Goal: Answer question/provide support: Share knowledge or assist other users

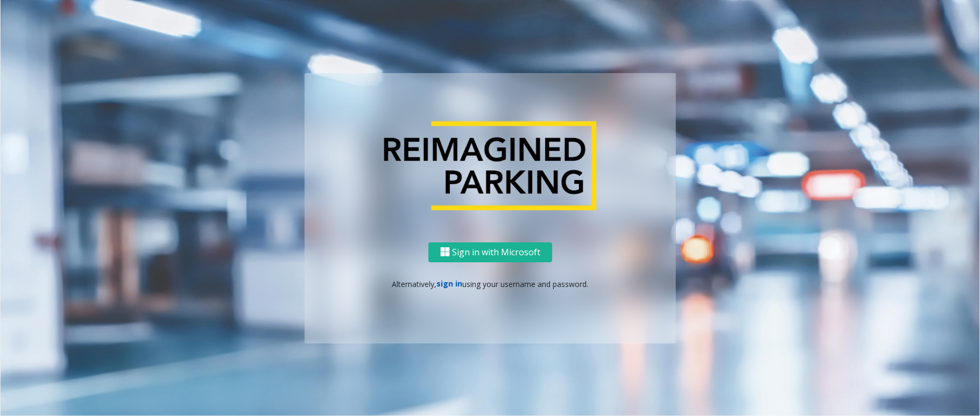
click at [450, 284] on link "sign in" at bounding box center [450, 284] width 26 height 10
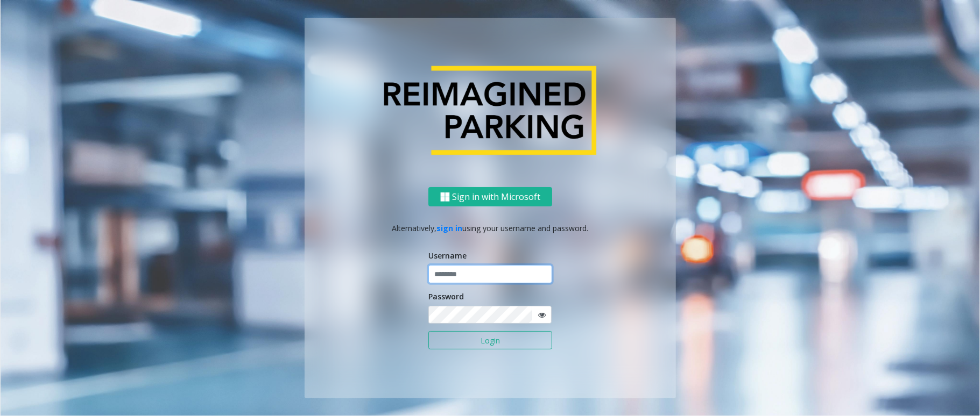
click at [461, 270] on input "text" at bounding box center [490, 274] width 124 height 18
type input "******"
click at [428, 331] on button "Login" at bounding box center [490, 340] width 124 height 18
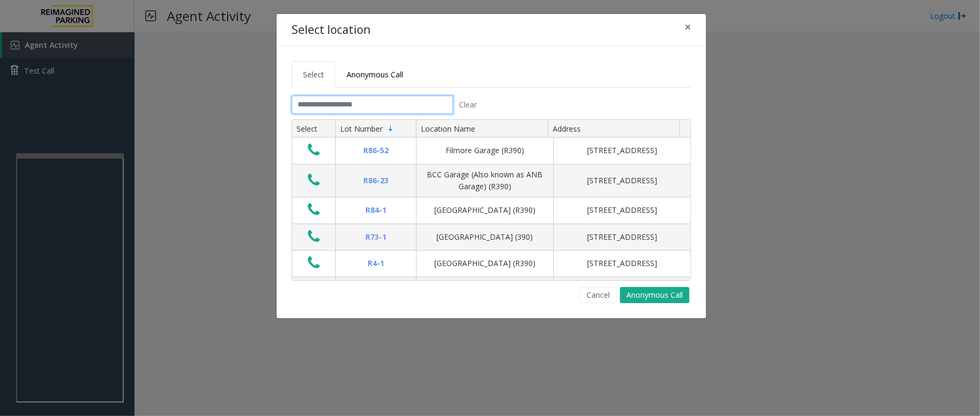
click at [335, 106] on input "text" at bounding box center [372, 105] width 161 height 18
click at [345, 108] on input "text" at bounding box center [372, 105] width 161 height 18
click at [366, 103] on input "text" at bounding box center [372, 105] width 161 height 18
click at [690, 20] on span "×" at bounding box center [687, 26] width 6 height 15
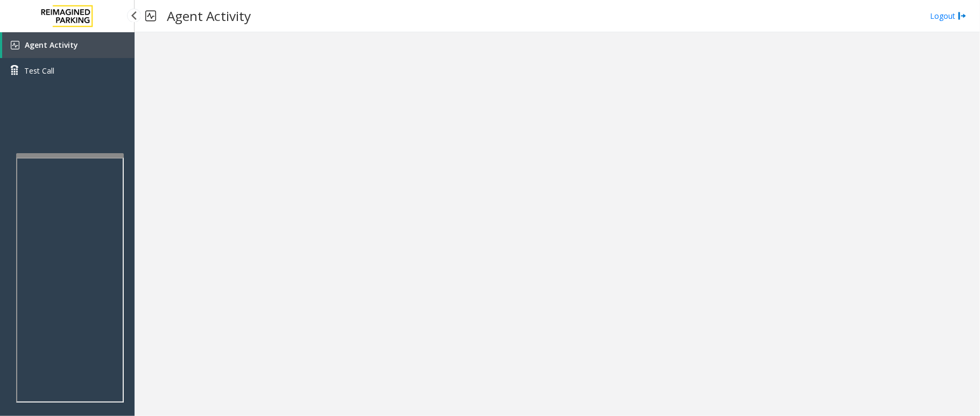
click at [80, 42] on link "Agent Activity" at bounding box center [68, 45] width 132 height 26
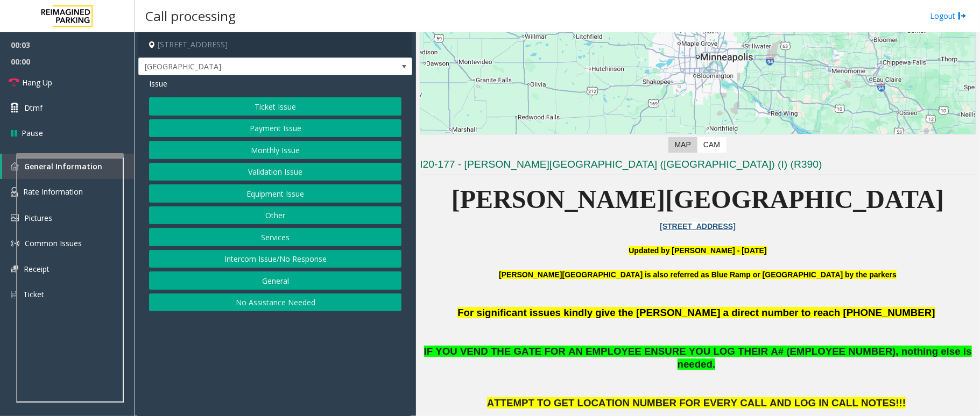
scroll to position [215, 0]
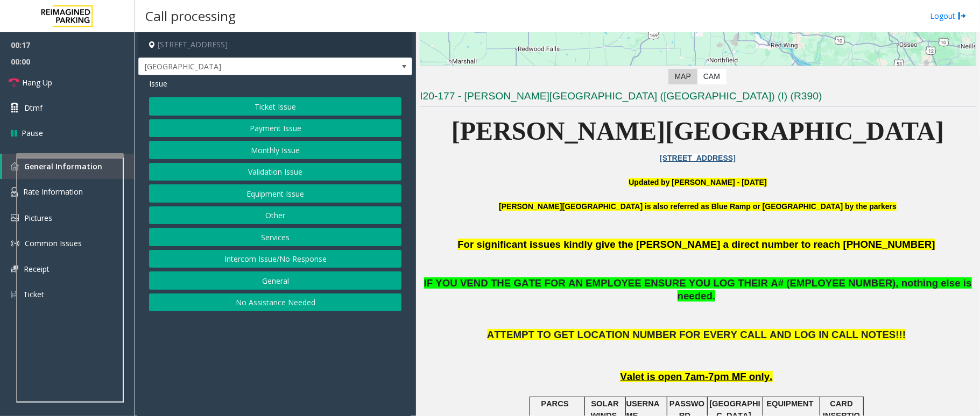
click at [232, 263] on button "Intercom Issue/No Response" at bounding box center [275, 259] width 252 height 18
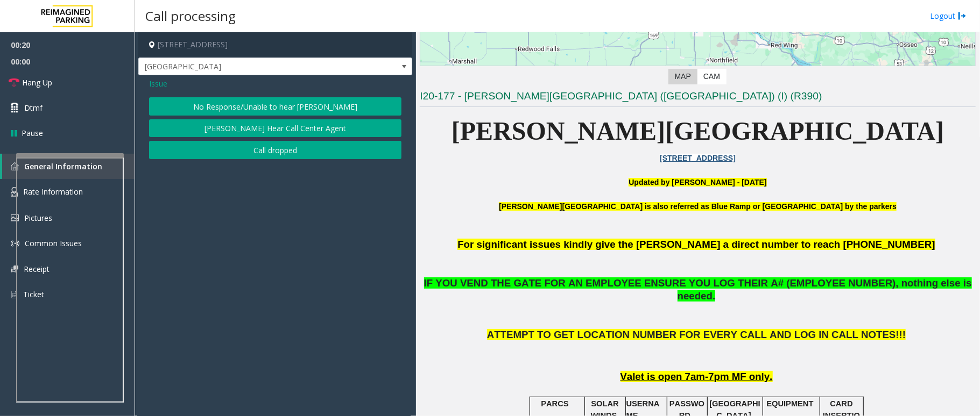
click at [293, 110] on button "No Response/Unable to hear [PERSON_NAME]" at bounding box center [275, 106] width 252 height 18
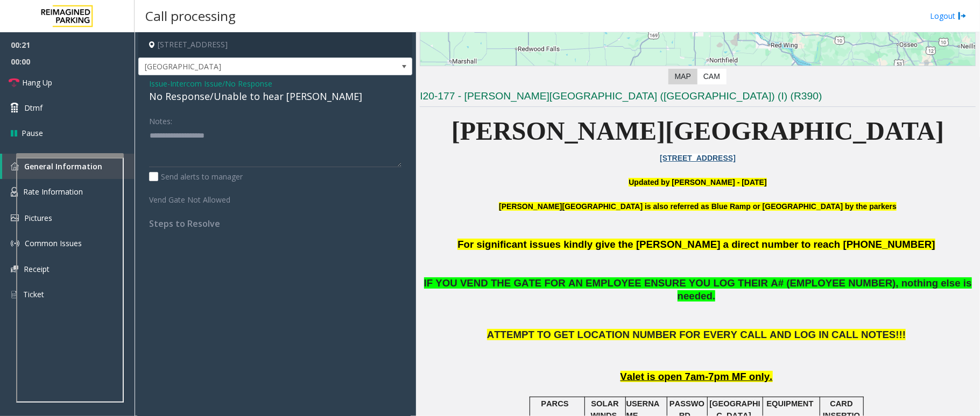
click at [213, 98] on div "No Response/Unable to hear [PERSON_NAME]" at bounding box center [275, 96] width 252 height 15
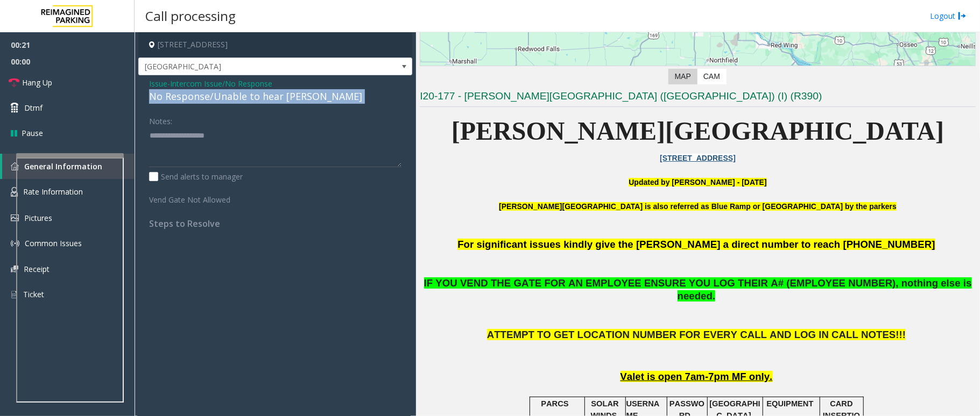
click at [213, 98] on div "No Response/Unable to hear [PERSON_NAME]" at bounding box center [275, 96] width 252 height 15
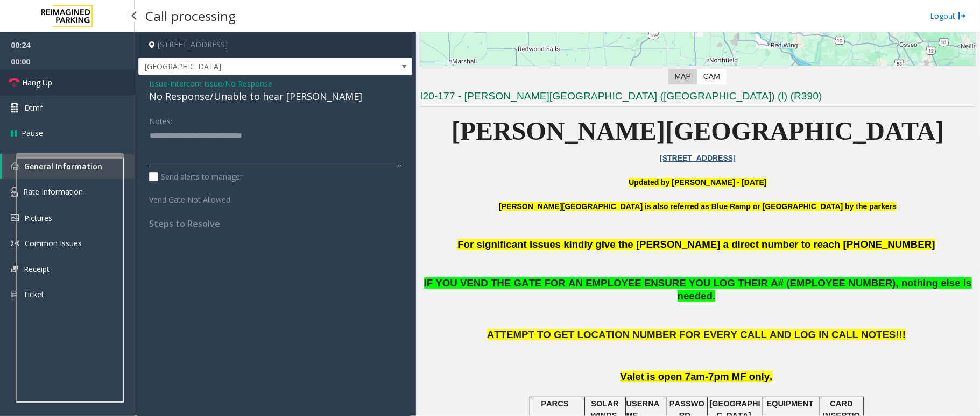
type textarea "**********"
click at [61, 89] on link "Hang Up" at bounding box center [67, 82] width 134 height 25
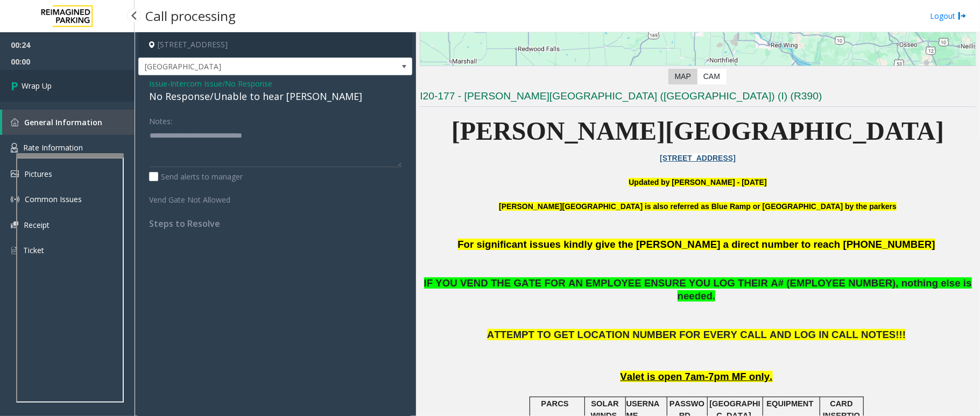
click at [67, 93] on link "Wrap Up" at bounding box center [67, 86] width 134 height 32
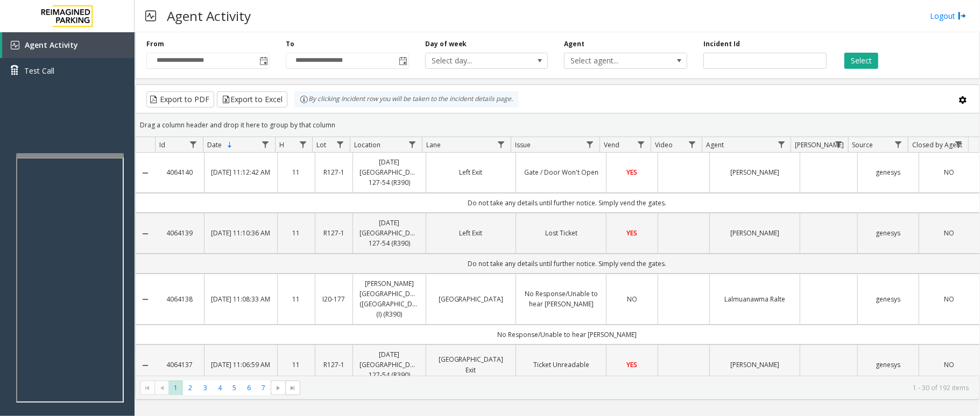
scroll to position [72, 0]
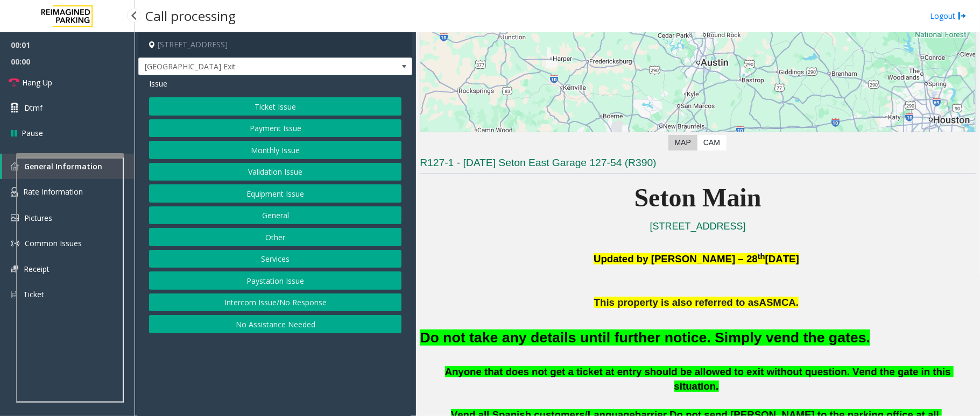
scroll to position [143, 0]
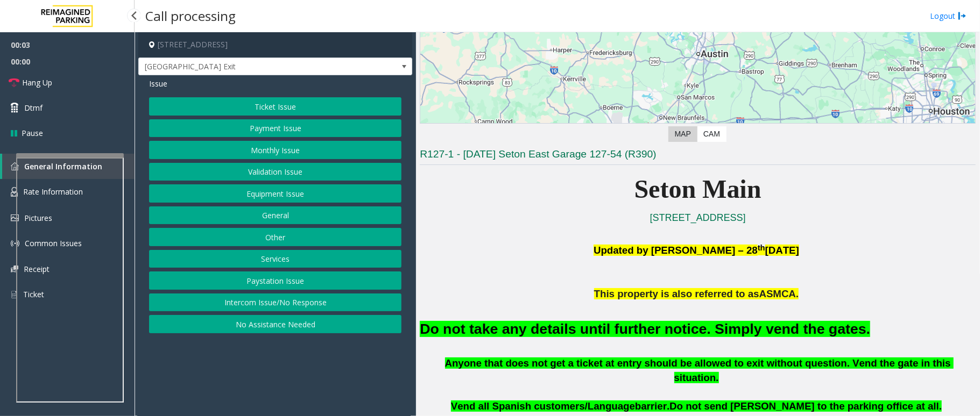
click at [254, 194] on button "Equipment Issue" at bounding box center [275, 194] width 252 height 18
click at [255, 194] on button "Gate / Door Won't Open" at bounding box center [275, 194] width 252 height 18
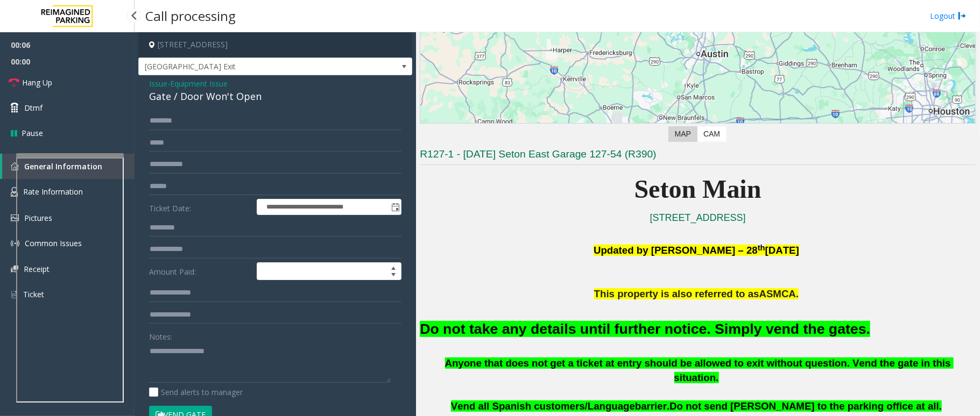
click at [429, 337] on font "Do not take any details until further notice. Simply vend the gates." at bounding box center [645, 329] width 450 height 16
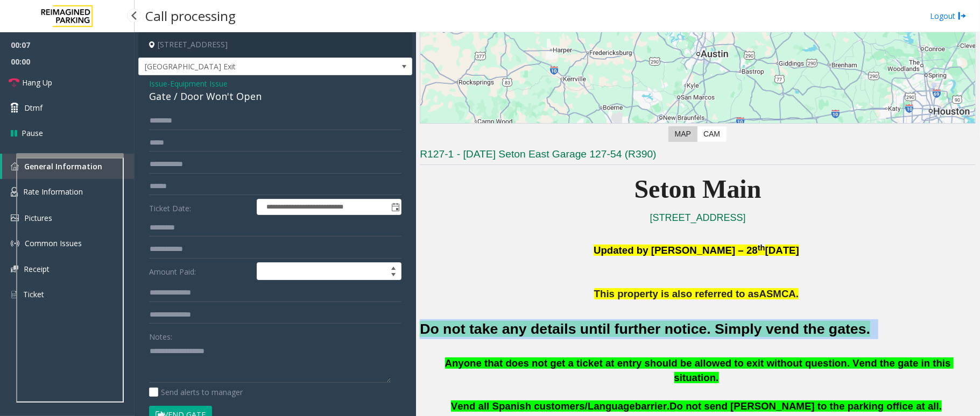
click at [429, 337] on font "Do not take any details until further notice. Simply vend the gates." at bounding box center [645, 329] width 450 height 16
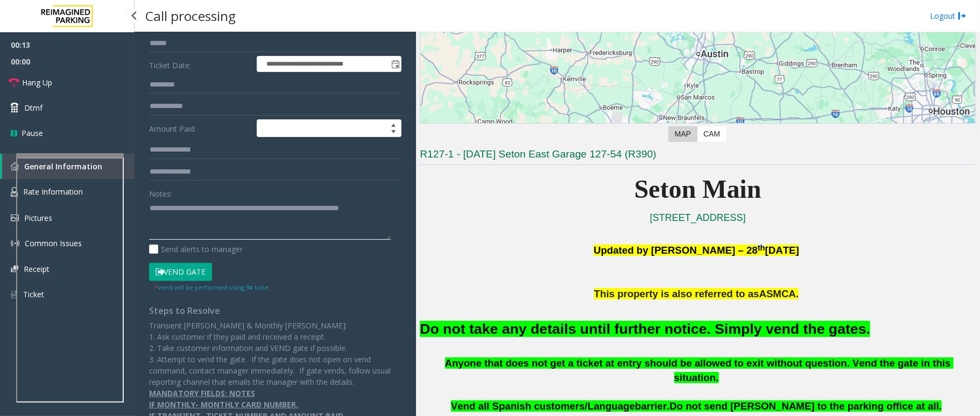
type textarea "**********"
click at [186, 276] on button "Vend Gate" at bounding box center [180, 272] width 63 height 18
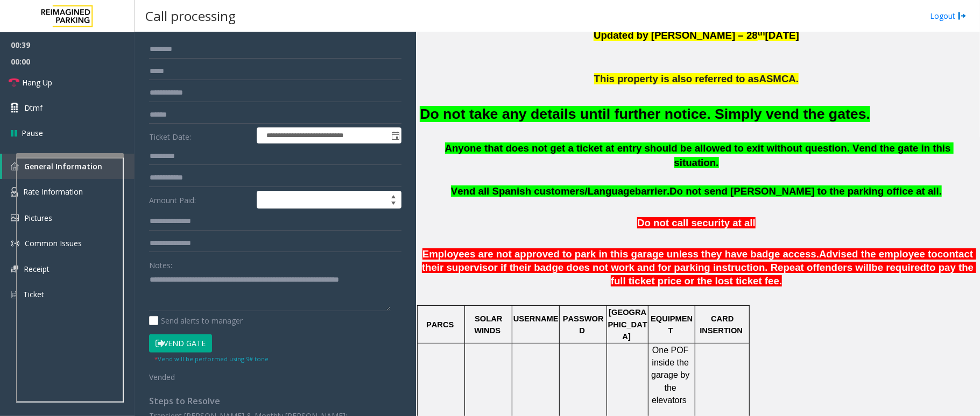
scroll to position [0, 0]
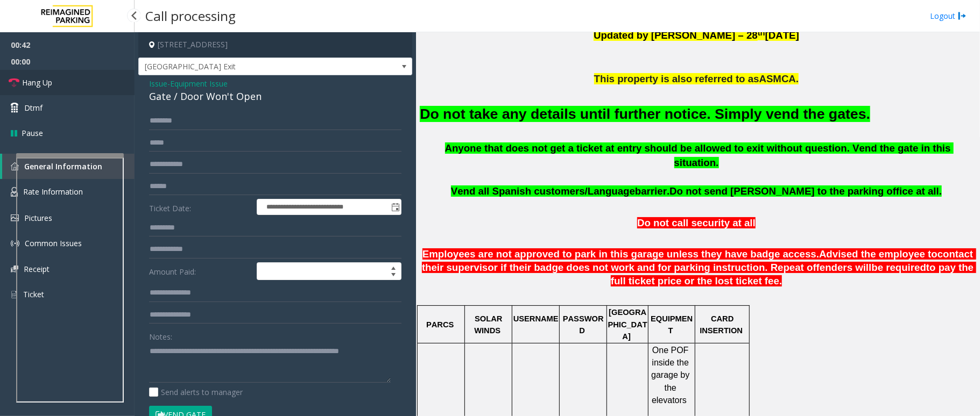
click at [51, 81] on span "Hang Up" at bounding box center [37, 82] width 30 height 11
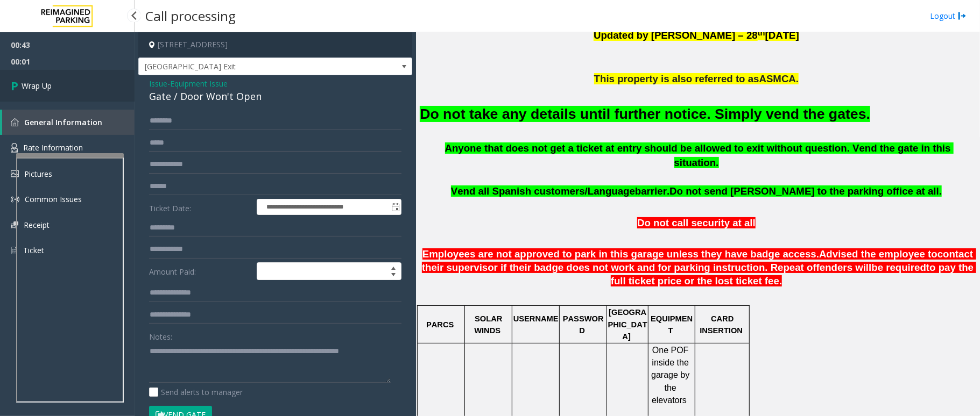
click at [51, 81] on span "Wrap Up" at bounding box center [37, 85] width 30 height 11
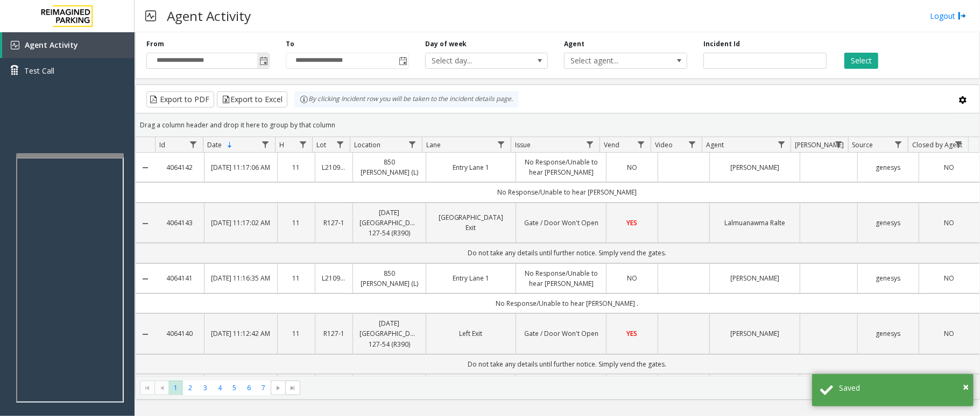
click at [259, 60] on span "Toggle popup" at bounding box center [263, 61] width 9 height 9
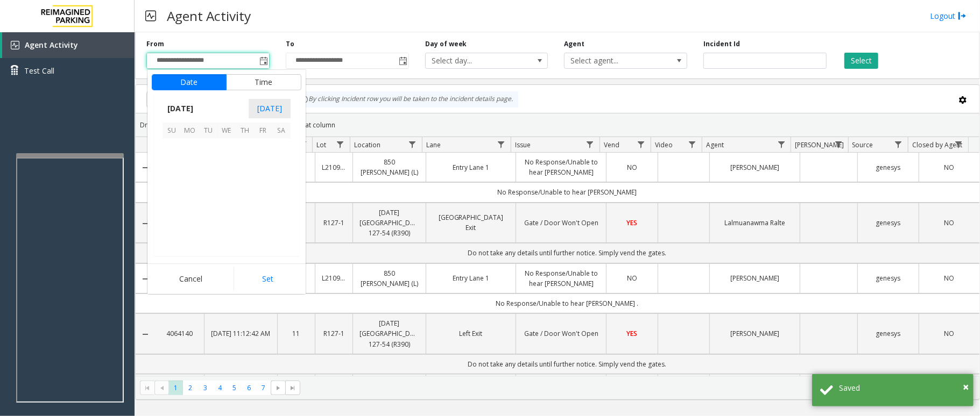
scroll to position [192956, 0]
click at [215, 173] on span "5" at bounding box center [208, 166] width 18 height 18
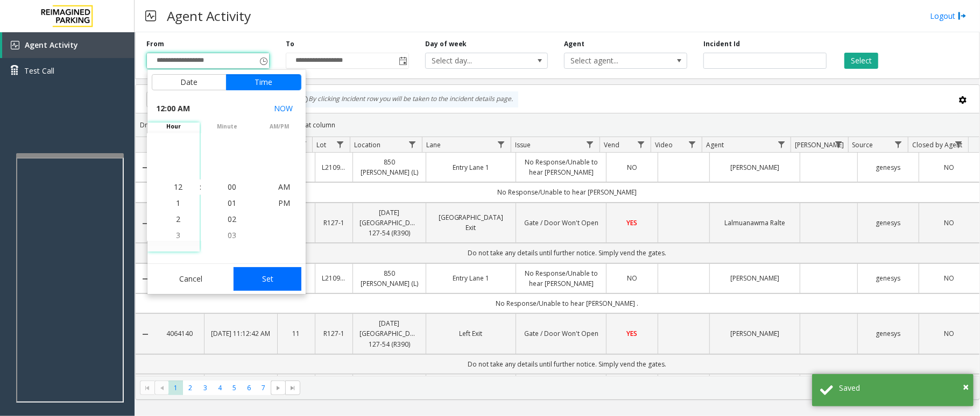
click at [265, 272] on button "Set" at bounding box center [267, 279] width 68 height 24
type input "**********"
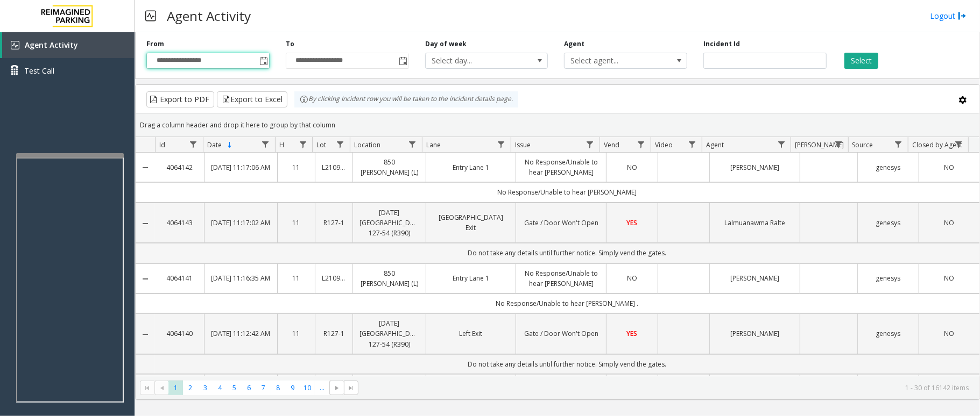
click at [321, 256] on td "Do not take any details until further notice. Simply vend the gates." at bounding box center [567, 253] width 824 height 20
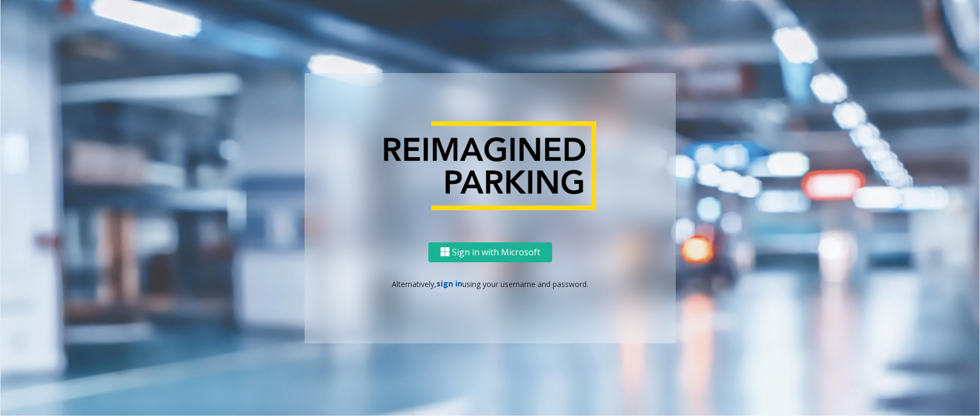
click at [442, 287] on link "sign in" at bounding box center [450, 284] width 26 height 10
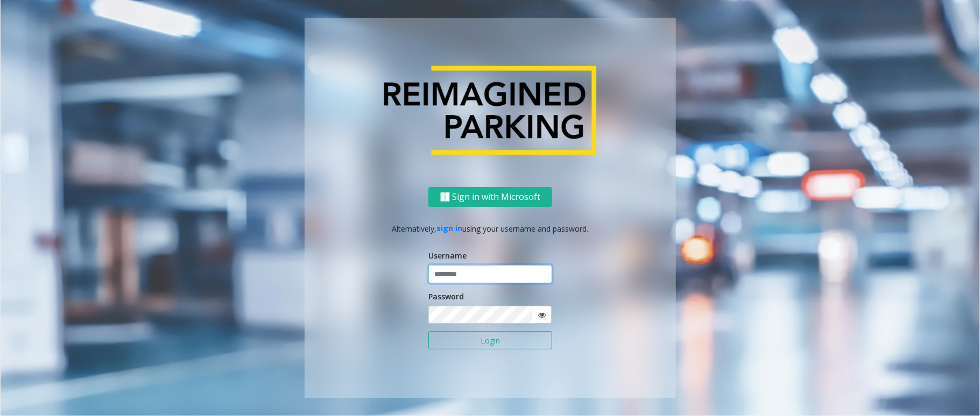
click at [465, 270] on input "text" at bounding box center [490, 274] width 124 height 18
type input "******"
click at [428, 331] on button "Login" at bounding box center [490, 340] width 124 height 18
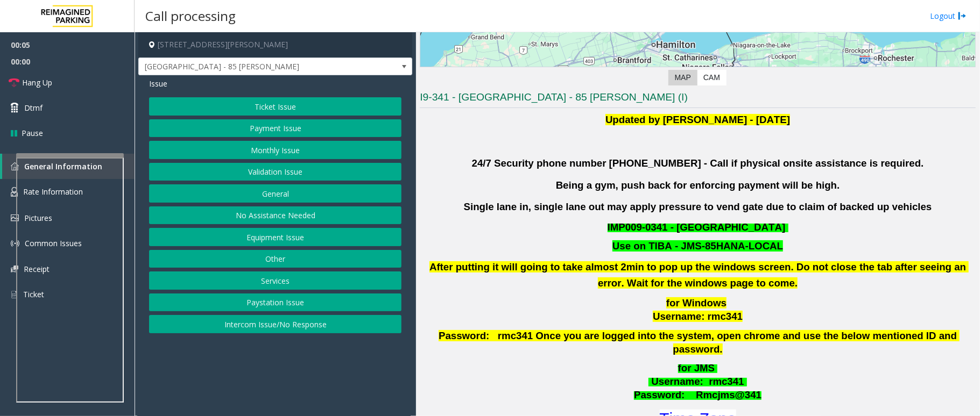
scroll to position [215, 0]
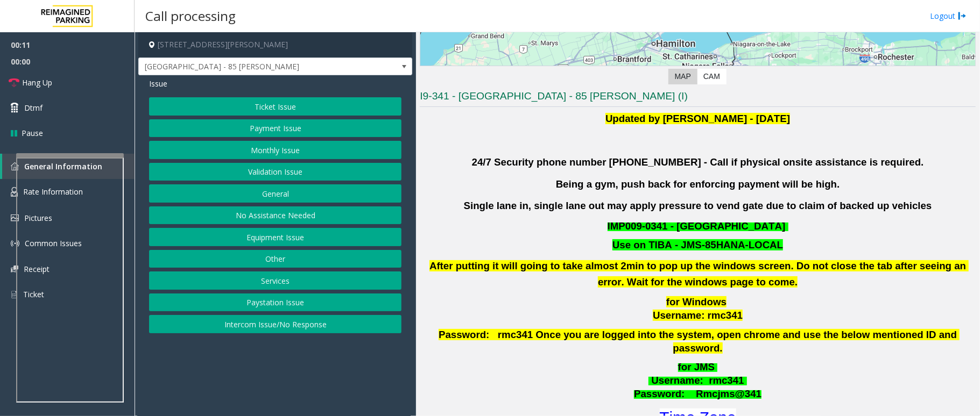
click at [293, 171] on button "Validation Issue" at bounding box center [275, 172] width 252 height 18
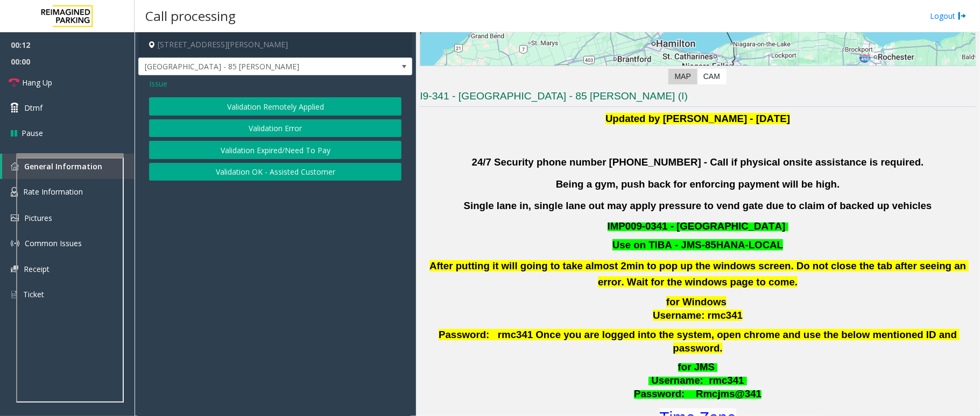
click at [282, 129] on button "Validation Error" at bounding box center [275, 128] width 252 height 18
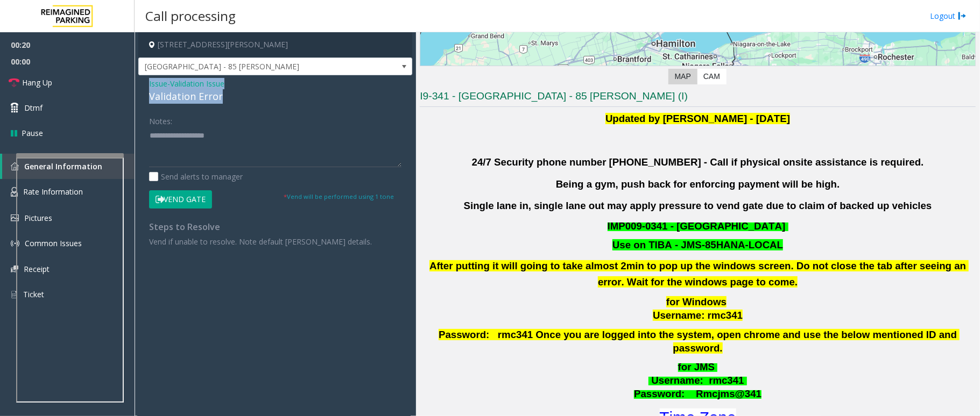
drag, startPoint x: 222, startPoint y: 93, endPoint x: 136, endPoint y: 80, distance: 87.0
click at [136, 80] on app-call-processing-form "85 Hanna Avenue, Toronto, ON Liberty Village - 85 Hanna Issue - Validation Issu…" at bounding box center [274, 224] width 281 height 384
type textarea "**********"
drag, startPoint x: 213, startPoint y: 145, endPoint x: 218, endPoint y: 150, distance: 6.5
click at [213, 145] on textarea at bounding box center [275, 147] width 252 height 40
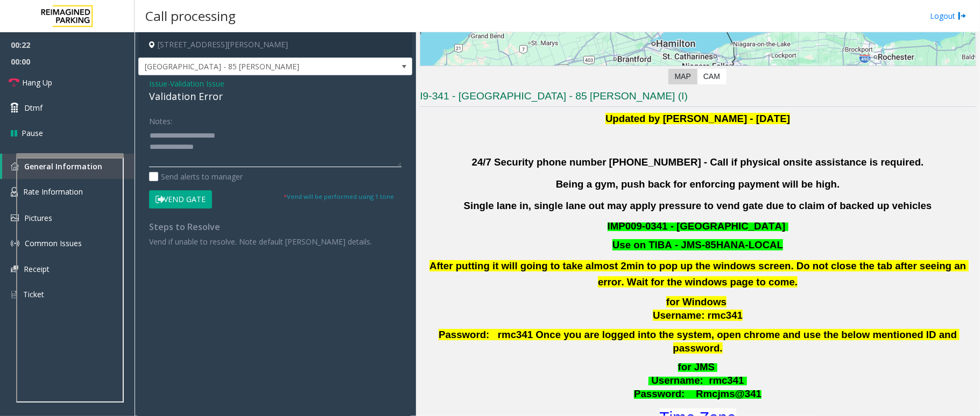
click at [218, 147] on textarea at bounding box center [275, 147] width 252 height 40
click at [660, 409] on font "Time Zone" at bounding box center [698, 418] width 76 height 18
click at [216, 156] on textarea at bounding box center [275, 147] width 252 height 40
type textarea "**********"
click at [160, 198] on icon at bounding box center [159, 200] width 9 height 8
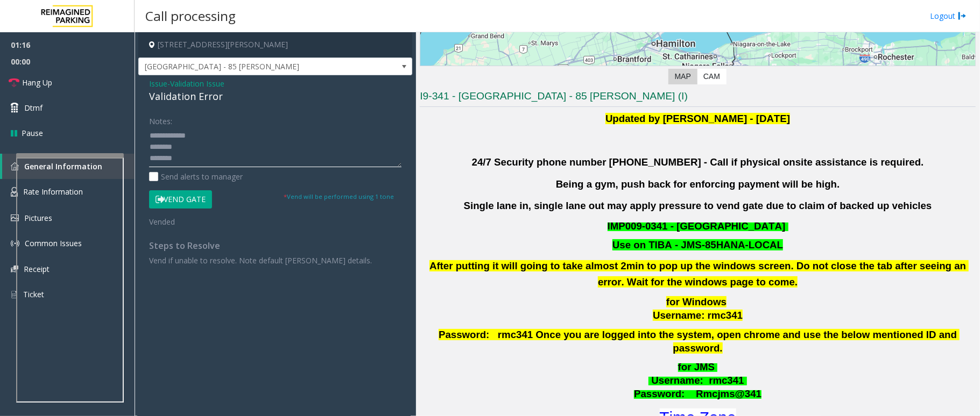
drag, startPoint x: 199, startPoint y: 136, endPoint x: 209, endPoint y: 133, distance: 9.9
click at [209, 133] on textarea at bounding box center [275, 147] width 252 height 40
click at [55, 82] on link "Hang Up" at bounding box center [67, 82] width 134 height 25
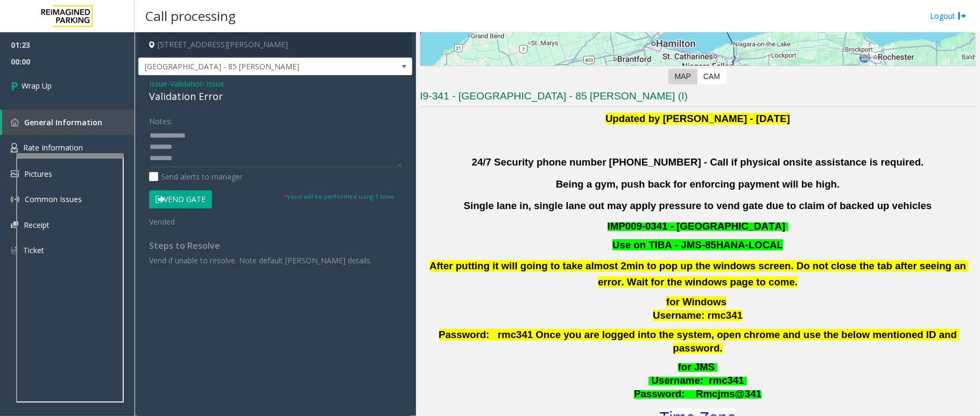
drag, startPoint x: 146, startPoint y: 134, endPoint x: 183, endPoint y: 149, distance: 39.9
click at [183, 149] on div "Notes: Send alerts to manager Vend Gate * Vend will be performed using 1 tone V…" at bounding box center [275, 189] width 268 height 154
drag, startPoint x: 149, startPoint y: 136, endPoint x: 186, endPoint y: 164, distance: 46.4
click at [186, 164] on textarea at bounding box center [275, 147] width 252 height 40
drag, startPoint x: 216, startPoint y: 95, endPoint x: 160, endPoint y: 85, distance: 56.8
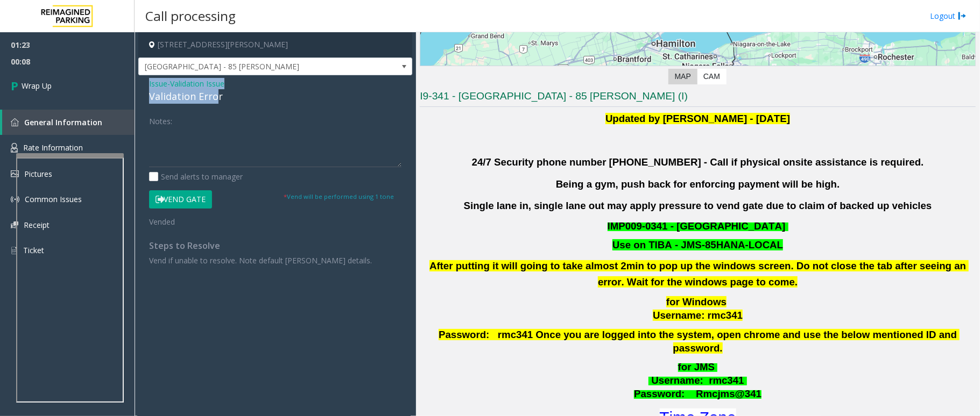
click at [147, 84] on div "Issue - Validation Issue Validation Error Notes: Send alerts to manager Vend Ga…" at bounding box center [275, 176] width 274 height 202
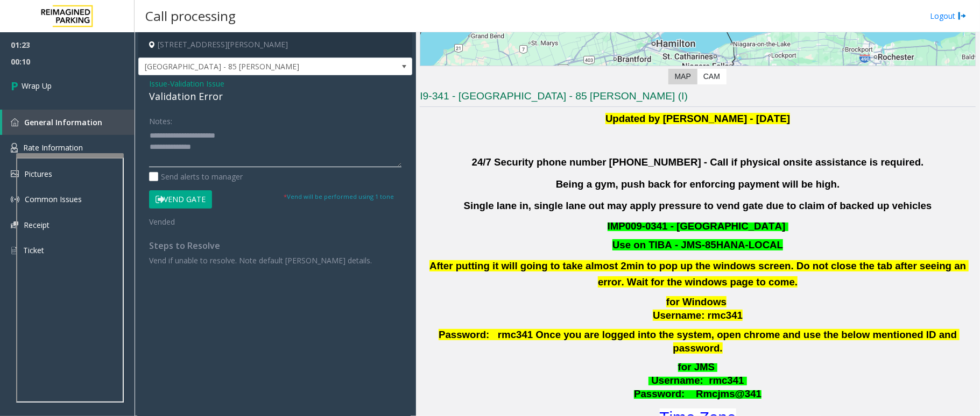
click at [216, 146] on textarea at bounding box center [275, 147] width 252 height 40
paste textarea "**********"
type textarea "**********"
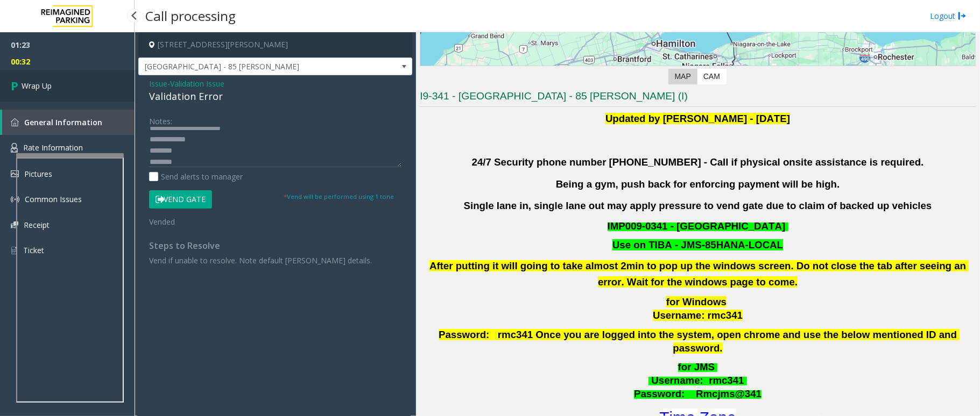
click at [95, 80] on link "Wrap Up" at bounding box center [67, 86] width 134 height 32
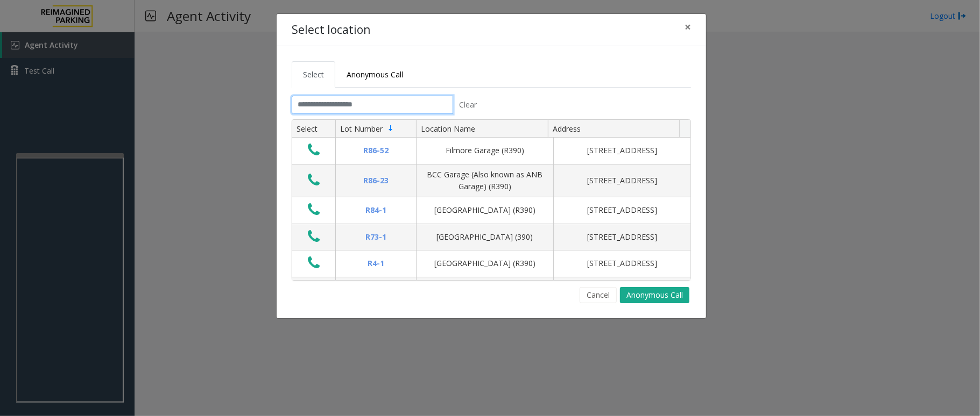
click at [394, 106] on input "text" at bounding box center [372, 105] width 161 height 18
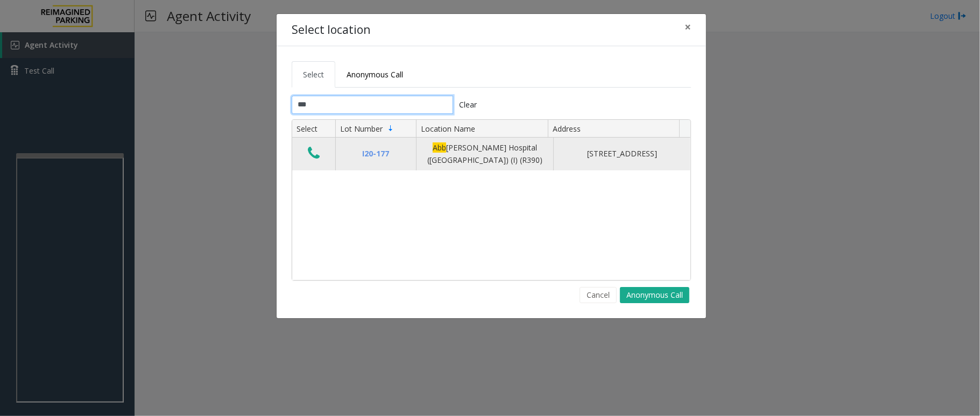
type input "***"
click at [310, 154] on icon "Data table" at bounding box center [314, 153] width 12 height 15
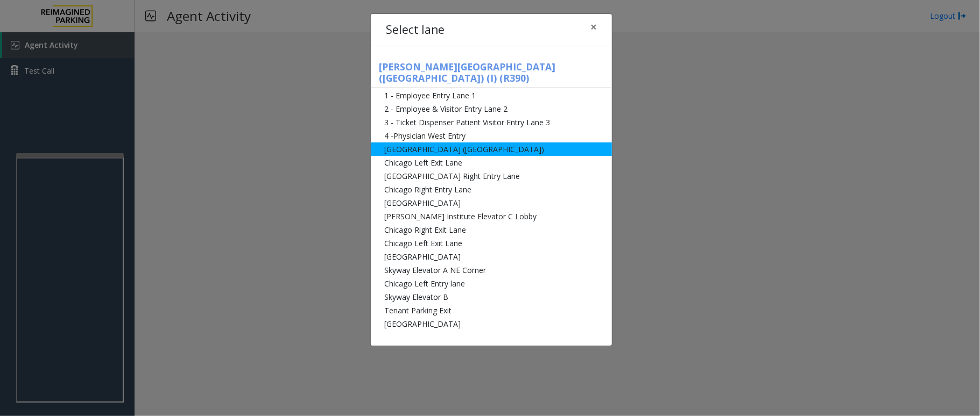
click at [425, 143] on li "Abbot Hospital (Main Hospital)" at bounding box center [491, 149] width 241 height 13
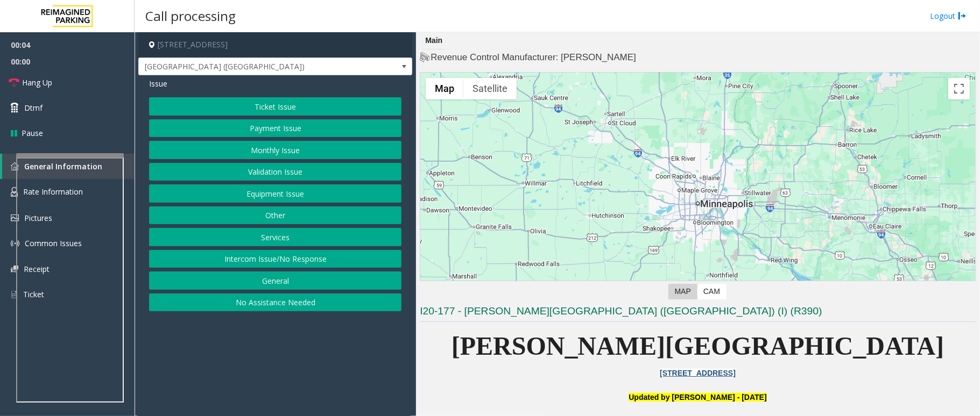
click at [296, 151] on button "Monthly Issue" at bounding box center [275, 150] width 252 height 18
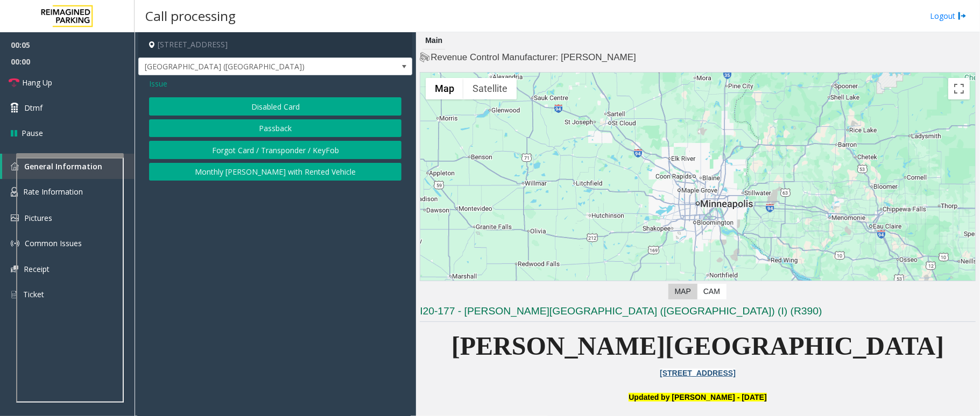
click at [259, 104] on button "Disabled Card" at bounding box center [275, 106] width 252 height 18
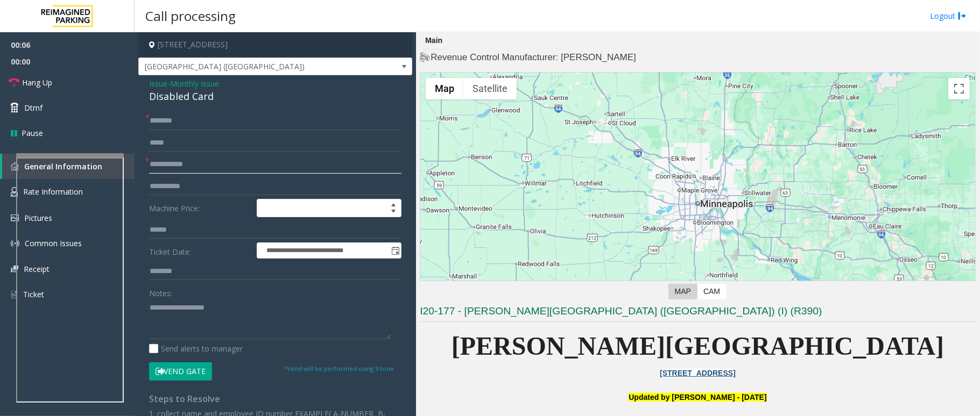
click at [197, 166] on input "text" at bounding box center [275, 164] width 252 height 18
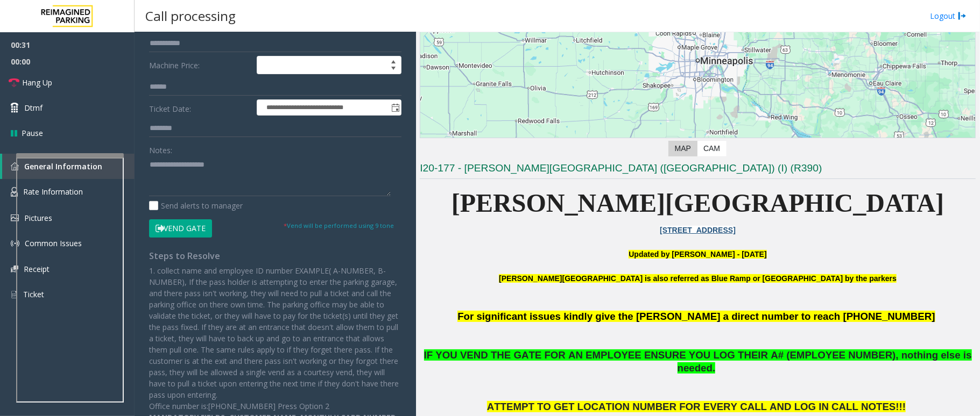
scroll to position [72, 0]
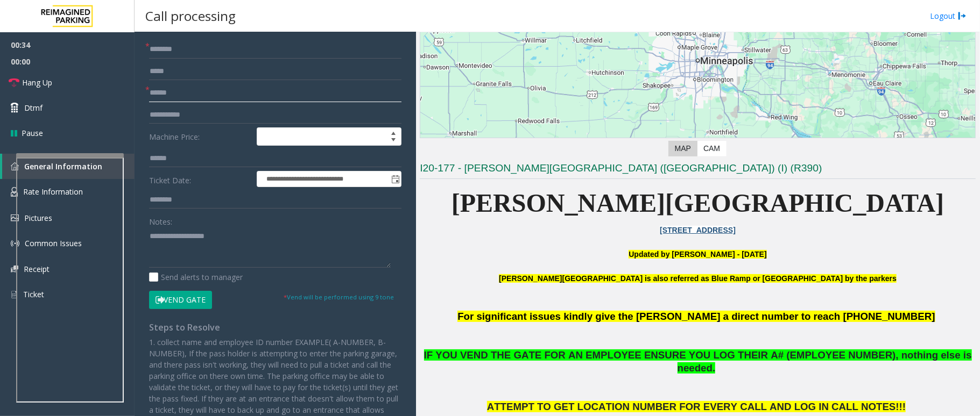
type input "******"
click at [186, 48] on input "text" at bounding box center [275, 49] width 252 height 18
type input "**"
click at [188, 300] on button "Vend Gate" at bounding box center [180, 300] width 63 height 18
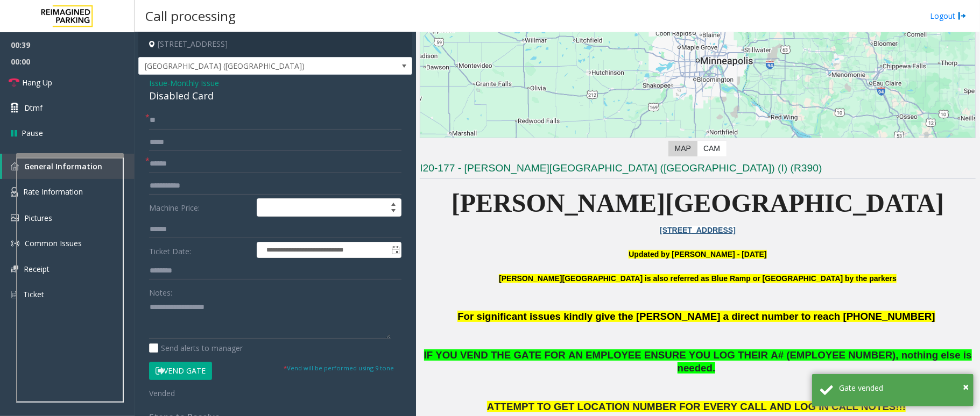
scroll to position [0, 0]
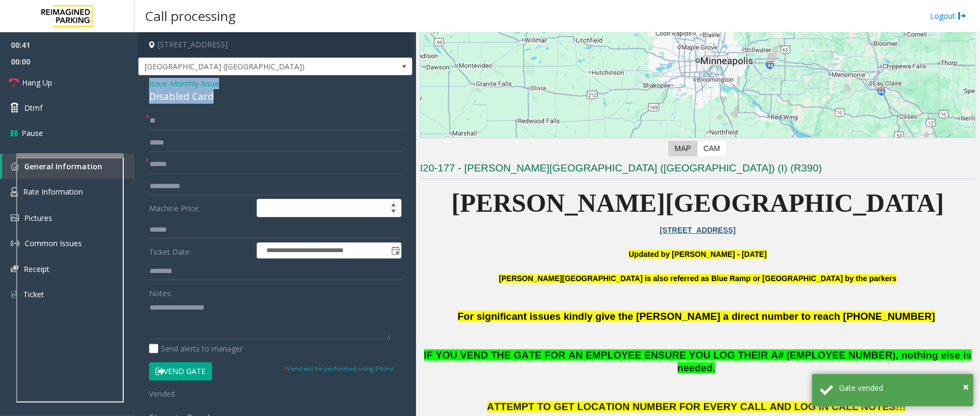
drag, startPoint x: 213, startPoint y: 95, endPoint x: 171, endPoint y: 94, distance: 42.5
click at [137, 80] on app-call-processing-form "**********" at bounding box center [274, 224] width 281 height 384
drag, startPoint x: 201, startPoint y: 320, endPoint x: 224, endPoint y: 332, distance: 25.8
click at [201, 321] on textarea at bounding box center [270, 319] width 242 height 40
click at [232, 330] on textarea at bounding box center [270, 319] width 242 height 40
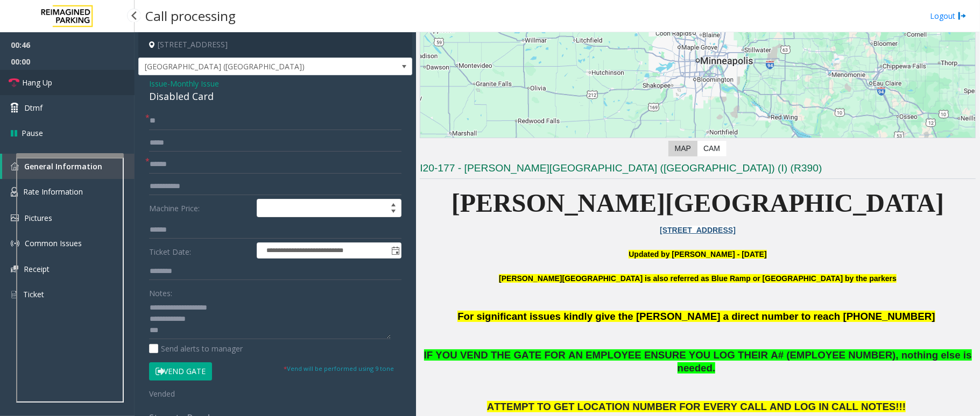
click at [30, 77] on span "Hang Up" at bounding box center [37, 82] width 30 height 11
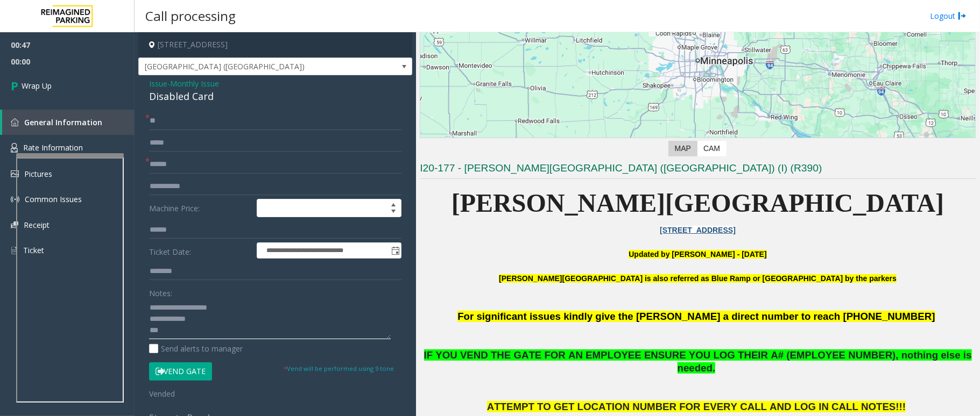
click at [261, 332] on textarea at bounding box center [270, 319] width 242 height 40
type textarea "**********"
click at [81, 89] on link "Wrap Up" at bounding box center [67, 86] width 134 height 32
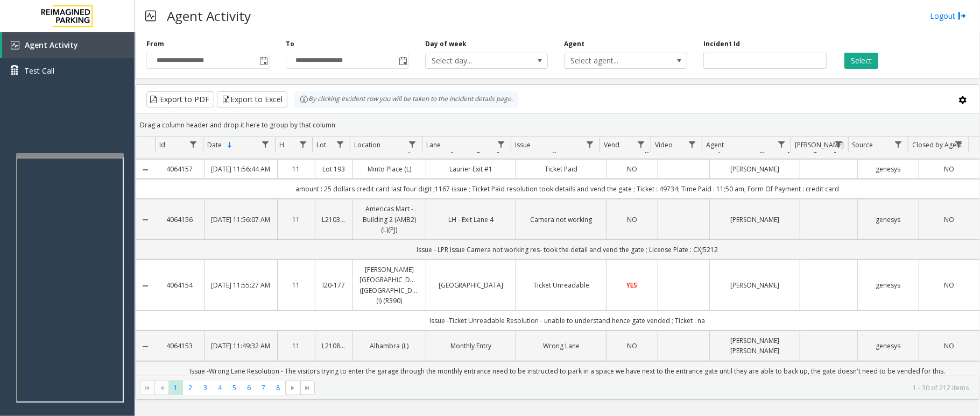
scroll to position [287, 0]
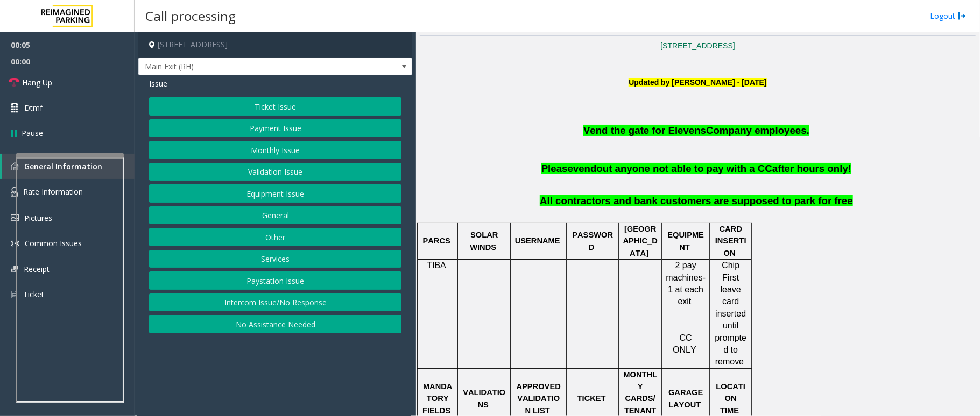
scroll to position [287, 0]
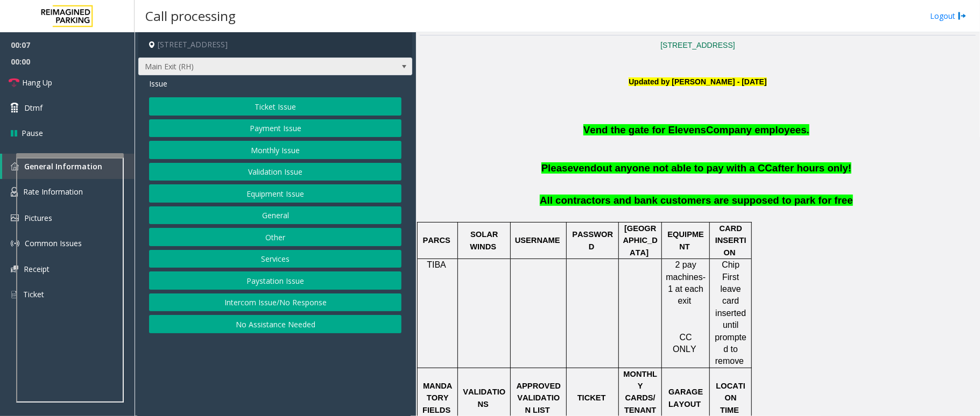
click at [403, 63] on span at bounding box center [404, 66] width 9 height 9
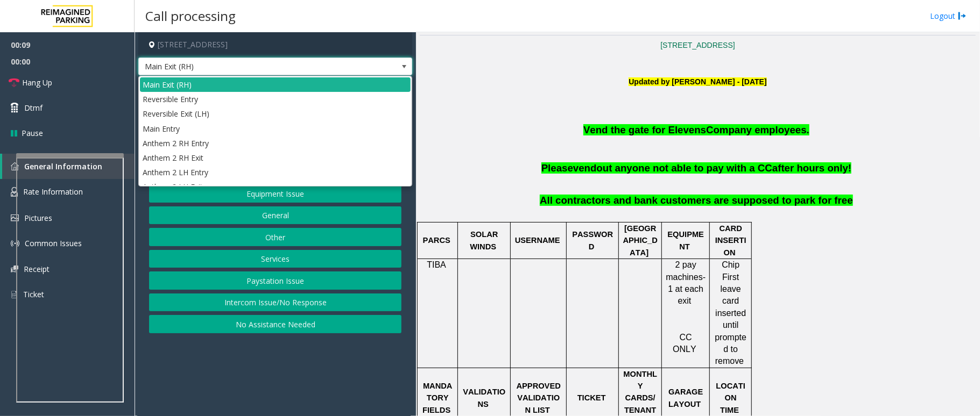
click at [401, 69] on span at bounding box center [404, 66] width 9 height 9
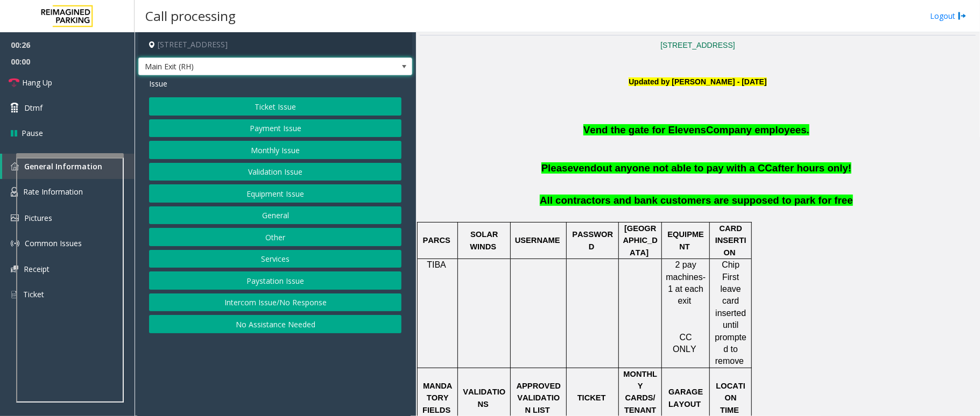
click at [407, 66] on span at bounding box center [404, 66] width 9 height 9
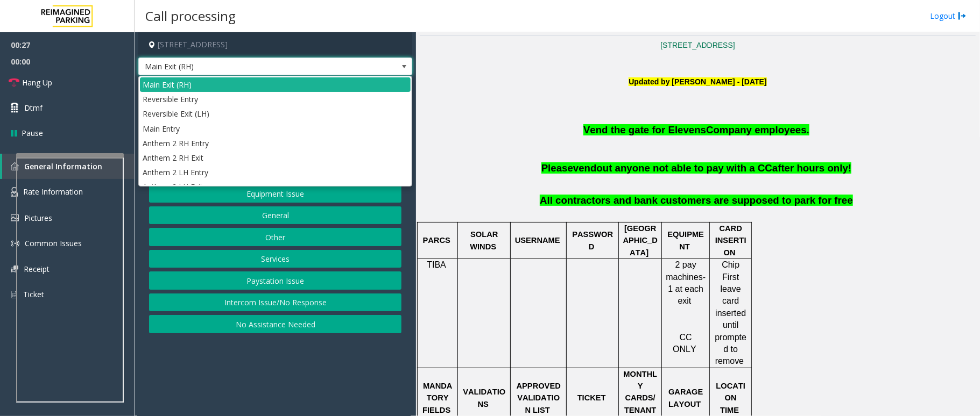
click at [399, 65] on span at bounding box center [403, 66] width 15 height 17
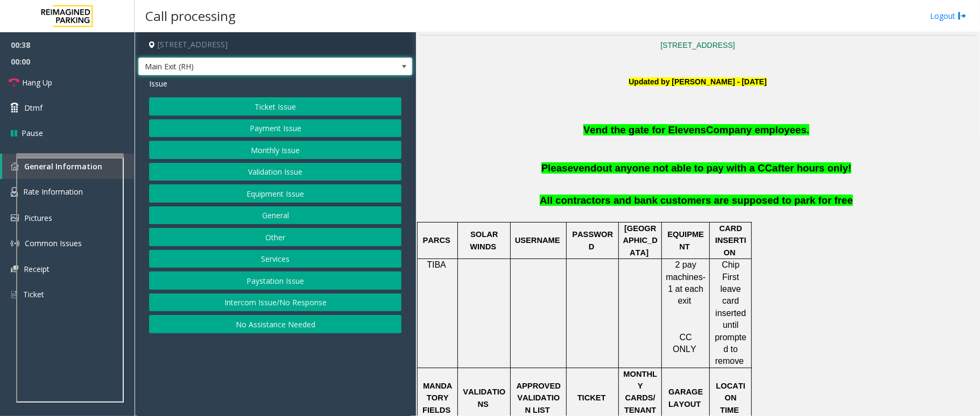
click at [277, 147] on button "Monthly Issue" at bounding box center [275, 150] width 252 height 18
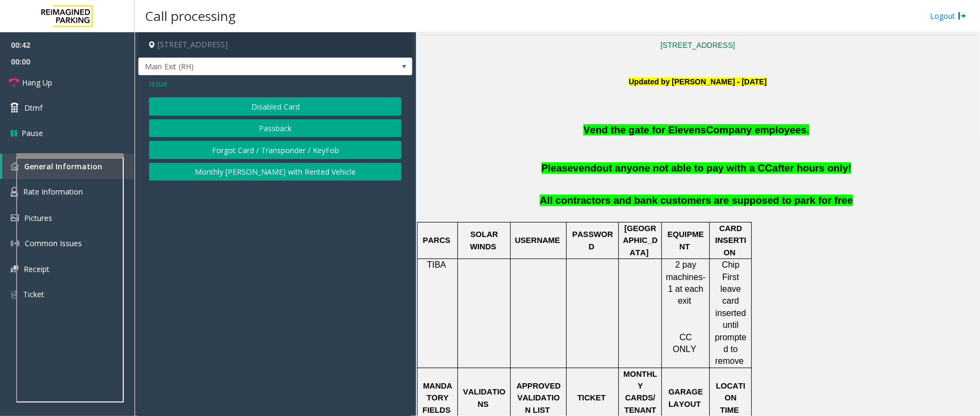
click at [296, 100] on button "Disabled Card" at bounding box center [275, 106] width 252 height 18
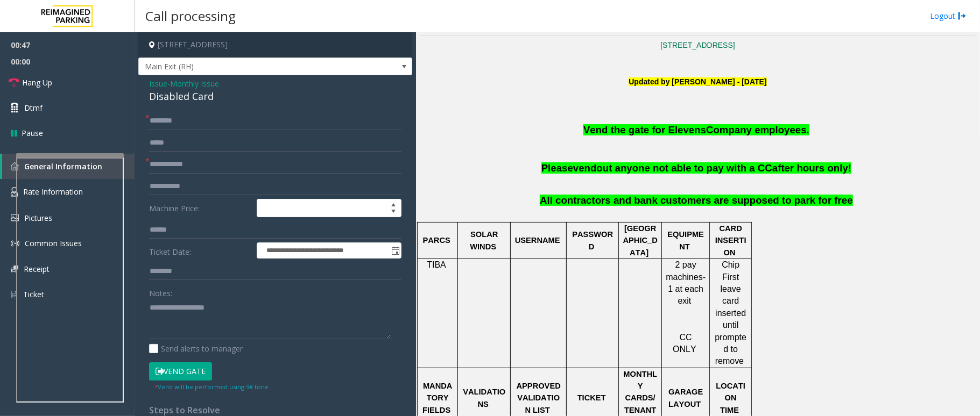
click at [152, 81] on span "Issue" at bounding box center [158, 83] width 18 height 11
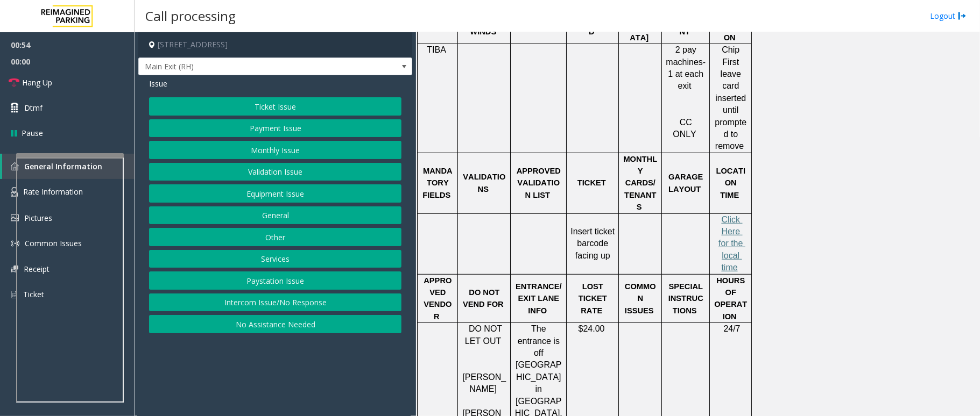
scroll to position [430, 0]
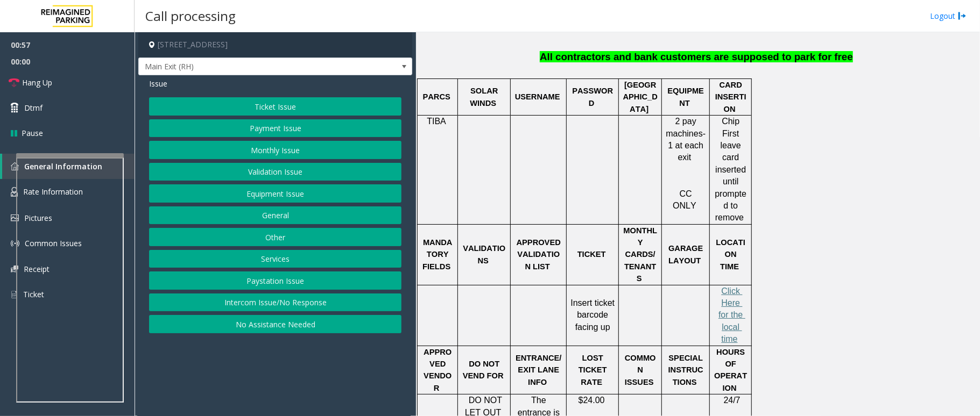
click at [284, 150] on button "Monthly Issue" at bounding box center [275, 150] width 252 height 18
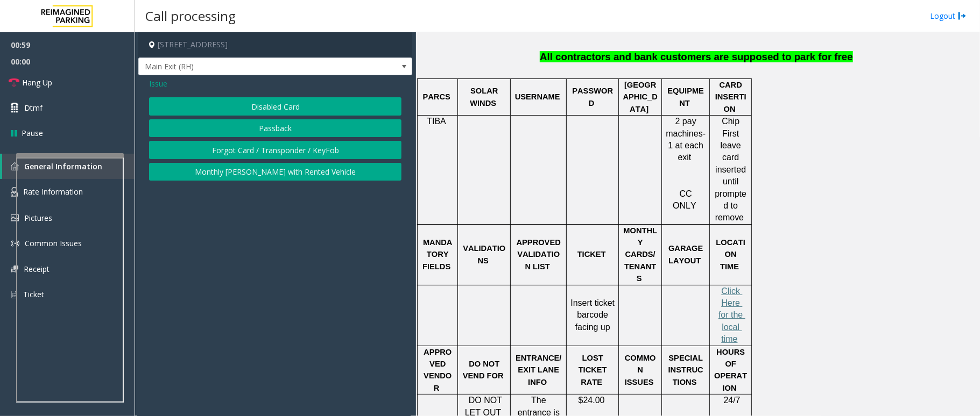
click at [280, 107] on button "Disabled Card" at bounding box center [275, 106] width 252 height 18
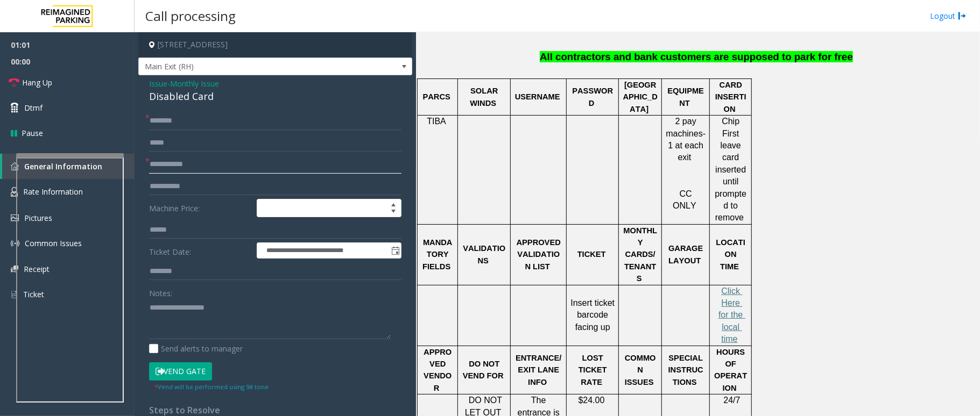
click at [178, 166] on input "text" at bounding box center [275, 164] width 252 height 18
click at [179, 233] on input "text" at bounding box center [275, 230] width 252 height 18
click at [180, 272] on input "text" at bounding box center [275, 272] width 252 height 18
type input "*******"
click at [157, 82] on span "Issue" at bounding box center [158, 83] width 18 height 11
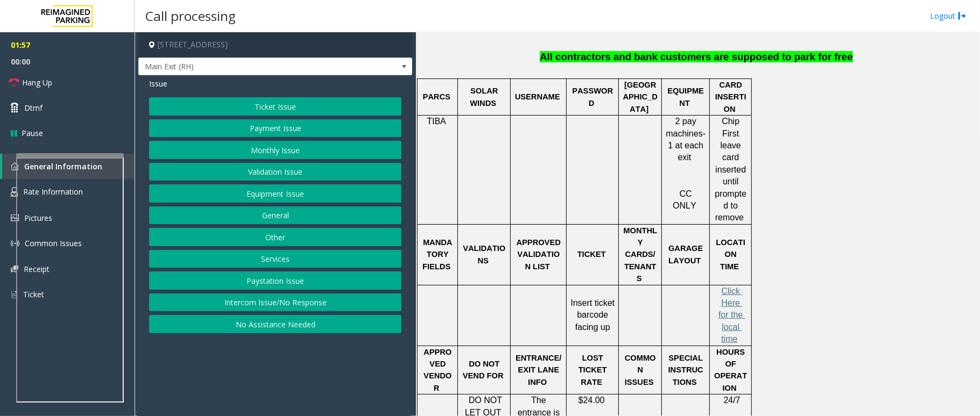
click at [263, 150] on button "Monthly Issue" at bounding box center [275, 150] width 252 height 18
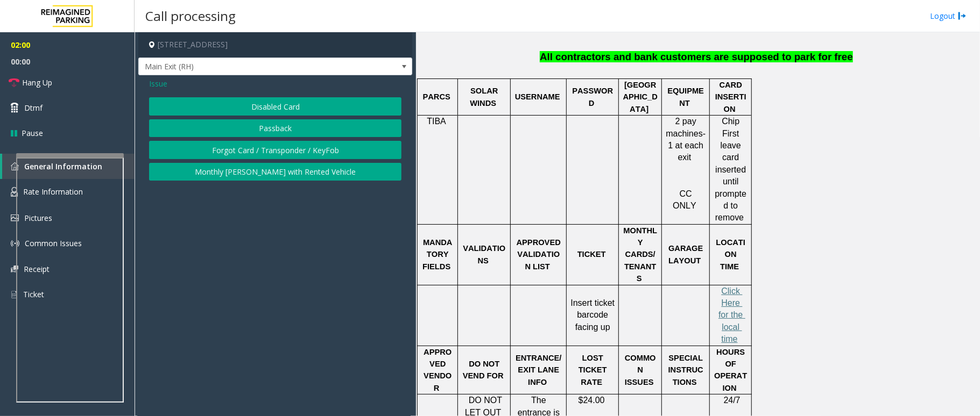
click at [266, 108] on button "Disabled Card" at bounding box center [275, 106] width 252 height 18
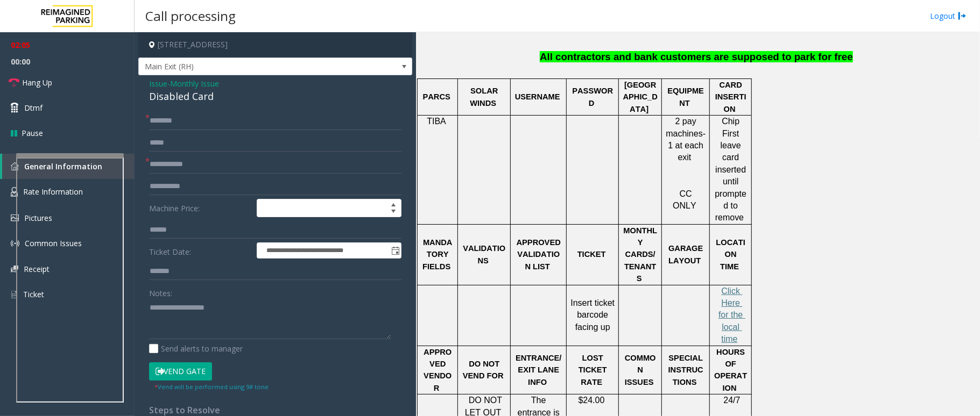
click at [156, 82] on span "Issue" at bounding box center [158, 83] width 18 height 11
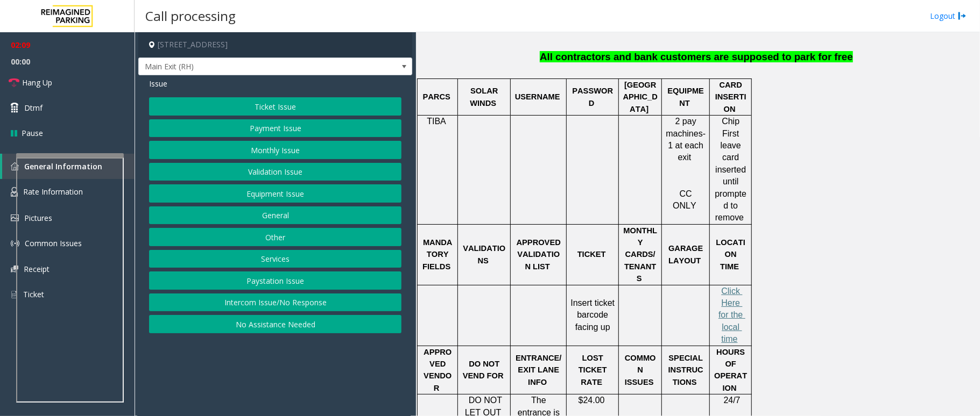
click at [287, 149] on button "Monthly Issue" at bounding box center [275, 150] width 252 height 18
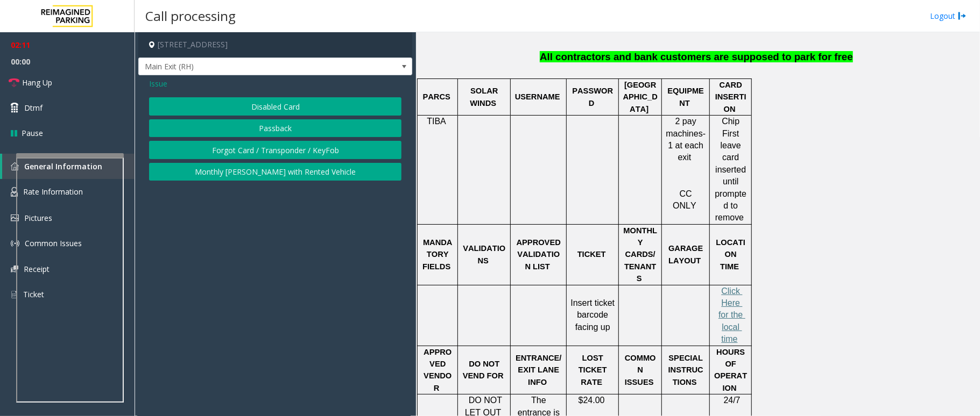
click at [274, 110] on button "Disabled Card" at bounding box center [275, 106] width 252 height 18
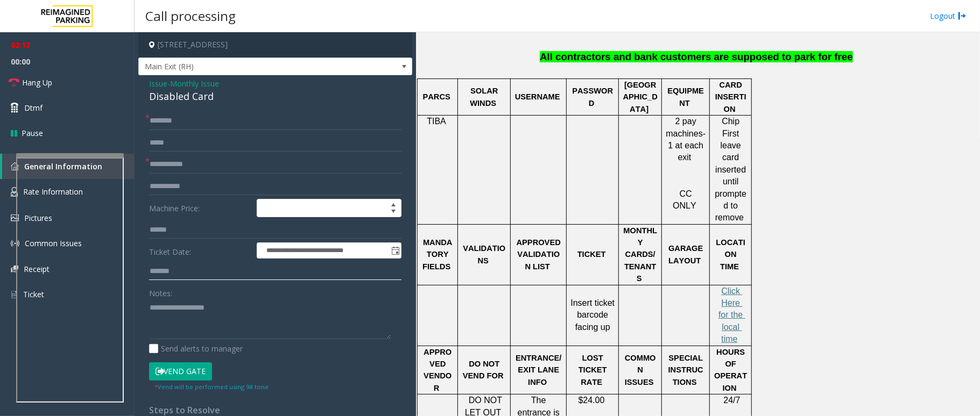
click at [196, 278] on input "*******" at bounding box center [275, 272] width 252 height 18
click at [190, 164] on input "text" at bounding box center [275, 164] width 252 height 18
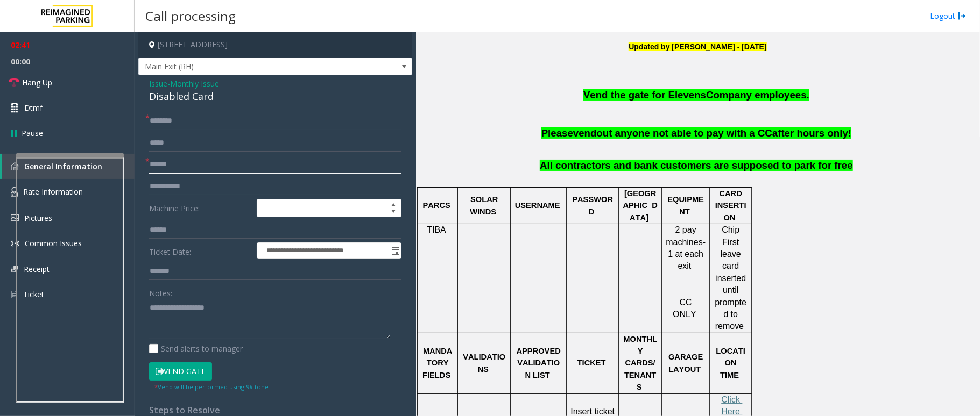
scroll to position [358, 0]
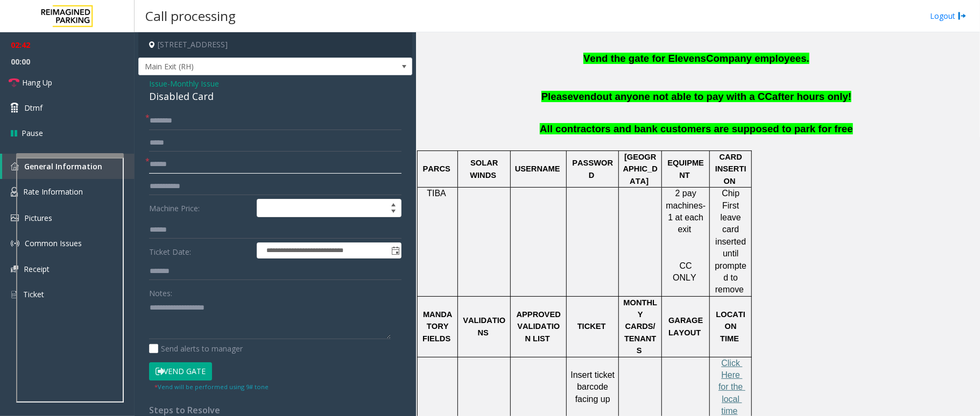
type input "******"
drag, startPoint x: 207, startPoint y: 125, endPoint x: 213, endPoint y: 125, distance: 5.9
click at [209, 125] on input "text" at bounding box center [275, 121] width 252 height 18
drag, startPoint x: 218, startPoint y: 96, endPoint x: 145, endPoint y: 80, distance: 75.3
click at [145, 80] on div "**********" at bounding box center [275, 365] width 274 height 581
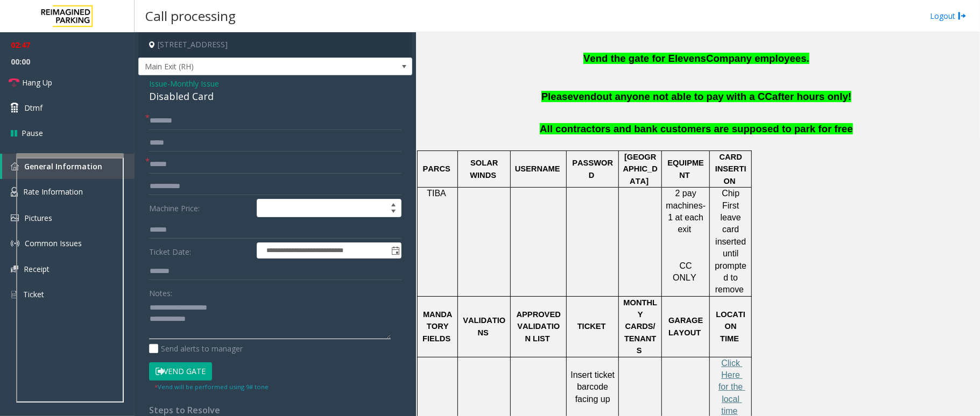
type textarea "**********"
click at [192, 117] on input "text" at bounding box center [275, 121] width 252 height 18
type input "********"
click at [199, 324] on textarea at bounding box center [270, 319] width 242 height 40
click at [184, 370] on button "Vend Gate" at bounding box center [180, 372] width 63 height 18
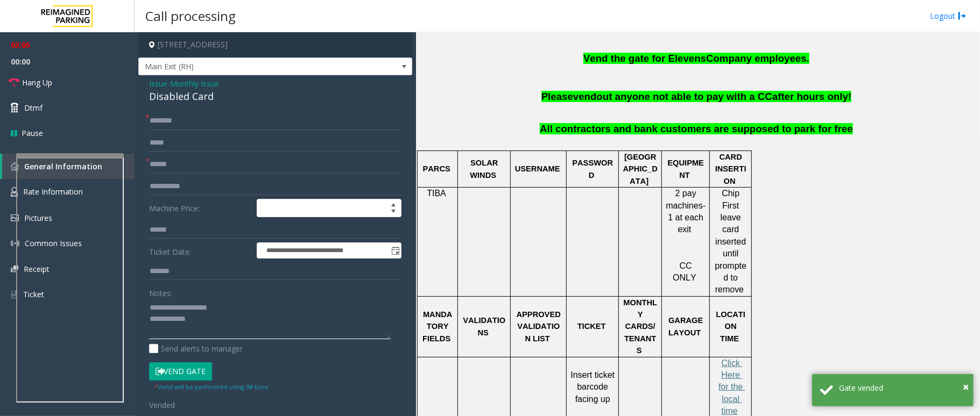
click at [203, 323] on textarea at bounding box center [270, 319] width 242 height 40
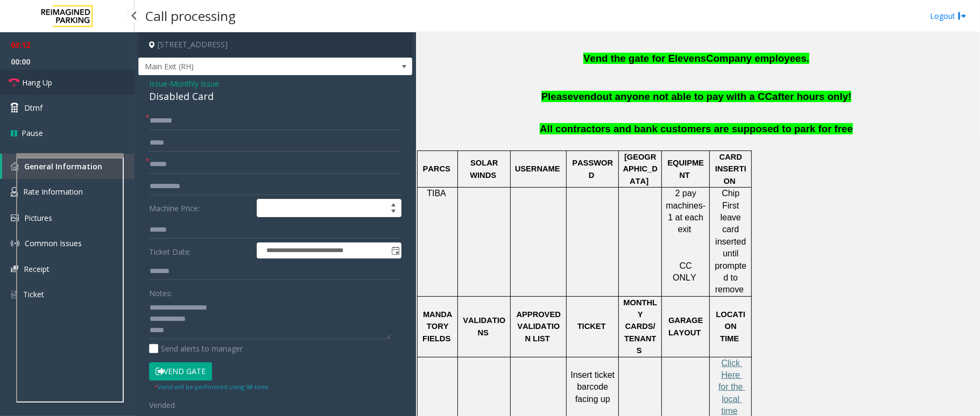
click at [71, 84] on link "Hang Up" at bounding box center [67, 82] width 134 height 25
click at [183, 329] on textarea at bounding box center [270, 319] width 242 height 40
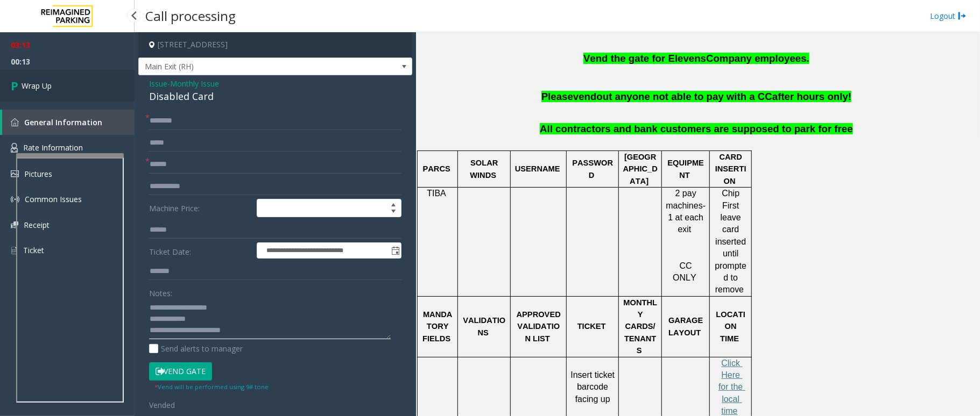
type textarea "**********"
click at [76, 80] on link "Wrap Up" at bounding box center [67, 86] width 134 height 32
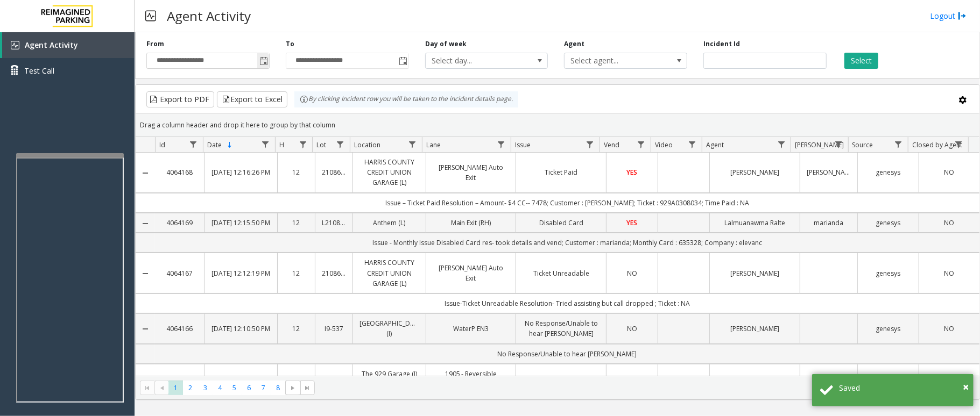
click at [257, 65] on span "Toggle popup" at bounding box center [263, 60] width 12 height 17
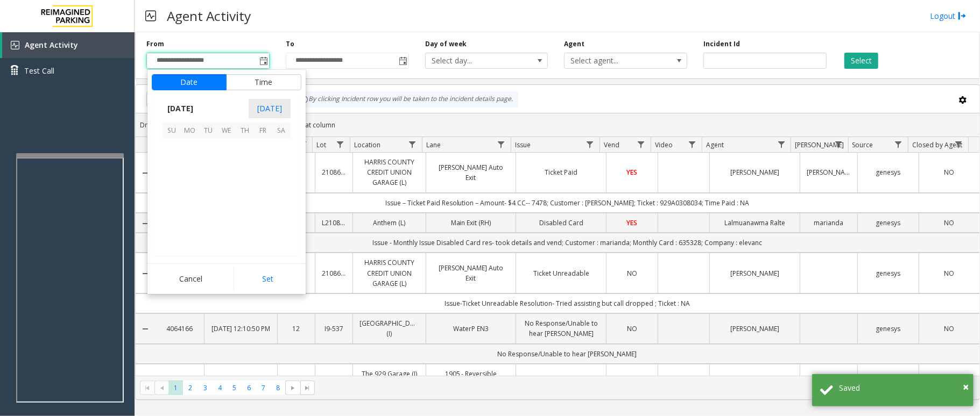
scroll to position [192956, 0]
click at [210, 184] on span "12" at bounding box center [208, 184] width 18 height 18
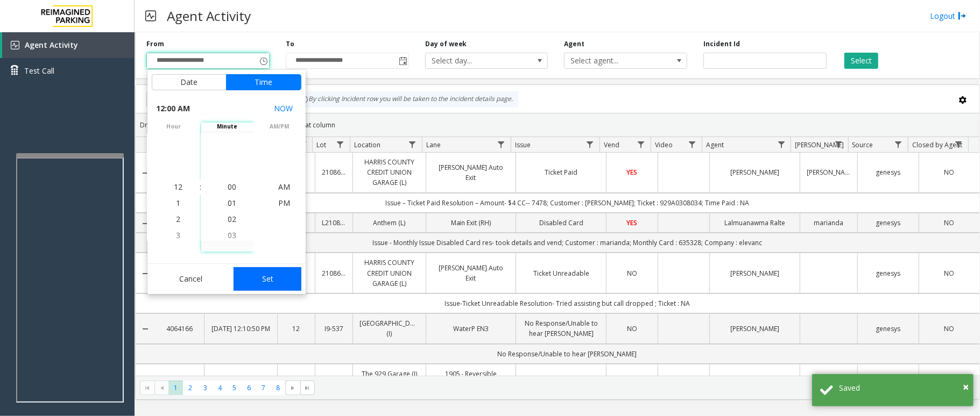
click at [260, 285] on button "Set" at bounding box center [267, 279] width 68 height 24
type input "**********"
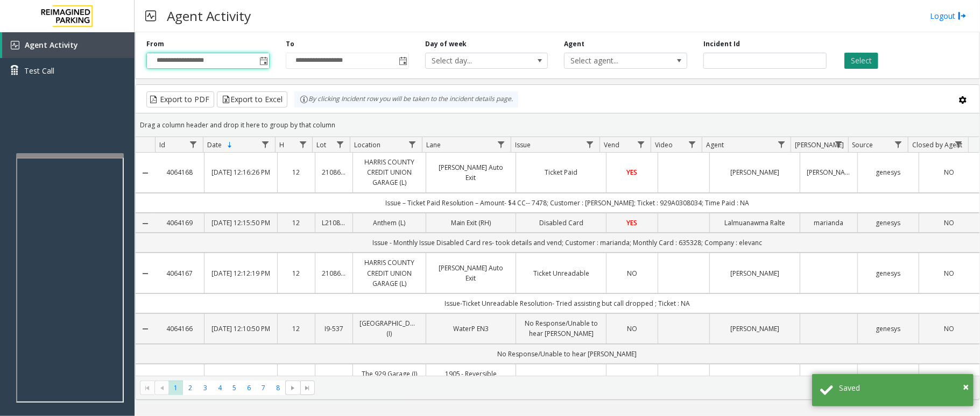
click at [857, 62] on button "Select" at bounding box center [861, 61] width 34 height 16
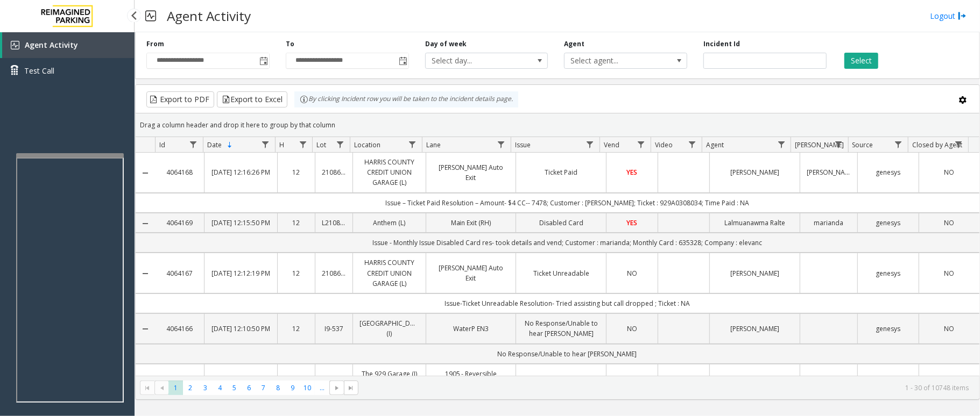
click at [57, 91] on div "Agent Activity Test Call" at bounding box center [67, 240] width 134 height 416
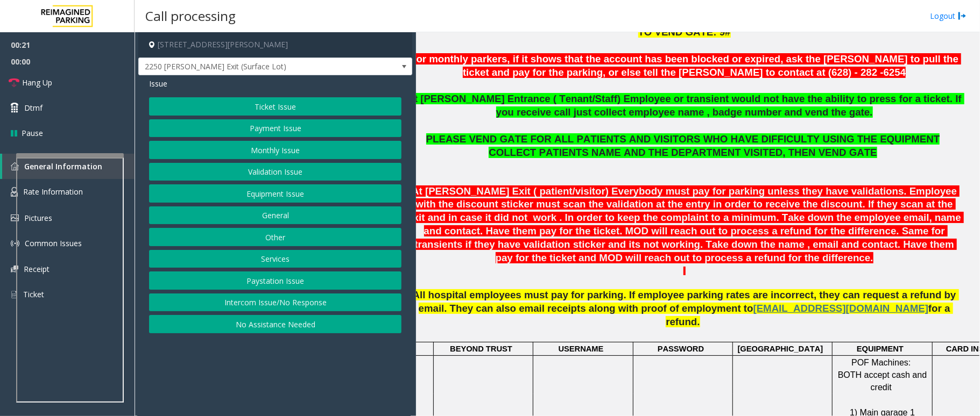
scroll to position [358, 0]
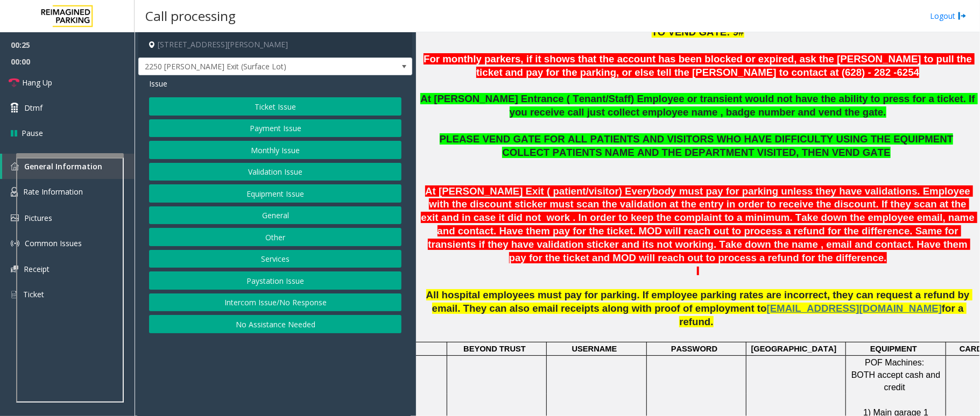
click at [285, 109] on button "Ticket Issue" at bounding box center [275, 106] width 252 height 18
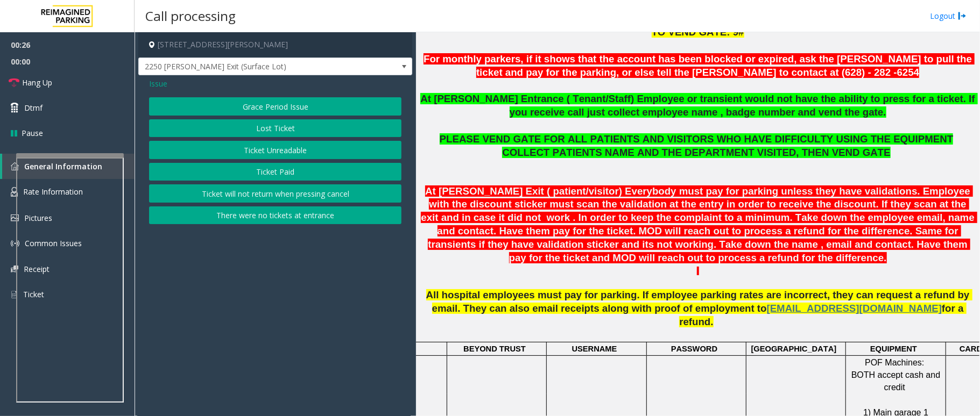
click at [280, 155] on button "Ticket Unreadable" at bounding box center [275, 150] width 252 height 18
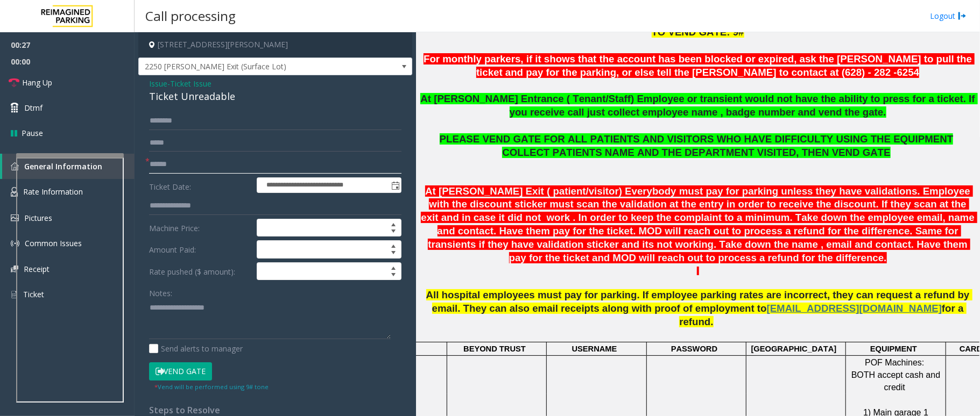
click at [255, 164] on input "text" at bounding box center [275, 164] width 252 height 18
type input "*********"
click at [203, 123] on input "text" at bounding box center [275, 121] width 252 height 18
type input "******"
drag, startPoint x: 237, startPoint y: 93, endPoint x: 147, endPoint y: 84, distance: 90.8
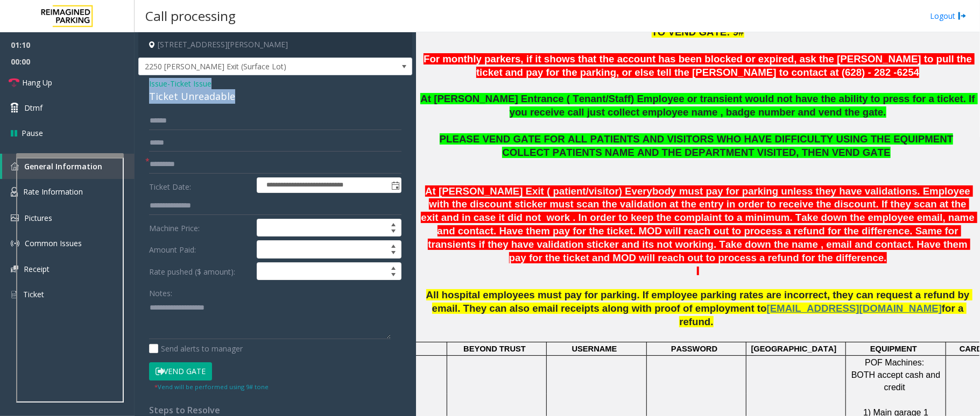
click at [147, 84] on div "**********" at bounding box center [275, 314] width 274 height 479
click at [230, 324] on textarea at bounding box center [270, 319] width 242 height 40
click at [225, 322] on textarea at bounding box center [270, 319] width 242 height 40
click at [223, 322] on textarea at bounding box center [270, 319] width 242 height 40
click at [235, 321] on textarea at bounding box center [270, 319] width 242 height 40
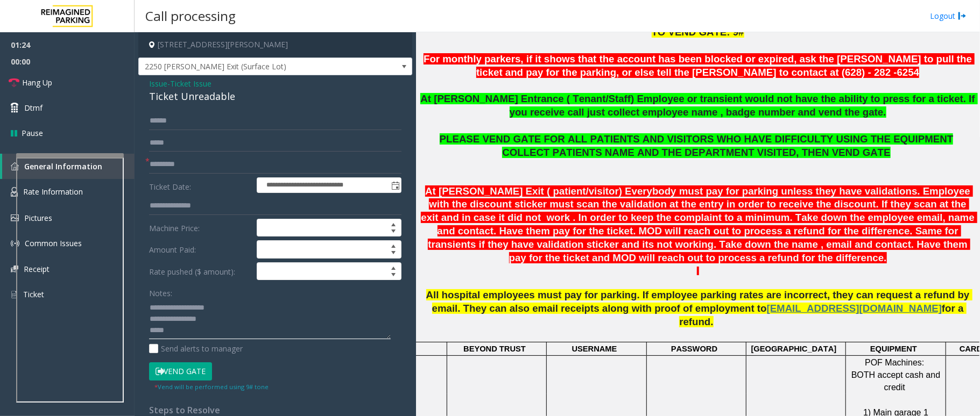
scroll to position [7, 0]
click at [168, 374] on button "Vend Gate" at bounding box center [180, 372] width 63 height 18
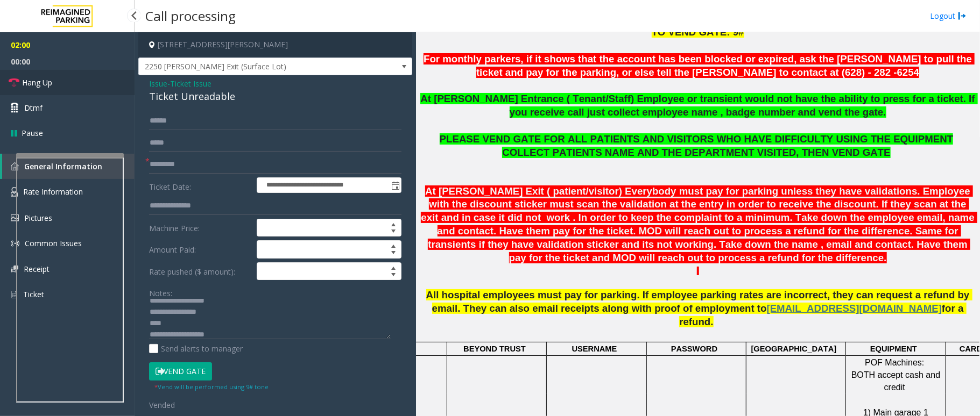
click at [51, 84] on span "Hang Up" at bounding box center [37, 82] width 30 height 11
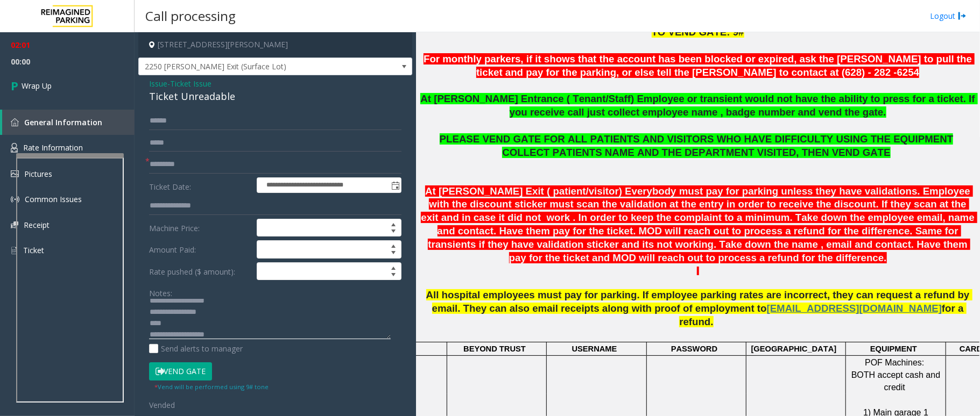
click at [173, 324] on textarea at bounding box center [270, 319] width 242 height 40
type textarea "**********"
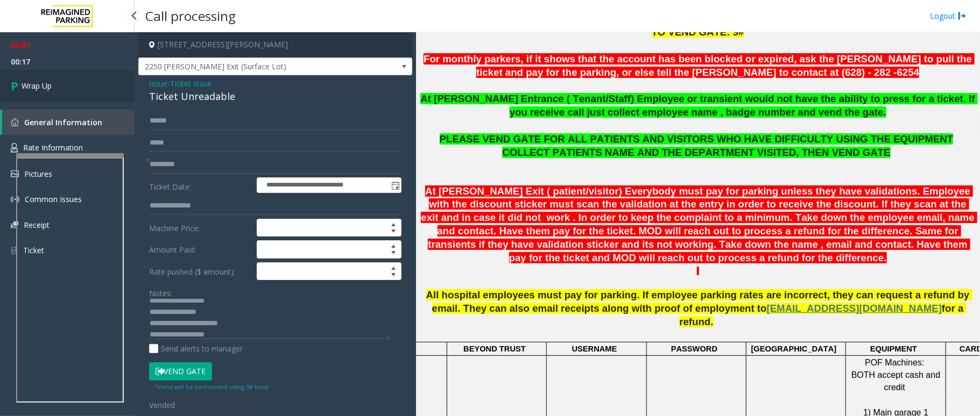
click at [53, 87] on link "Wrap Up" at bounding box center [67, 86] width 134 height 32
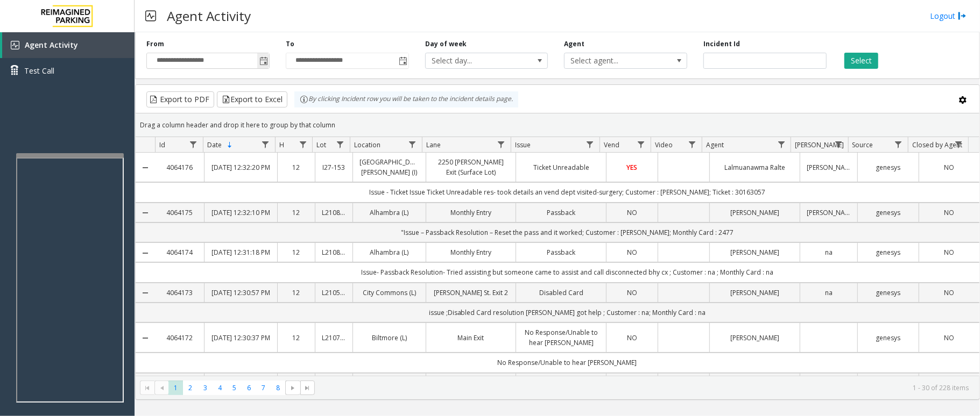
click at [263, 63] on span "Toggle popup" at bounding box center [263, 61] width 9 height 9
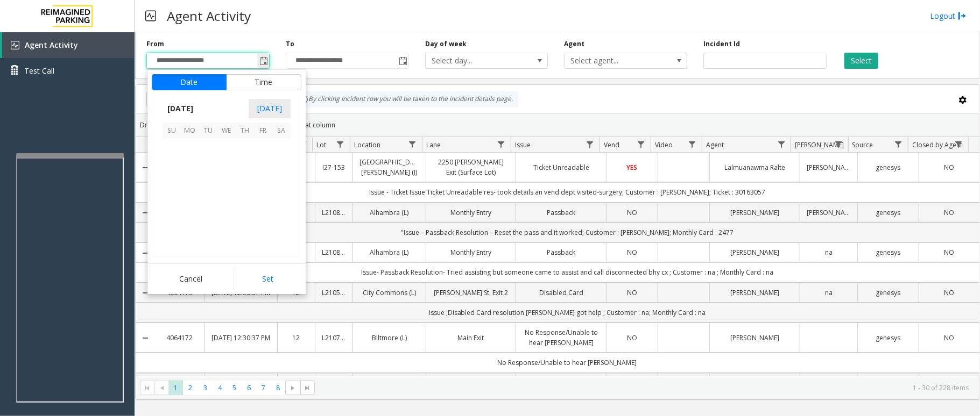
scroll to position [192956, 0]
click at [187, 280] on button "Cancel" at bounding box center [191, 279] width 79 height 24
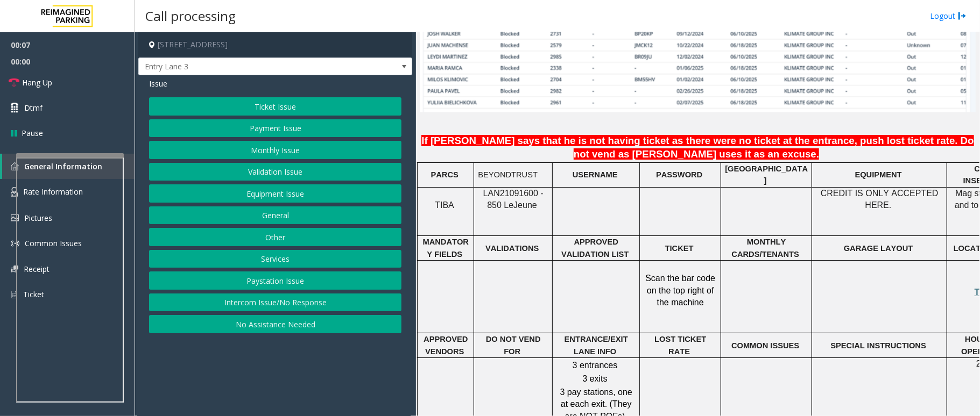
scroll to position [861, 0]
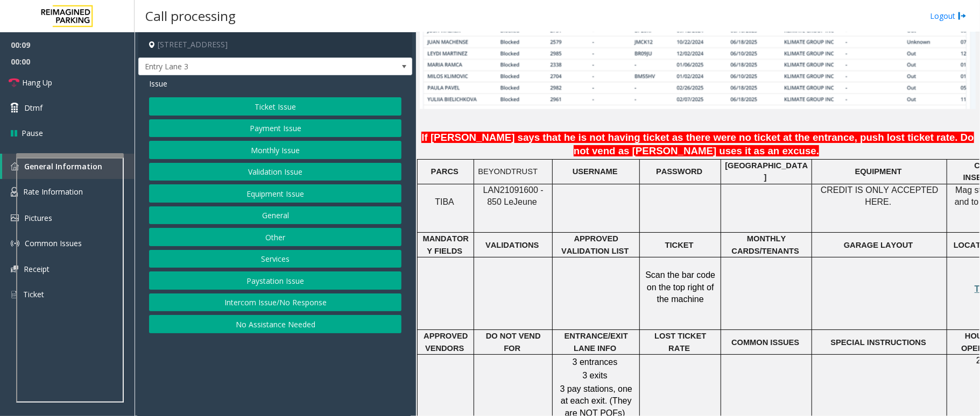
click at [521, 186] on span "LAN21091600 - 850 Le" at bounding box center [513, 196] width 60 height 21
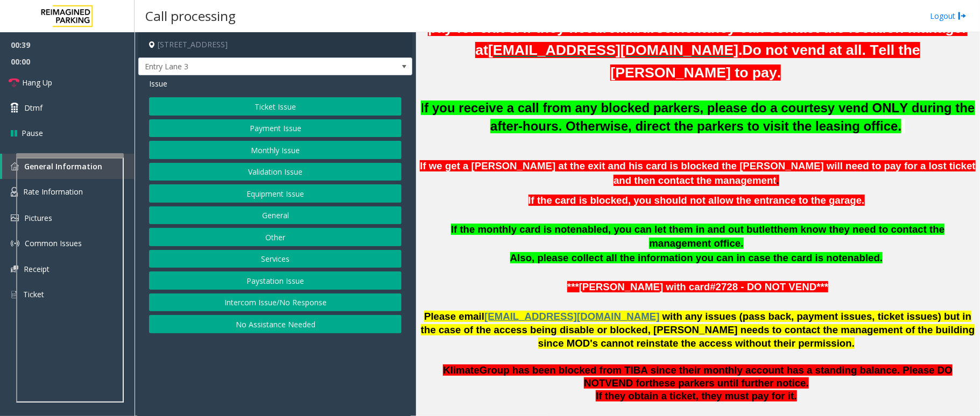
scroll to position [358, 0]
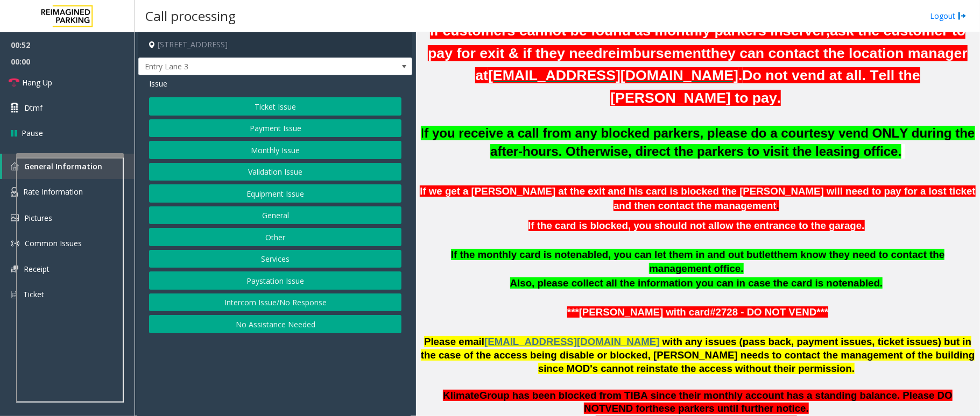
click at [356, 303] on button "Intercom Issue/No Response" at bounding box center [275, 303] width 252 height 18
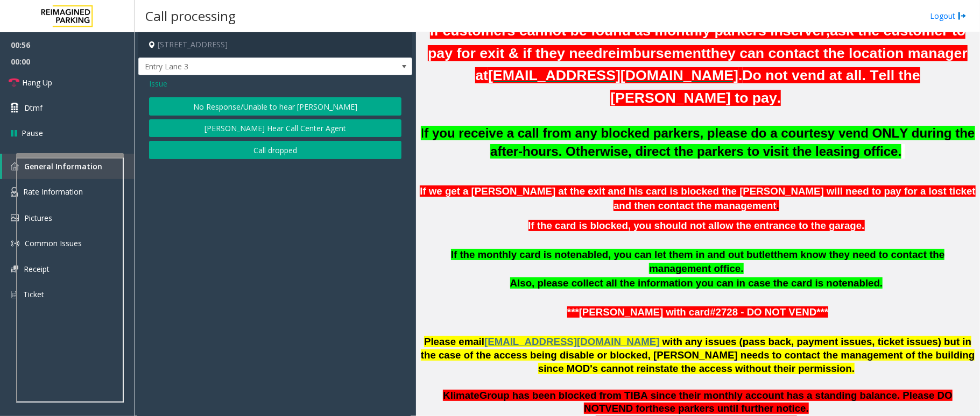
click at [223, 104] on button "No Response/Unable to hear [PERSON_NAME]" at bounding box center [275, 106] width 252 height 18
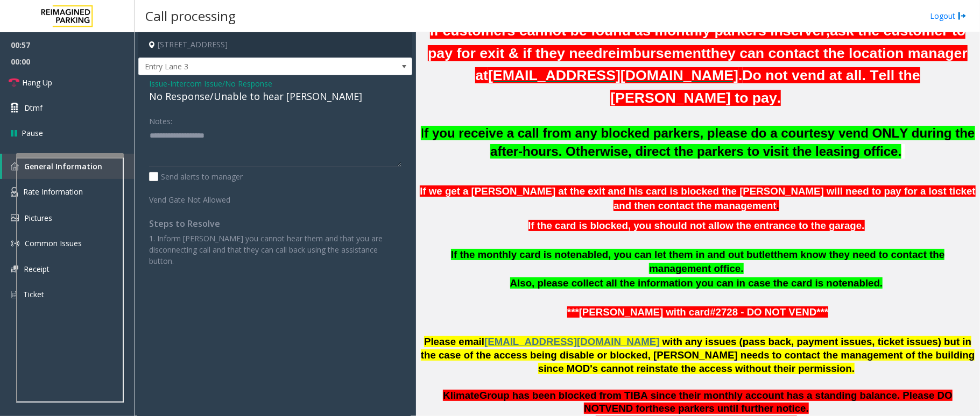
click at [193, 94] on div "No Response/Unable to hear [PERSON_NAME]" at bounding box center [275, 96] width 252 height 15
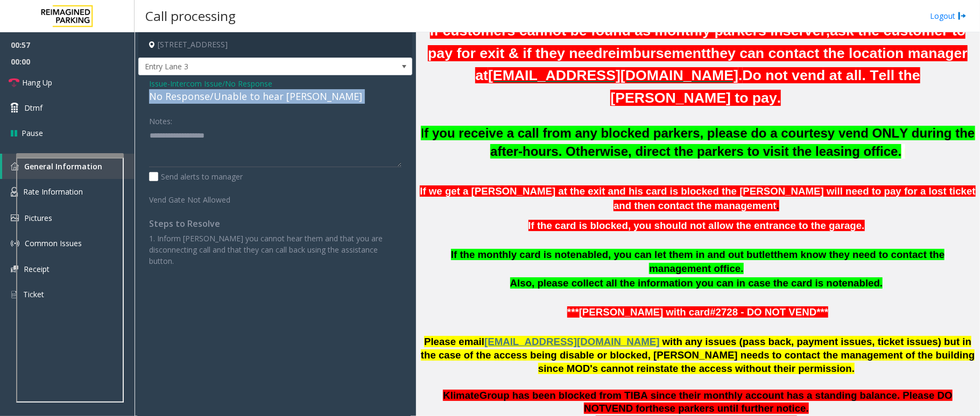
click at [193, 94] on div "No Response/Unable to hear [PERSON_NAME]" at bounding box center [275, 96] width 252 height 15
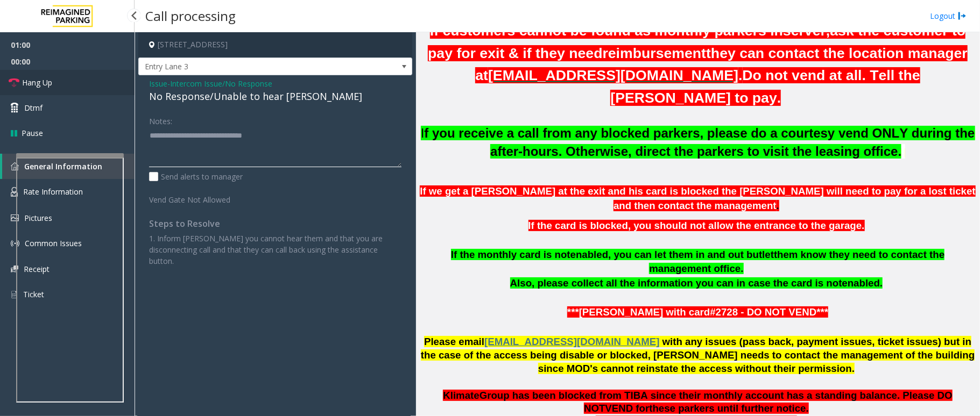
type textarea "**********"
click at [62, 87] on link "Hang Up" at bounding box center [67, 82] width 134 height 25
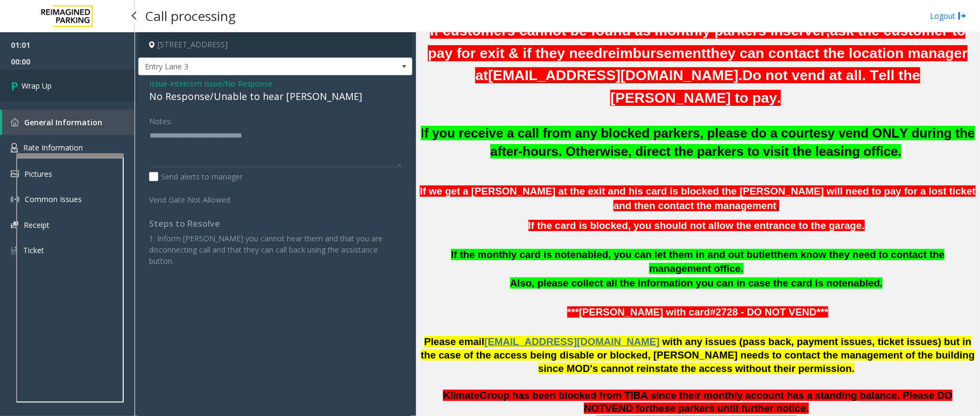
click at [39, 87] on span "Wrap Up" at bounding box center [37, 85] width 30 height 11
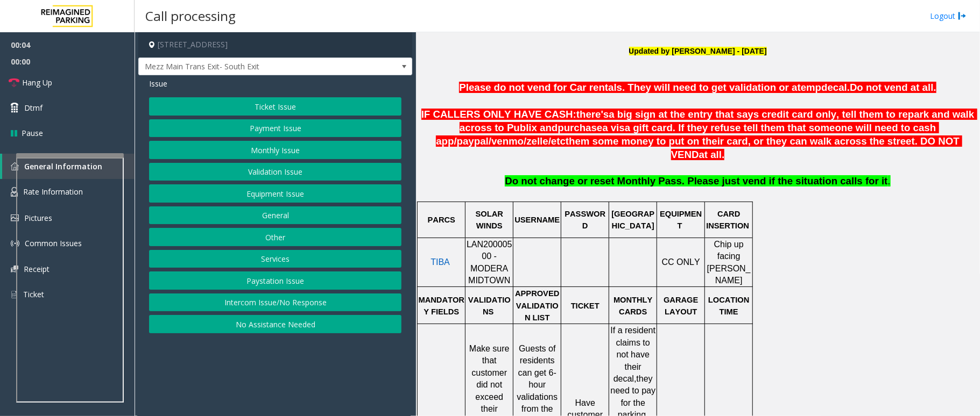
scroll to position [430, 0]
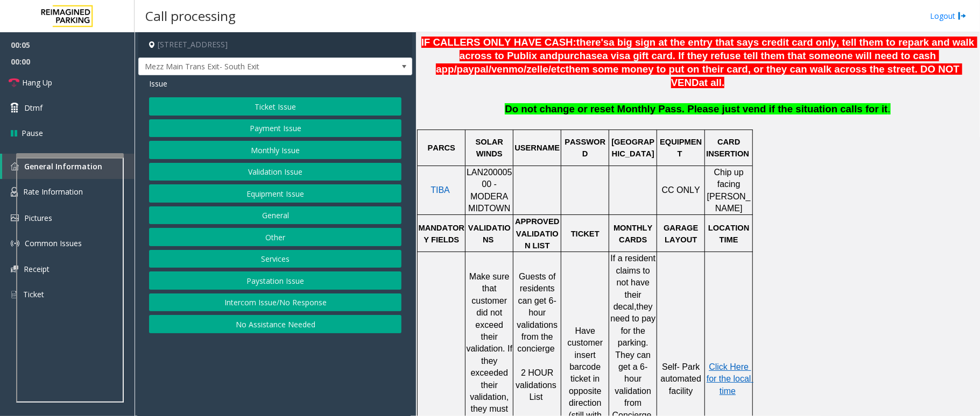
click at [487, 168] on span "LAN20000500 - MODERA MIDTOWN" at bounding box center [489, 190] width 46 height 45
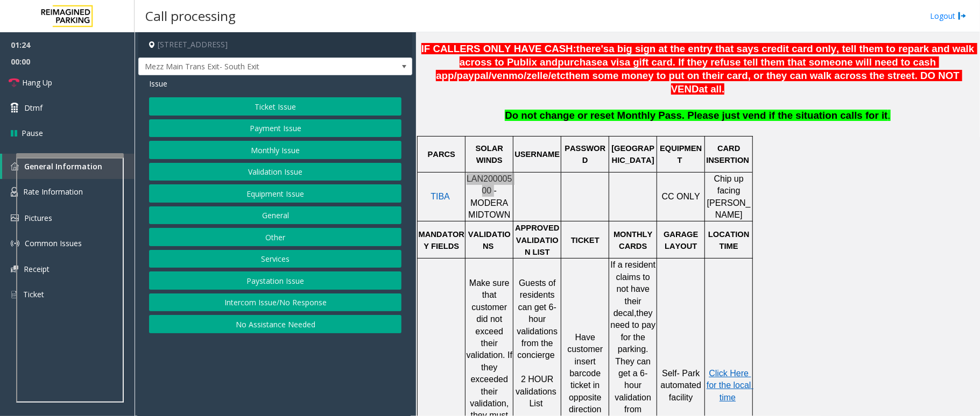
scroll to position [502, 0]
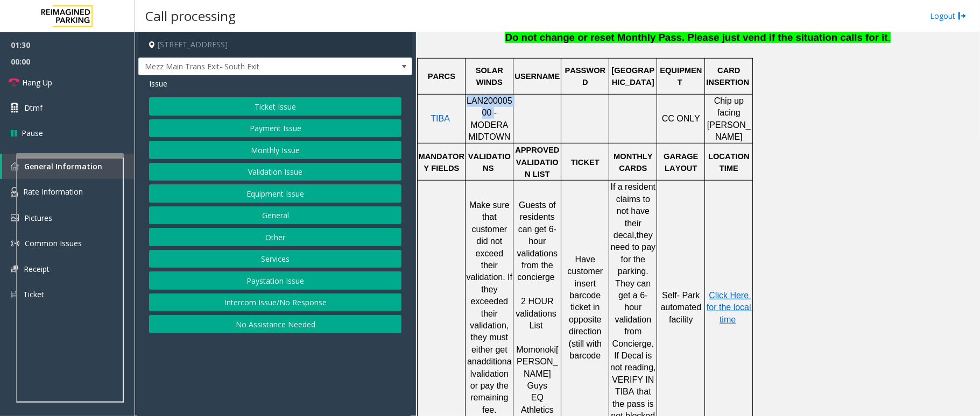
click at [268, 172] on button "Validation Issue" at bounding box center [275, 172] width 252 height 18
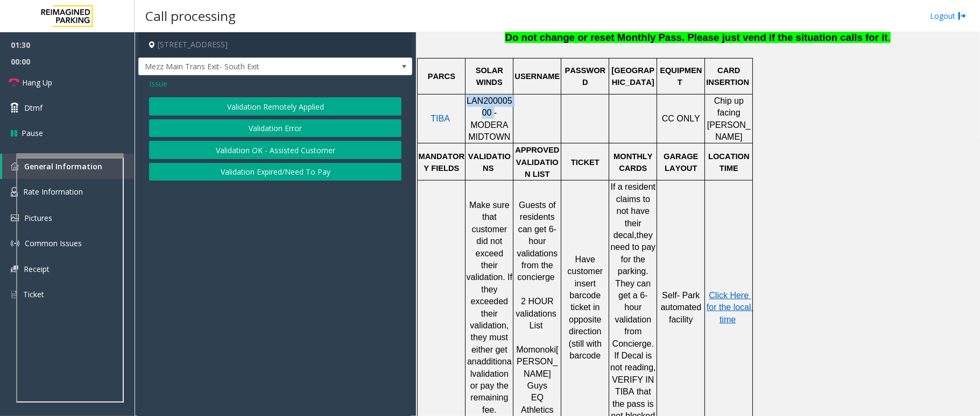
click at [276, 128] on button "Validation Error" at bounding box center [275, 128] width 252 height 18
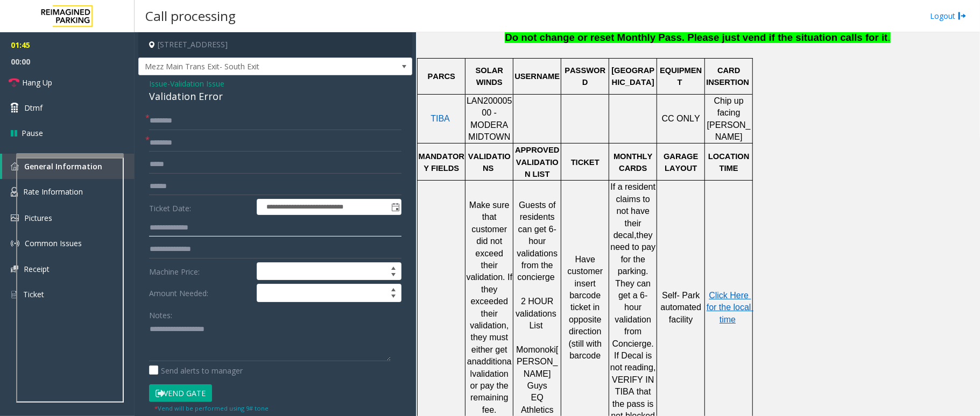
click at [183, 225] on input "text" at bounding box center [275, 228] width 252 height 18
type input "*"
type input "******"
click at [197, 147] on input "text" at bounding box center [275, 143] width 252 height 18
click at [725, 291] on span "Click Here for the local time" at bounding box center [729, 307] width 47 height 33
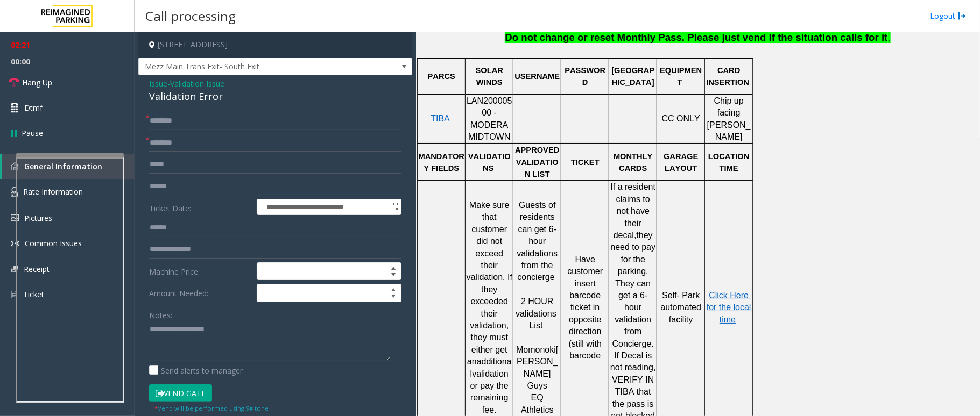
click at [178, 121] on input "text" at bounding box center [275, 121] width 252 height 18
drag, startPoint x: 226, startPoint y: 89, endPoint x: 176, endPoint y: 95, distance: 49.8
click at [155, 87] on div "Issue - Validation Issue Validation Error" at bounding box center [275, 91] width 252 height 26
drag, startPoint x: 258, startPoint y: 106, endPoint x: 207, endPoint y: 110, distance: 51.8
click at [255, 107] on div "**********" at bounding box center [275, 348] width 274 height 546
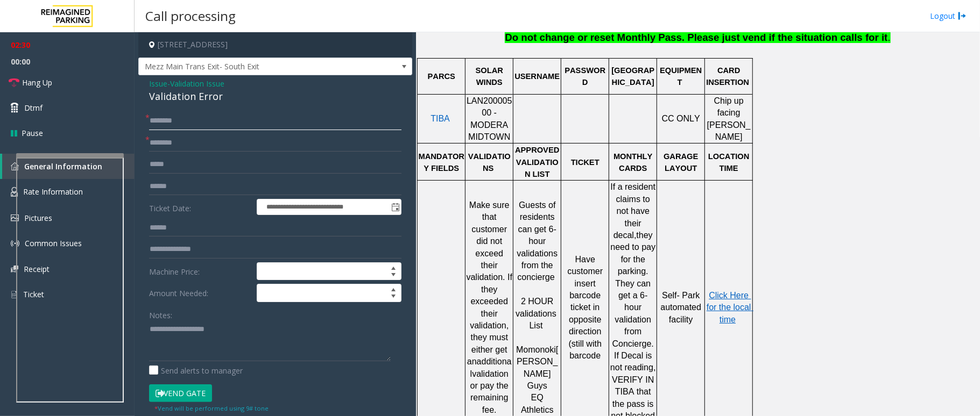
click at [196, 117] on input "text" at bounding box center [275, 121] width 252 height 18
type input "*******"
drag, startPoint x: 220, startPoint y: 87, endPoint x: 166, endPoint y: 86, distance: 54.3
click at [166, 86] on div "Issue - Validation Issue Validation Error" at bounding box center [275, 91] width 252 height 26
drag, startPoint x: 226, startPoint y: 97, endPoint x: 144, endPoint y: 87, distance: 83.0
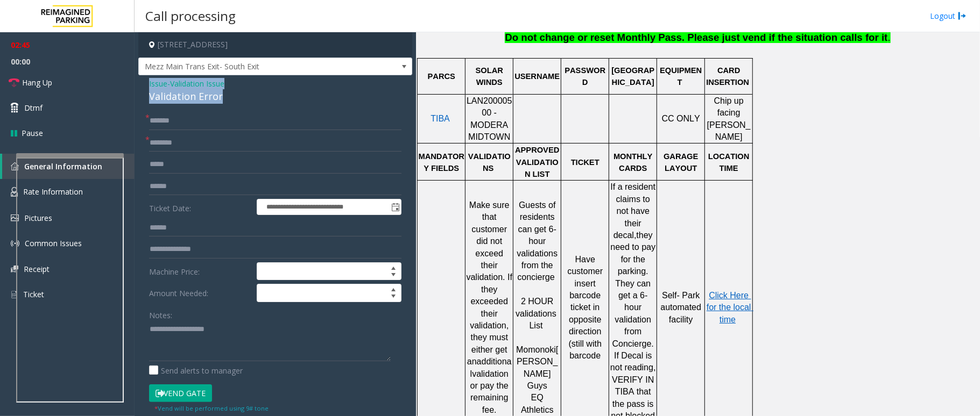
click at [144, 87] on div "**********" at bounding box center [275, 348] width 274 height 546
click at [175, 394] on button "Vend Gate" at bounding box center [180, 394] width 63 height 18
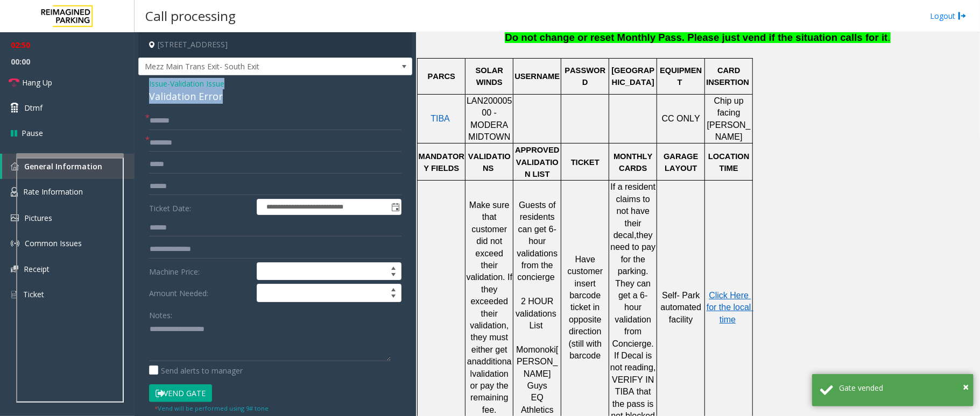
drag, startPoint x: 229, startPoint y: 91, endPoint x: 145, endPoint y: 85, distance: 84.1
click at [145, 85] on div "**********" at bounding box center [275, 357] width 274 height 565
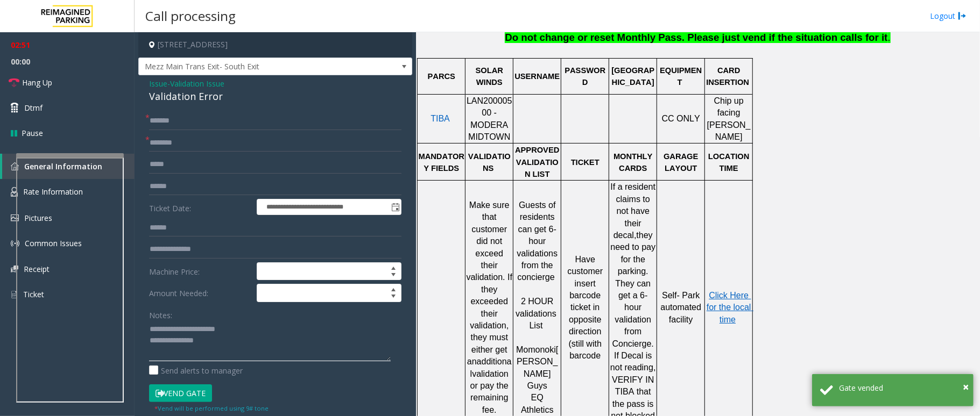
click at [209, 343] on textarea at bounding box center [270, 341] width 242 height 40
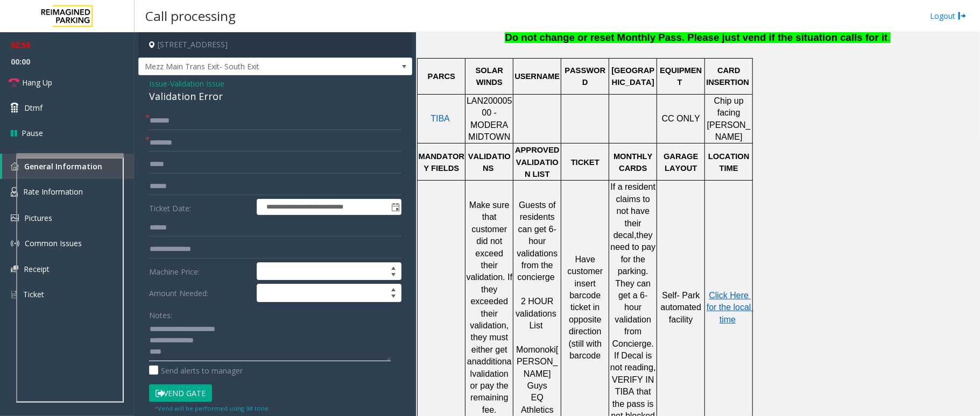
type textarea "**********"
click at [193, 146] on input "text" at bounding box center [275, 143] width 252 height 18
click at [37, 84] on span "Hang Up" at bounding box center [37, 82] width 30 height 11
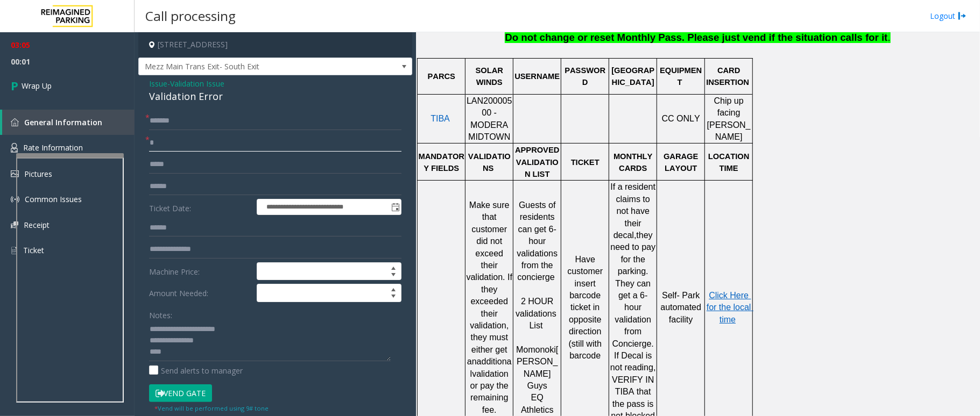
click at [181, 143] on input "text" at bounding box center [275, 143] width 252 height 18
type input "*********"
click at [192, 353] on textarea at bounding box center [270, 341] width 242 height 40
type textarea "**********"
drag, startPoint x: 162, startPoint y: 145, endPoint x: 369, endPoint y: 136, distance: 206.8
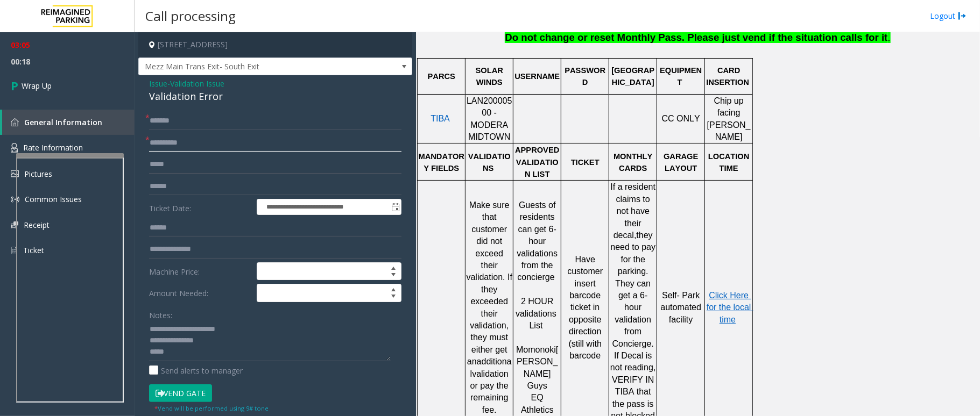
click at [369, 136] on input "*********" at bounding box center [275, 143] width 252 height 18
click at [192, 140] on input "*********" at bounding box center [275, 143] width 252 height 18
type input "*********"
click at [188, 360] on textarea at bounding box center [270, 341] width 242 height 40
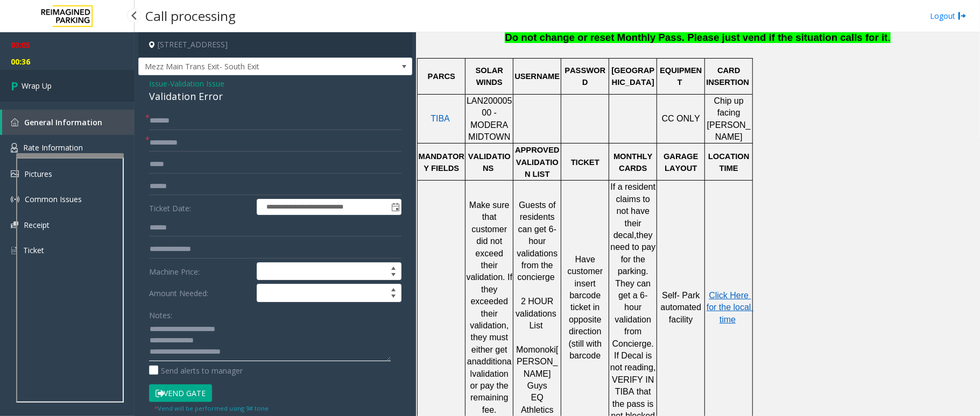
type textarea "**********"
click at [49, 90] on span "Wrap Up" at bounding box center [37, 85] width 30 height 11
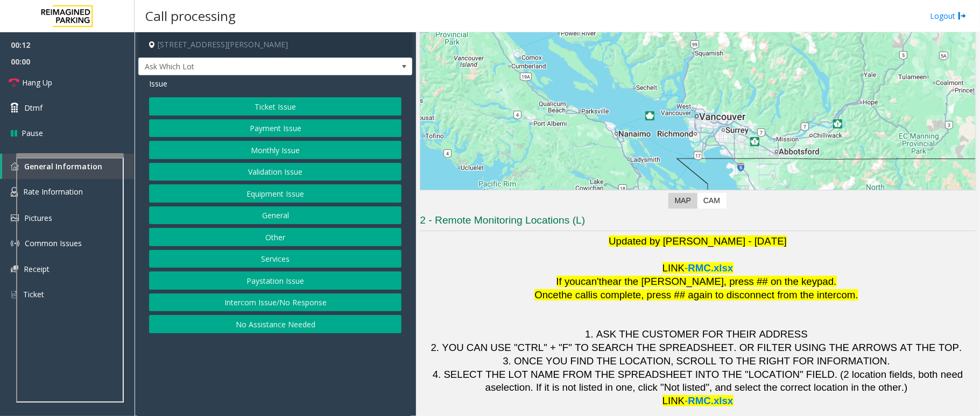
scroll to position [94, 0]
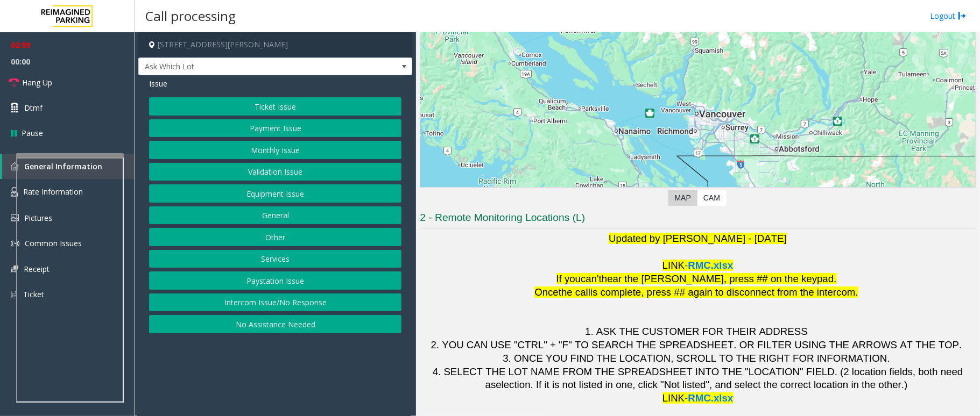
click at [280, 167] on button "Validation Issue" at bounding box center [275, 172] width 252 height 18
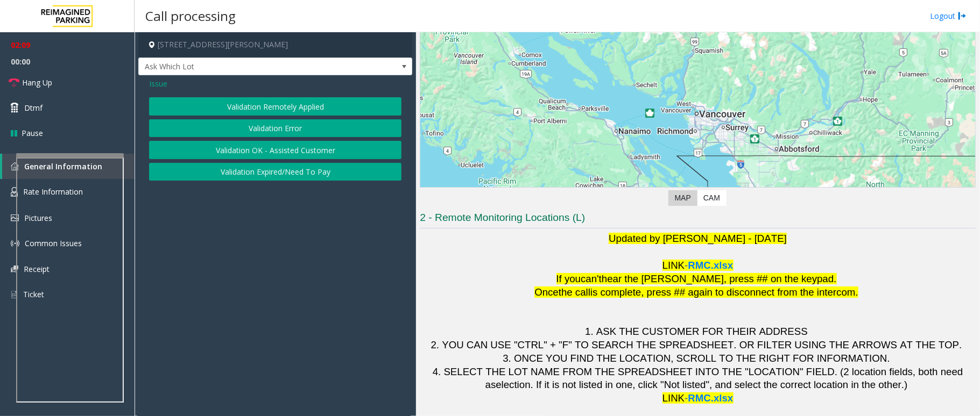
click at [285, 128] on button "Validation Error" at bounding box center [275, 128] width 252 height 18
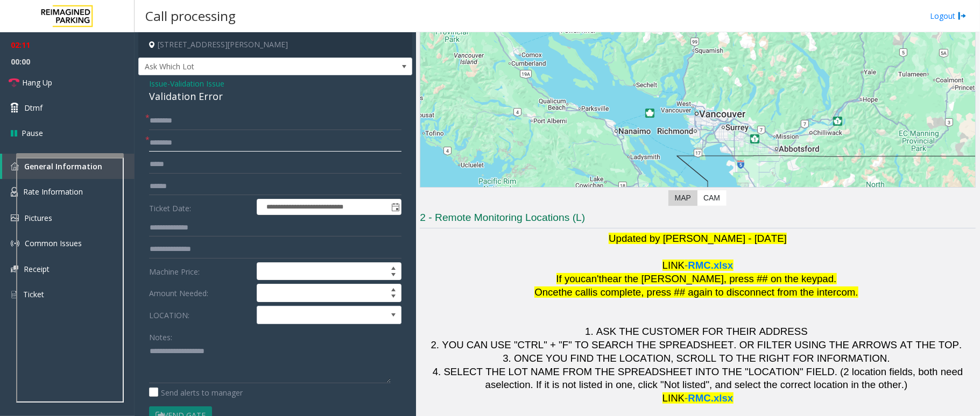
click at [203, 146] on input "text" at bounding box center [275, 143] width 252 height 18
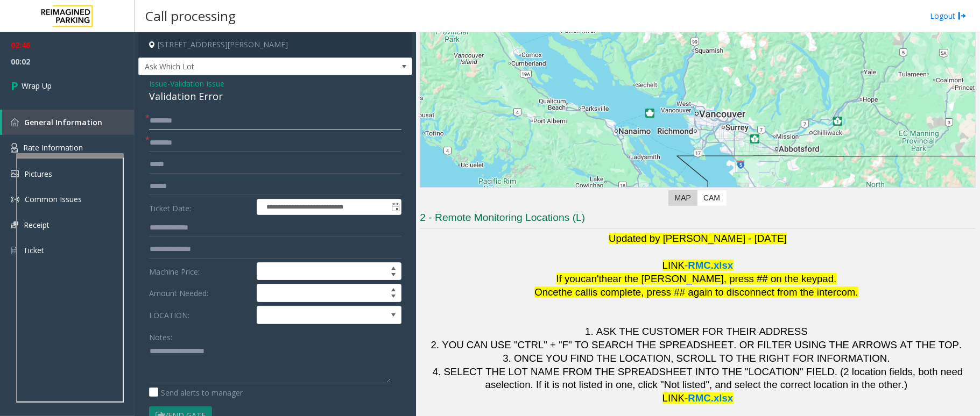
click at [161, 125] on input "text" at bounding box center [275, 121] width 252 height 18
type input "**"
click at [190, 148] on input "text" at bounding box center [275, 143] width 252 height 18
type input "**"
drag, startPoint x: 225, startPoint y: 98, endPoint x: 141, endPoint y: 89, distance: 84.4
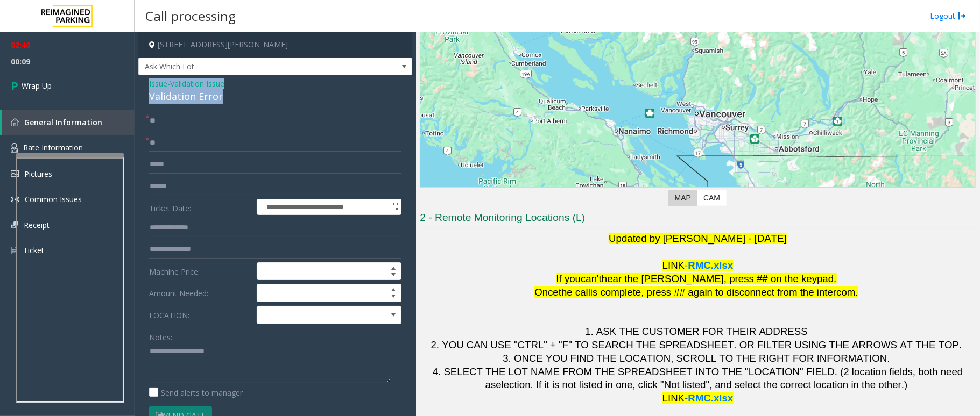
click at [141, 89] on div "**********" at bounding box center [275, 359] width 274 height 568
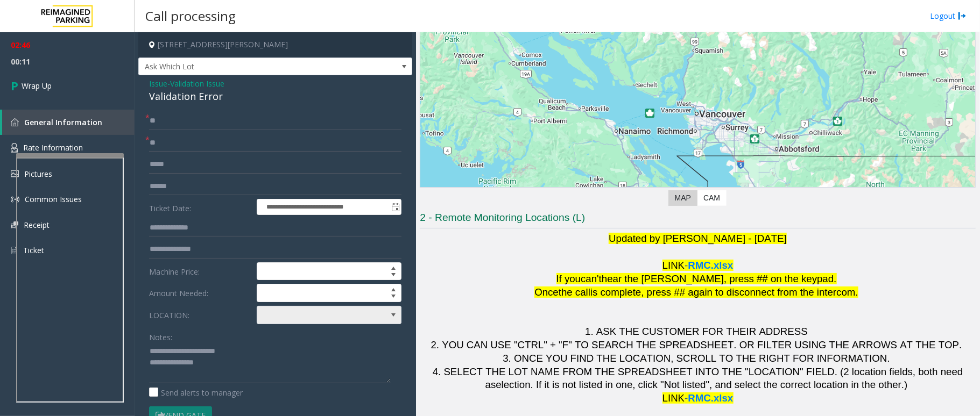
drag, startPoint x: 260, startPoint y: 313, endPoint x: 280, endPoint y: 321, distance: 21.7
click at [260, 312] on span at bounding box center [314, 315] width 115 height 17
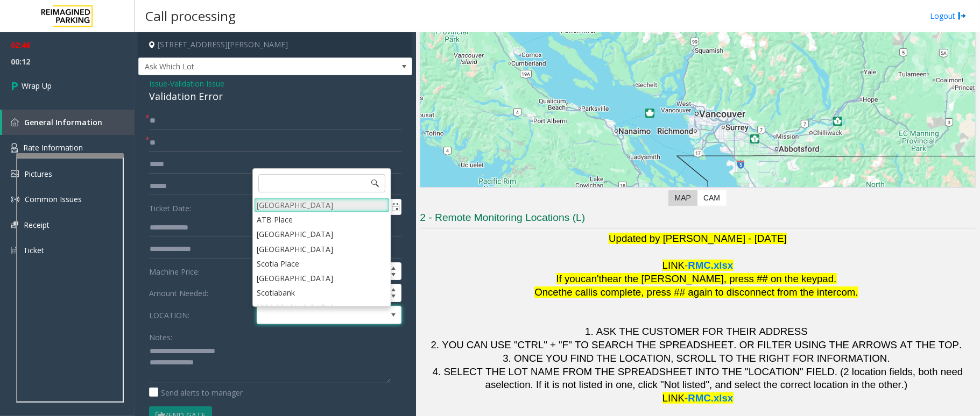
click at [300, 205] on Village "Mount Royal Village" at bounding box center [322, 205] width 136 height 15
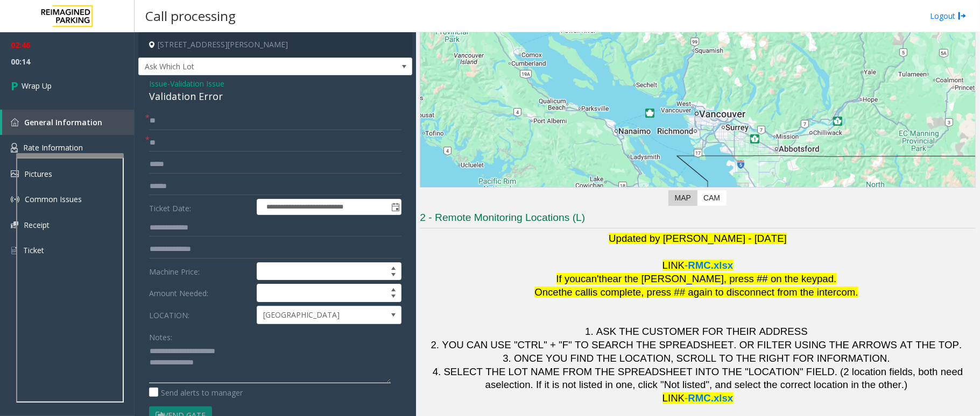
click at [224, 368] on textarea at bounding box center [270, 363] width 242 height 40
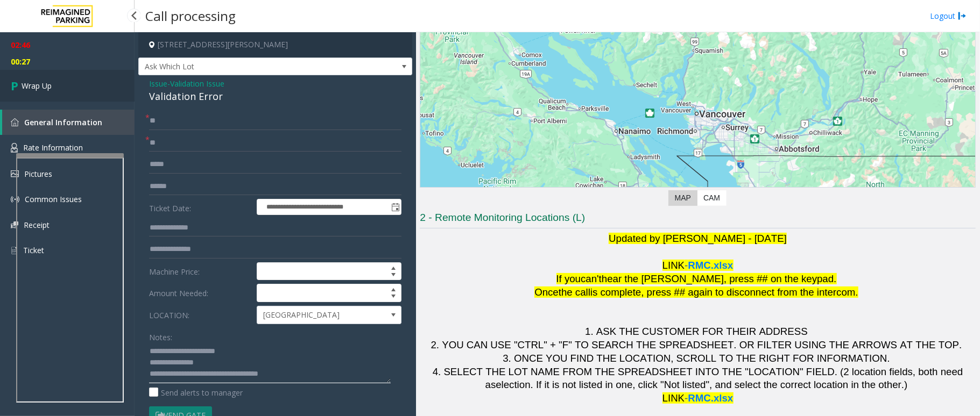
type textarea "**********"
click at [40, 80] on span "Wrap Up" at bounding box center [37, 85] width 30 height 11
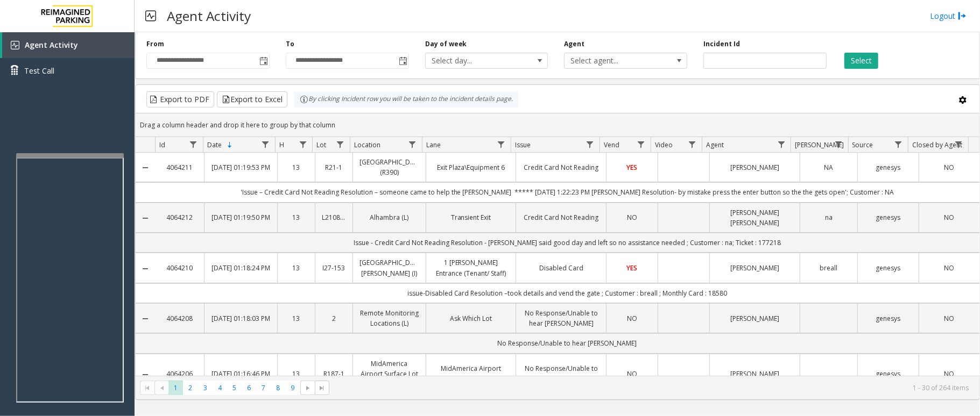
click at [921, 399] on kendo-pager "* * * * * * * * * 1 2 3 4 5 6 7 8 9 1 - 30 of 264 items" at bounding box center [558, 388] width 844 height 24
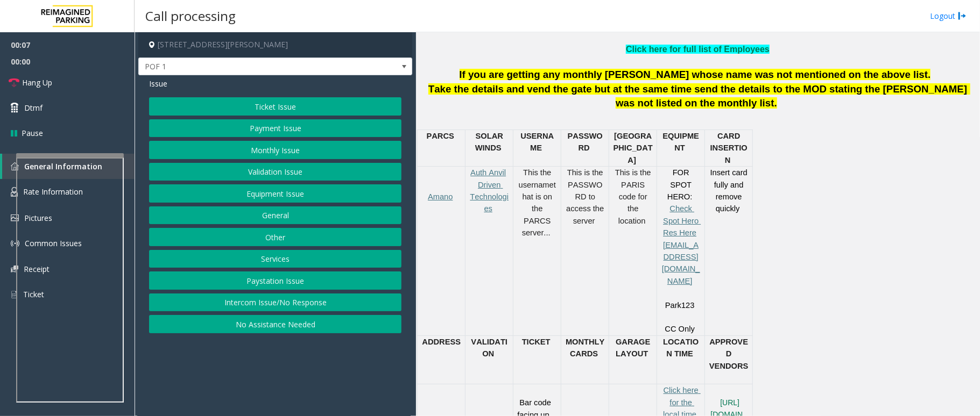
scroll to position [430, 0]
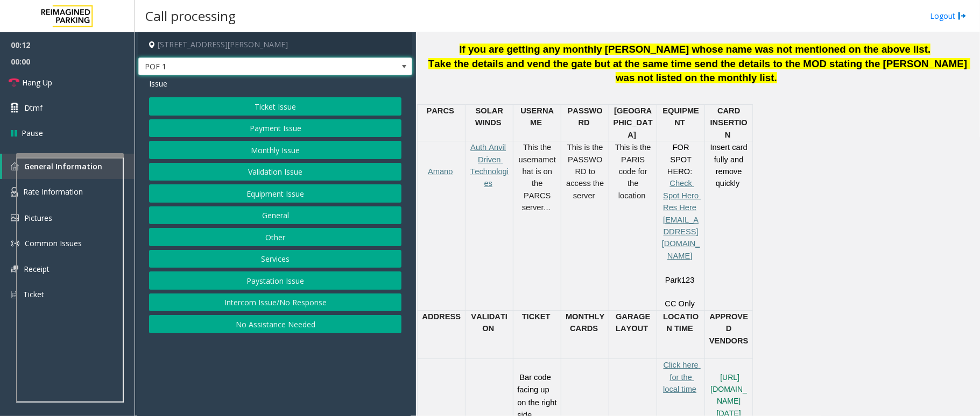
click at [402, 69] on span at bounding box center [404, 66] width 9 height 9
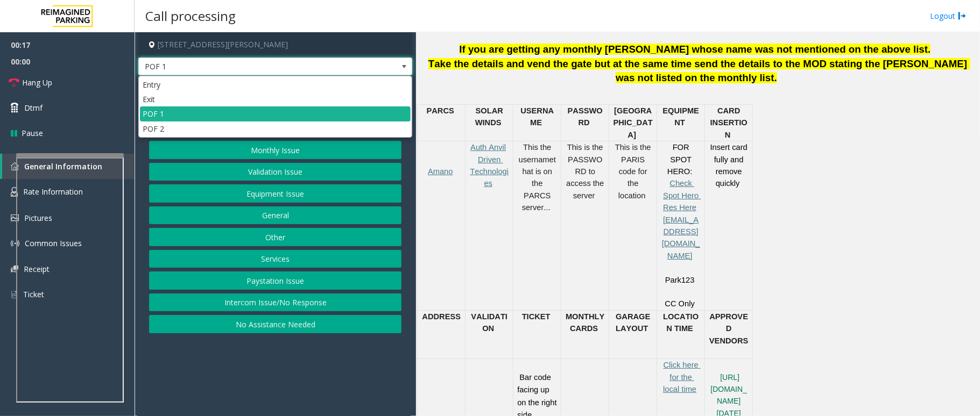
click at [405, 66] on span at bounding box center [404, 66] width 9 height 9
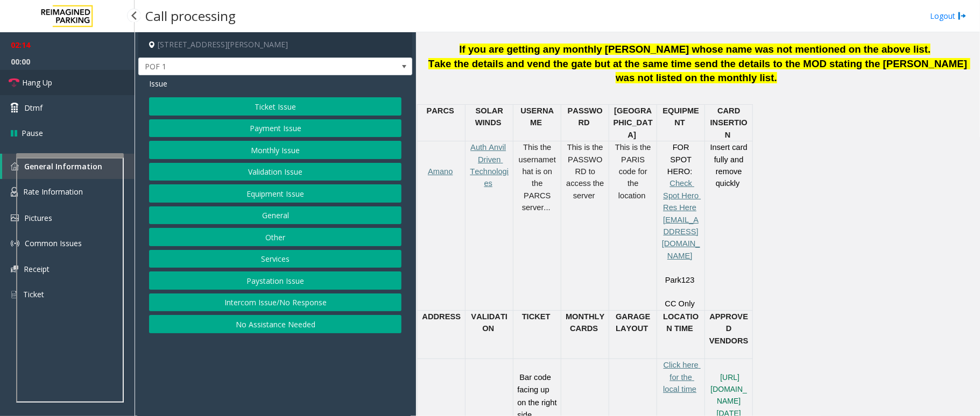
click at [38, 84] on span "Hang Up" at bounding box center [37, 82] width 30 height 11
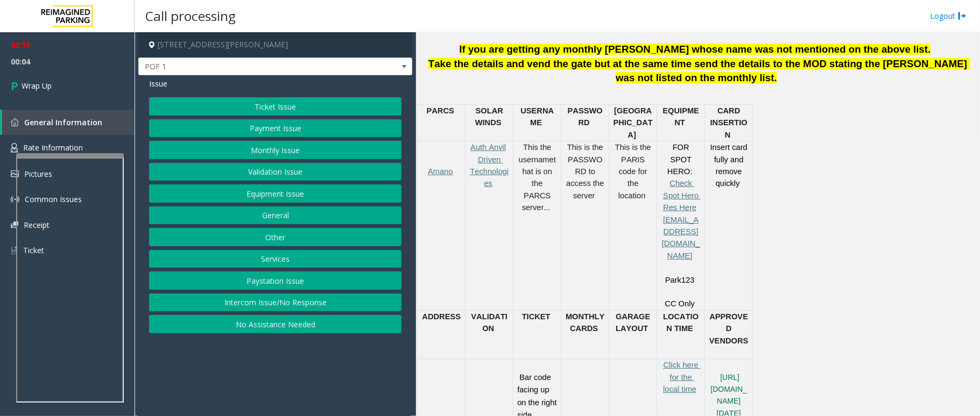
drag, startPoint x: 272, startPoint y: 256, endPoint x: 266, endPoint y: 239, distance: 17.9
click at [272, 257] on button "Services" at bounding box center [275, 259] width 252 height 18
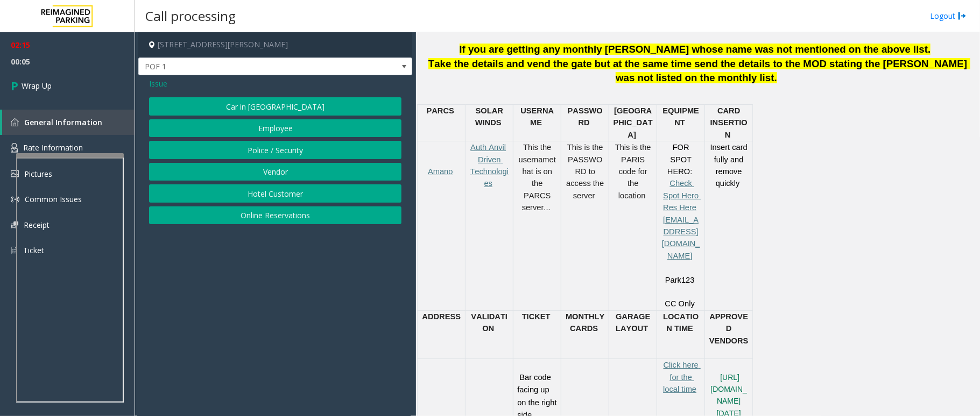
click at [271, 212] on button "Online Reservations" at bounding box center [275, 216] width 252 height 18
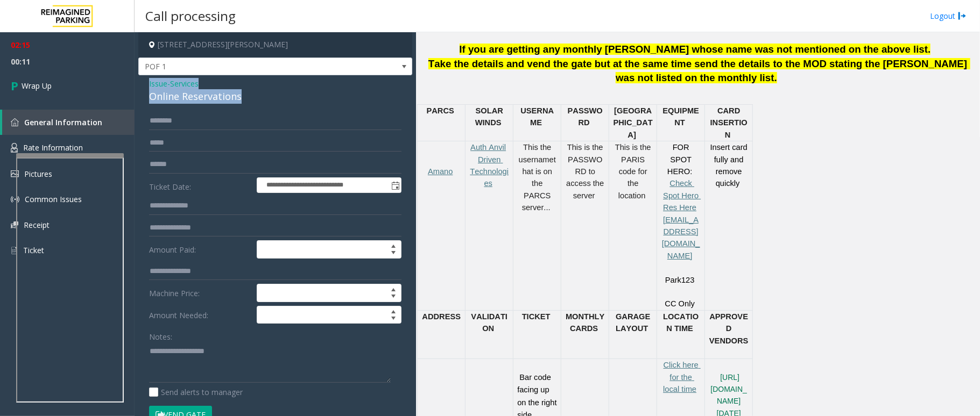
drag, startPoint x: 239, startPoint y: 89, endPoint x: 150, endPoint y: 84, distance: 89.4
click at [150, 84] on div "Issue - Services Online Reservations" at bounding box center [275, 91] width 252 height 26
click at [235, 372] on textarea at bounding box center [270, 363] width 242 height 40
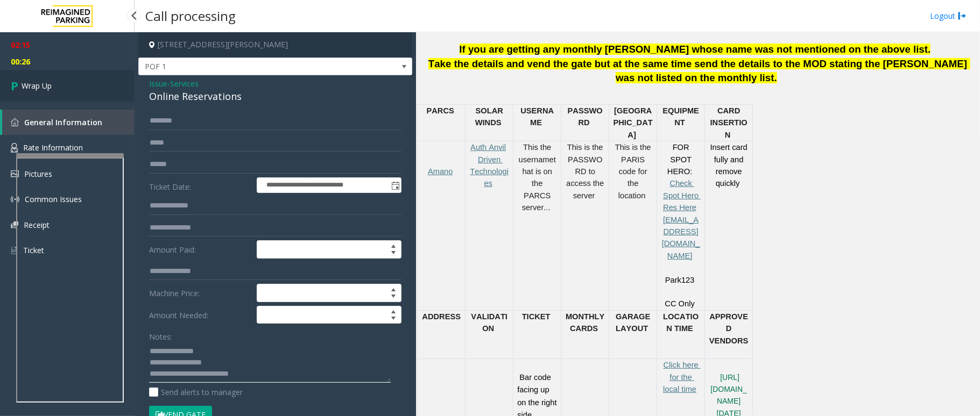
type textarea "**********"
click at [52, 81] on span "Wrap Up" at bounding box center [37, 85] width 30 height 11
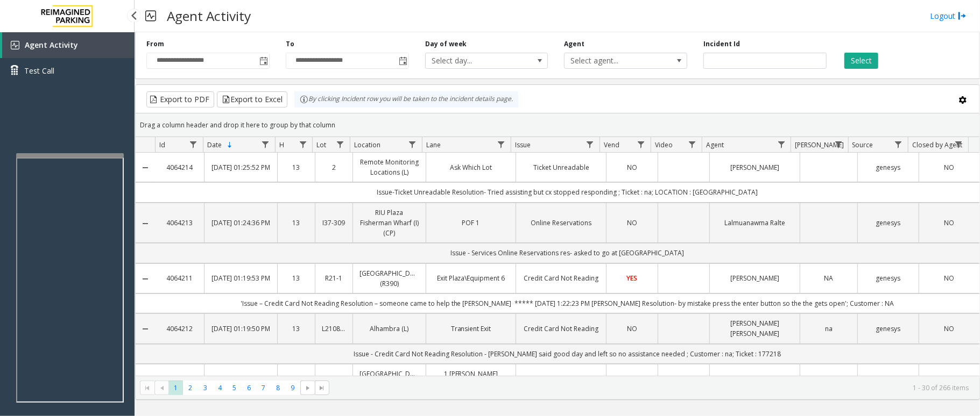
click at [295, 23] on div "Agent Activity Logout" at bounding box center [556, 16] width 845 height 32
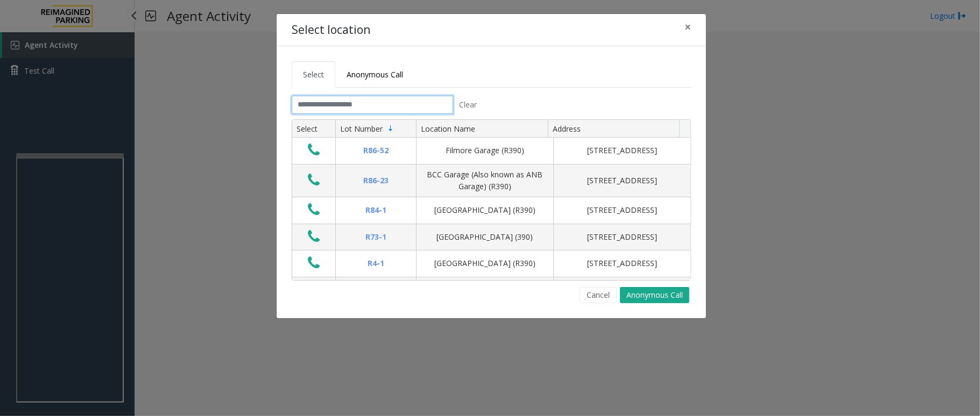
click at [424, 104] on input "text" at bounding box center [372, 105] width 161 height 18
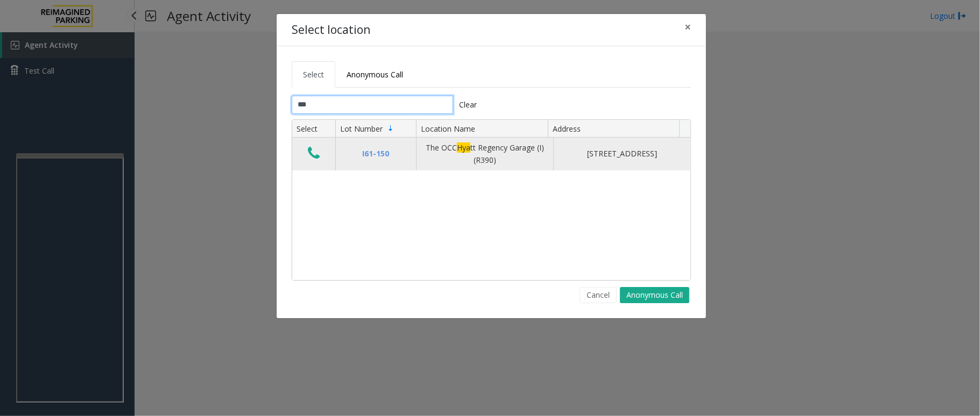
type input "***"
click at [313, 149] on icon "Data table" at bounding box center [314, 153] width 12 height 15
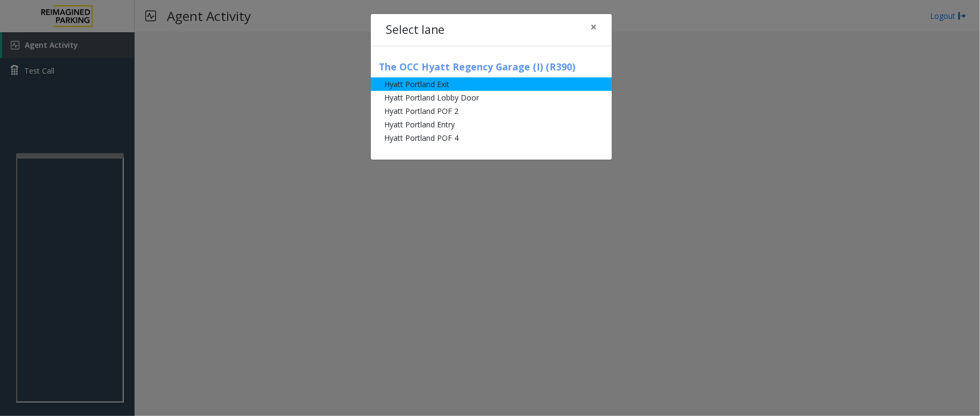
click at [439, 83] on li "Hyatt Portland Exit" at bounding box center [491, 83] width 241 height 13
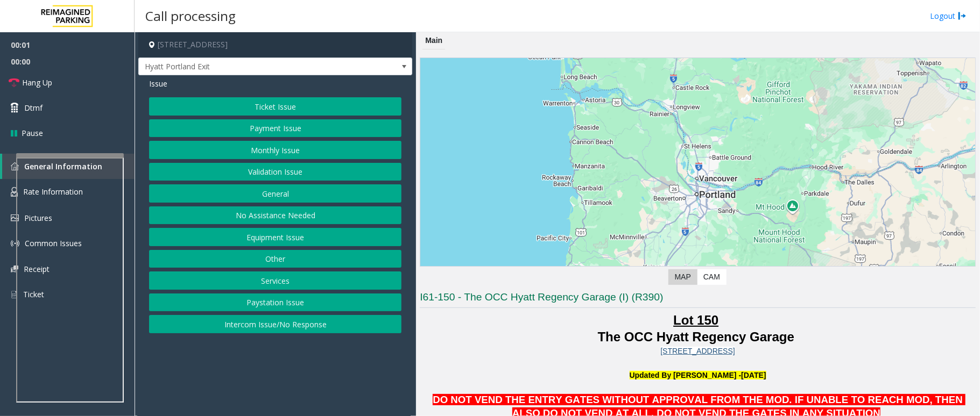
scroll to position [72, 0]
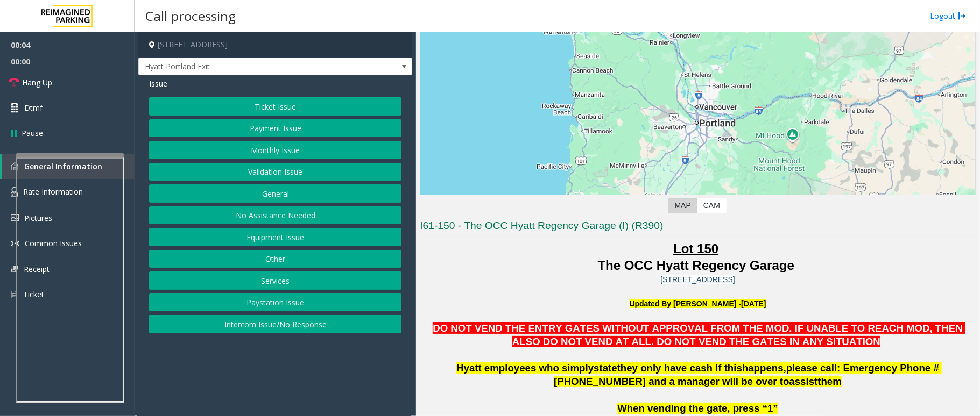
click at [304, 102] on button "Ticket Issue" at bounding box center [275, 106] width 252 height 18
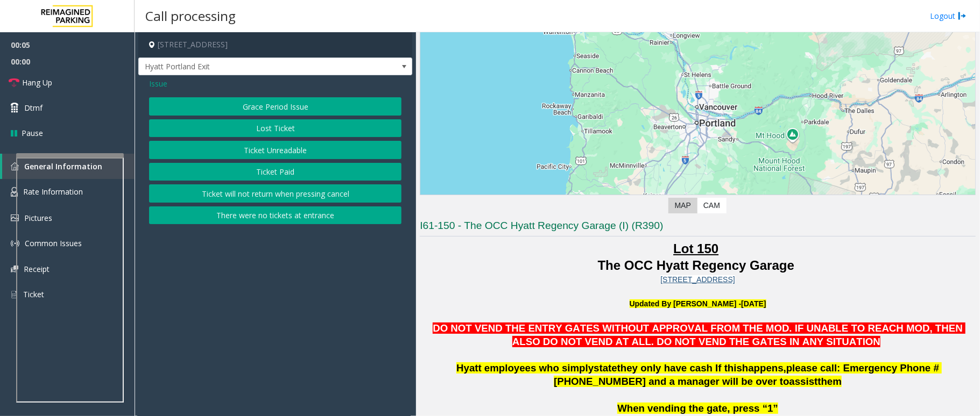
click at [304, 174] on button "Ticket Paid" at bounding box center [275, 172] width 252 height 18
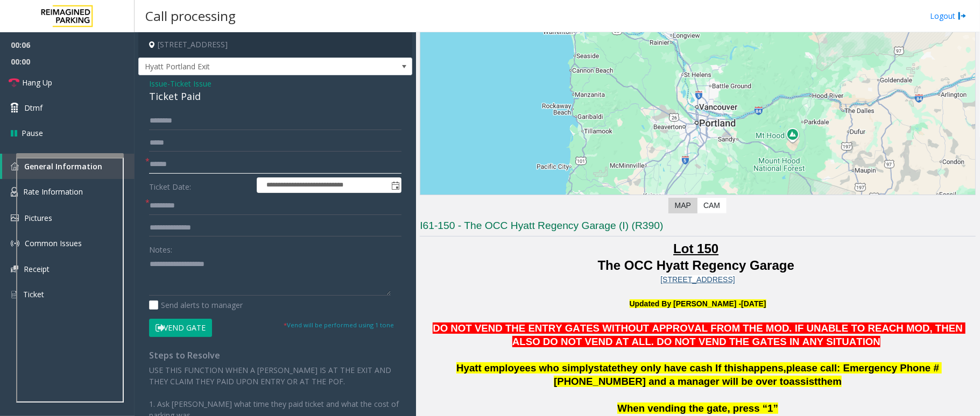
click at [167, 166] on input "text" at bounding box center [275, 164] width 252 height 18
drag, startPoint x: 202, startPoint y: 96, endPoint x: 143, endPoint y: 83, distance: 60.6
click at [143, 83] on div "**********" at bounding box center [275, 310] width 274 height 470
click at [196, 273] on textarea at bounding box center [270, 276] width 242 height 40
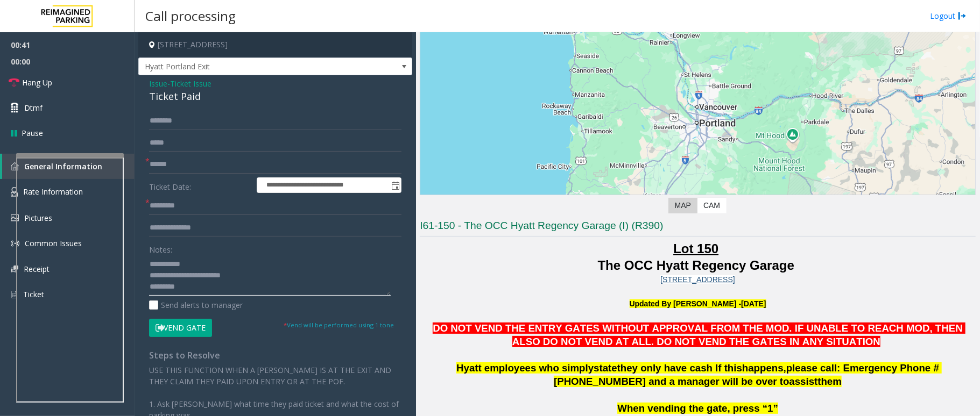
drag, startPoint x: 189, startPoint y: 291, endPoint x: 136, endPoint y: 297, distance: 53.7
click at [136, 297] on app-call-processing-form "**********" at bounding box center [274, 224] width 281 height 384
type textarea "**********"
click at [158, 164] on input "text" at bounding box center [275, 164] width 252 height 18
paste input "*********"
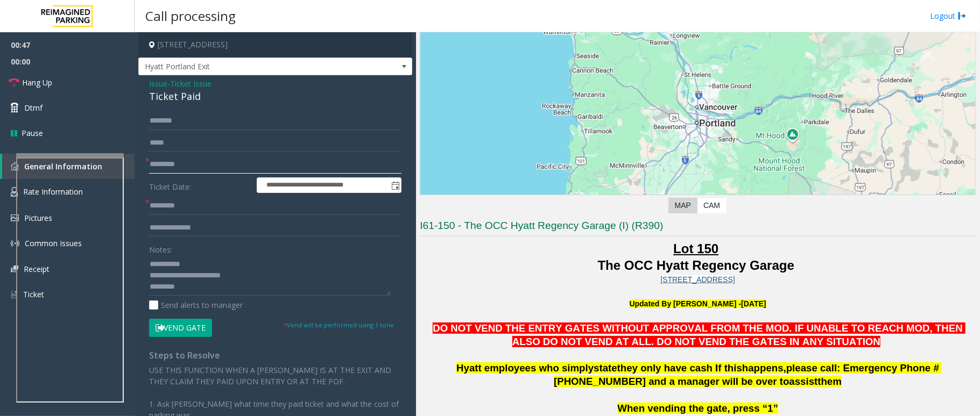
type input "*********"
drag, startPoint x: 194, startPoint y: 289, endPoint x: 147, endPoint y: 289, distance: 46.3
click at [147, 289] on div "**********" at bounding box center [275, 323] width 268 height 422
type textarea "**********"
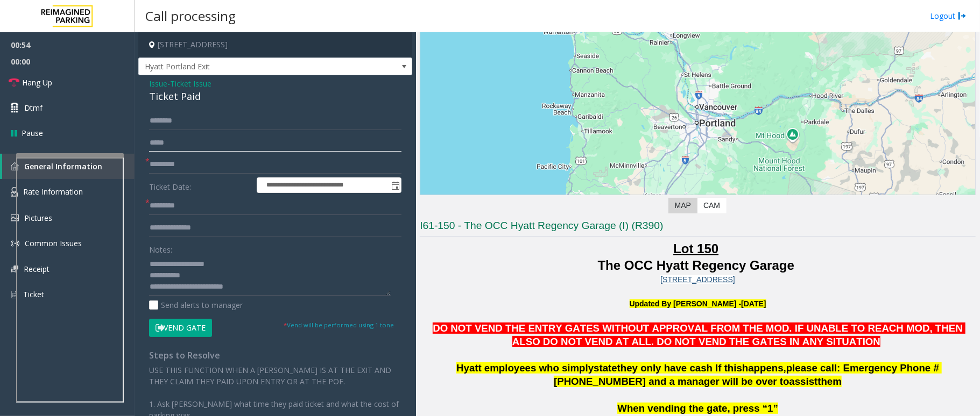
drag, startPoint x: 166, startPoint y: 143, endPoint x: 205, endPoint y: 145, distance: 38.8
click at [167, 143] on input "text" at bounding box center [275, 143] width 252 height 18
type input "***"
click at [181, 224] on input "text" at bounding box center [275, 228] width 252 height 18
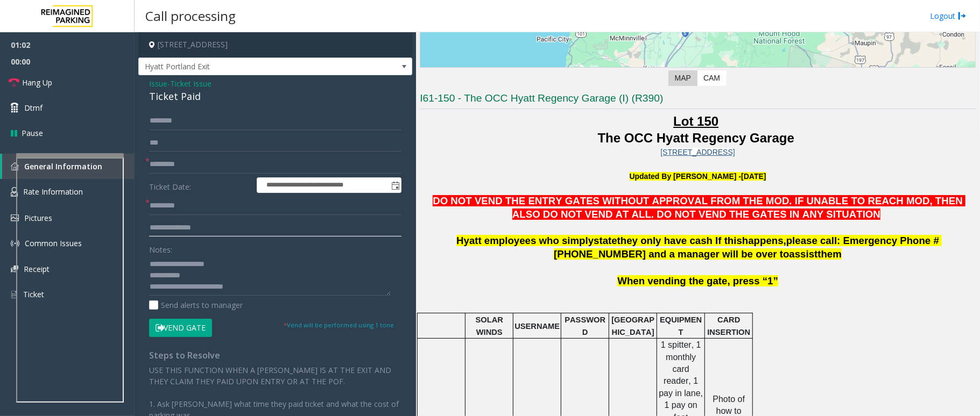
scroll to position [215, 0]
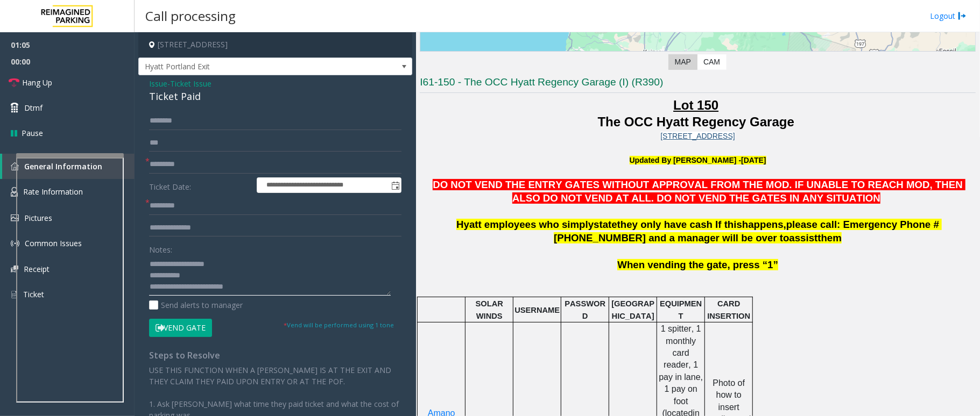
click at [250, 279] on textarea at bounding box center [270, 276] width 242 height 40
click at [200, 231] on input "text" at bounding box center [275, 228] width 252 height 18
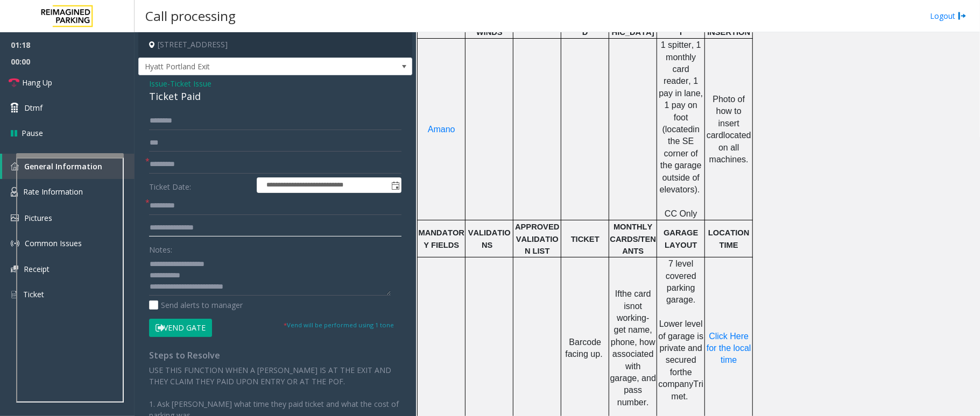
scroll to position [502, 0]
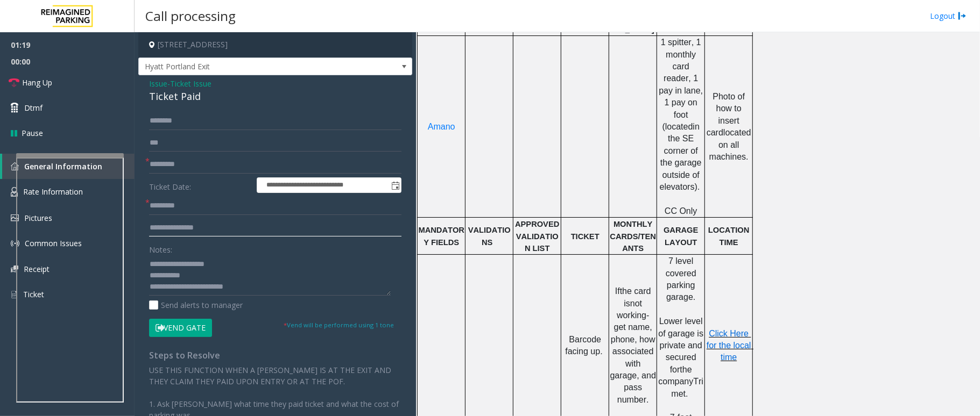
type input "**********"
click at [730, 331] on span "Click Here for the local time" at bounding box center [729, 345] width 47 height 33
click at [188, 206] on input "text" at bounding box center [275, 206] width 252 height 18
click at [247, 277] on textarea at bounding box center [270, 276] width 242 height 40
click at [252, 286] on textarea at bounding box center [270, 276] width 242 height 40
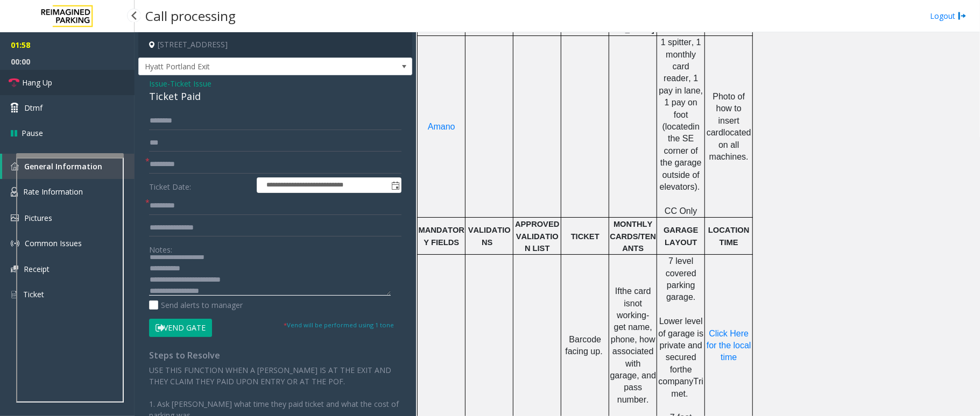
type textarea "**********"
click at [39, 85] on span "Hang Up" at bounding box center [37, 82] width 30 height 11
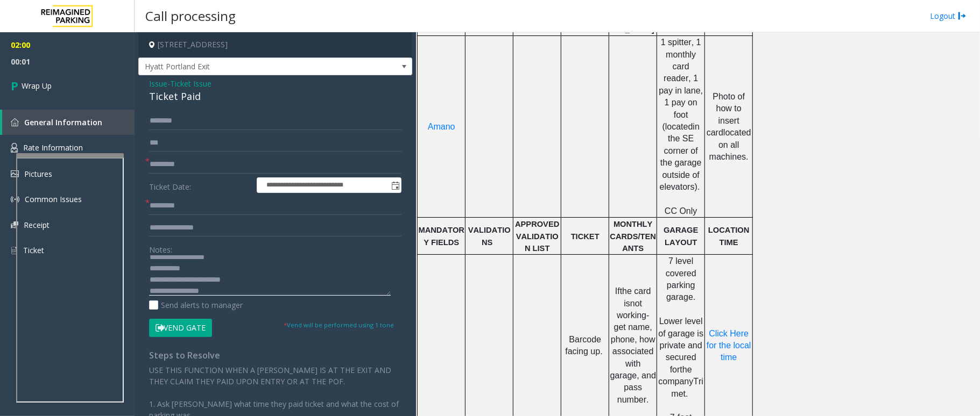
click at [249, 282] on textarea at bounding box center [270, 276] width 242 height 40
click at [227, 230] on input "**********" at bounding box center [275, 228] width 252 height 18
type input "**********"
click at [227, 283] on textarea at bounding box center [270, 276] width 242 height 40
click at [258, 278] on textarea at bounding box center [270, 276] width 242 height 40
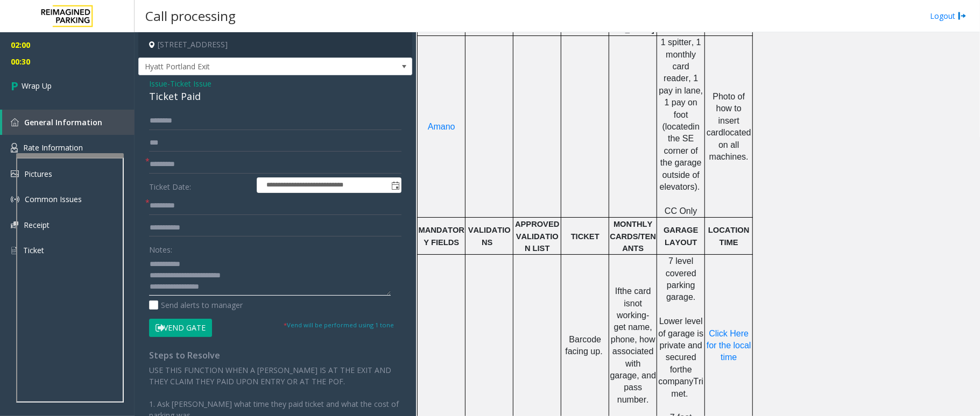
scroll to position [23, 0]
drag, startPoint x: 241, startPoint y: 277, endPoint x: 164, endPoint y: 283, distance: 77.2
click at [164, 283] on textarea at bounding box center [270, 276] width 242 height 40
click at [244, 263] on textarea at bounding box center [270, 276] width 242 height 40
click at [219, 273] on textarea at bounding box center [270, 276] width 242 height 40
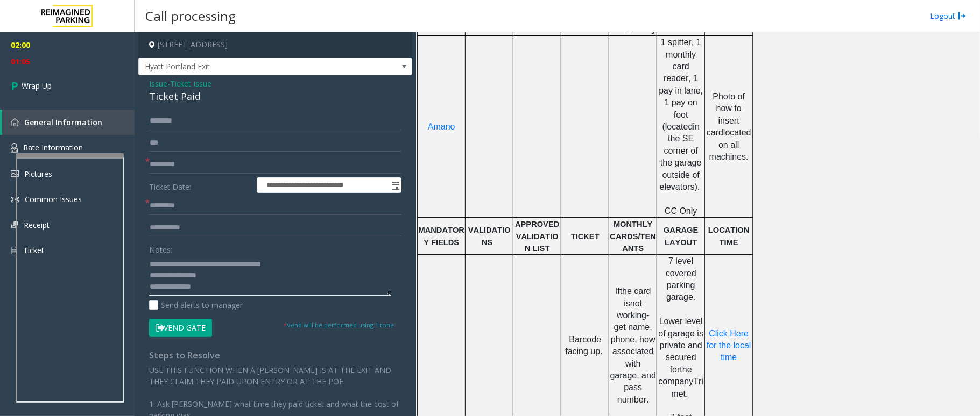
type textarea "**********"
click at [186, 216] on form "**********" at bounding box center [275, 224] width 252 height 225
click at [188, 206] on input "text" at bounding box center [275, 206] width 252 height 18
type input "**"
drag, startPoint x: 177, startPoint y: 143, endPoint x: 169, endPoint y: 141, distance: 8.2
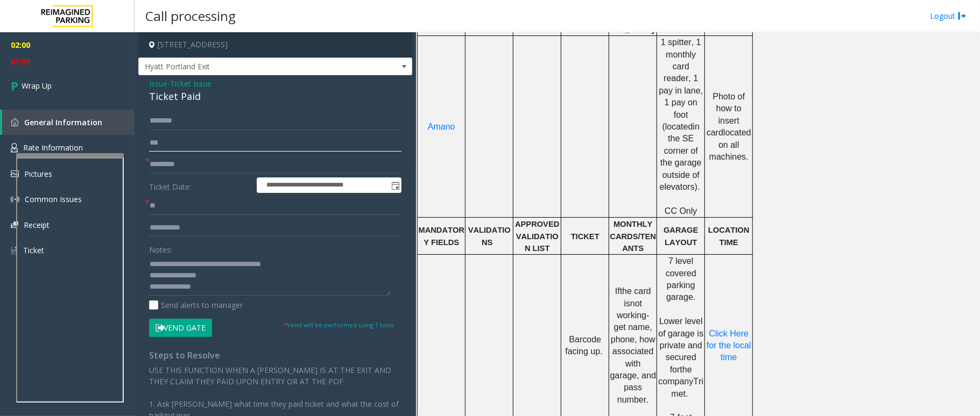
click at [177, 143] on input "***" at bounding box center [275, 143] width 252 height 18
type input "*"
click at [57, 89] on link "Wrap Up" at bounding box center [67, 86] width 134 height 32
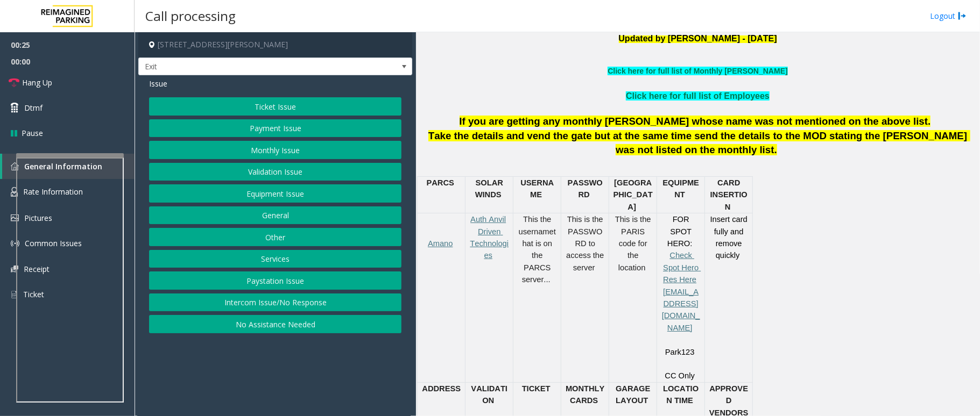
scroll to position [430, 0]
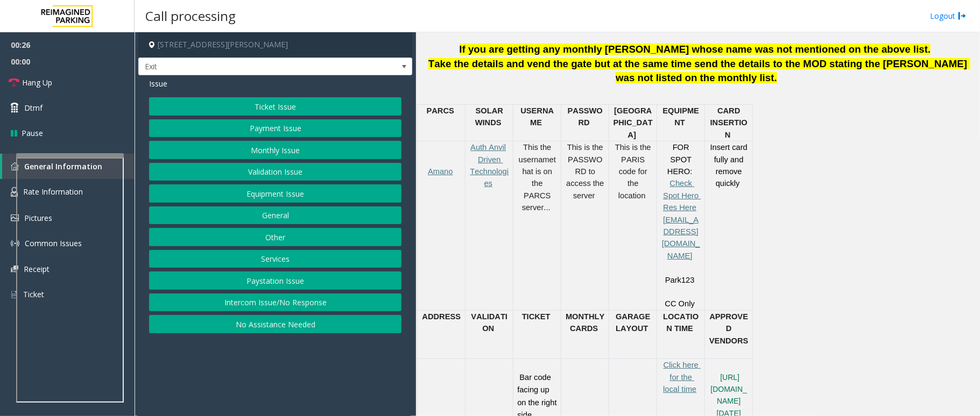
click at [308, 110] on button "Ticket Issue" at bounding box center [275, 106] width 252 height 18
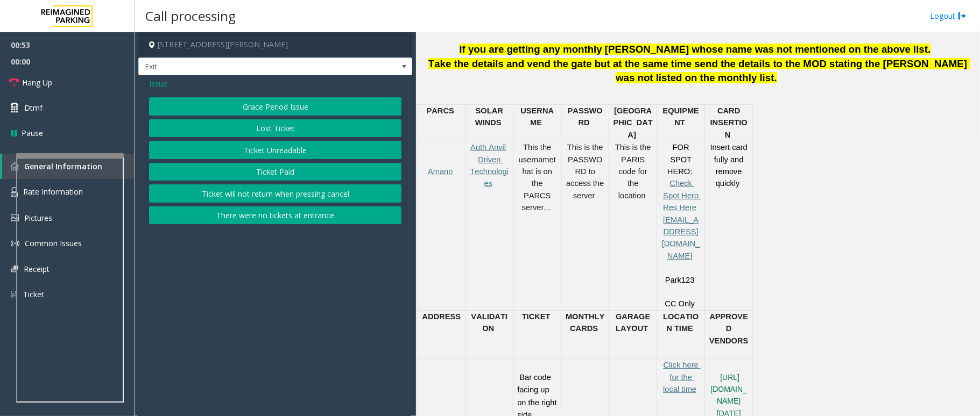
click at [152, 82] on span "Issue" at bounding box center [158, 83] width 18 height 11
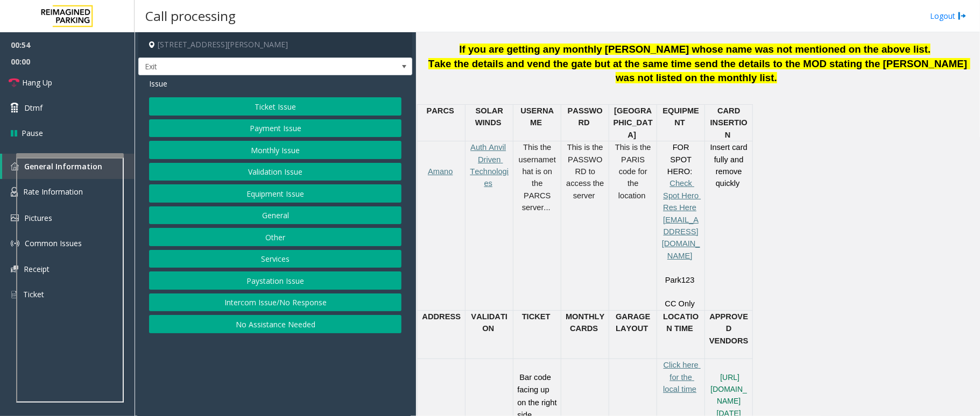
click at [250, 197] on button "Equipment Issue" at bounding box center [275, 194] width 252 height 18
click at [267, 196] on button "Gate / Door Won't Open" at bounding box center [275, 194] width 252 height 18
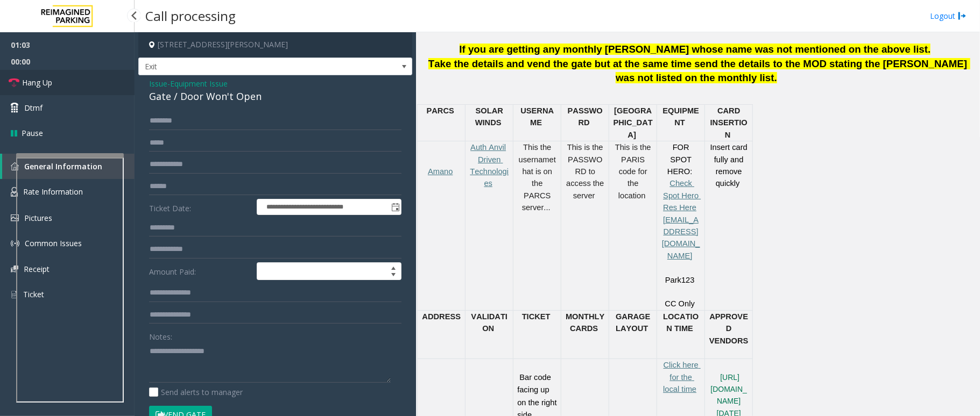
click at [25, 84] on span "Hang Up" at bounding box center [37, 82] width 30 height 11
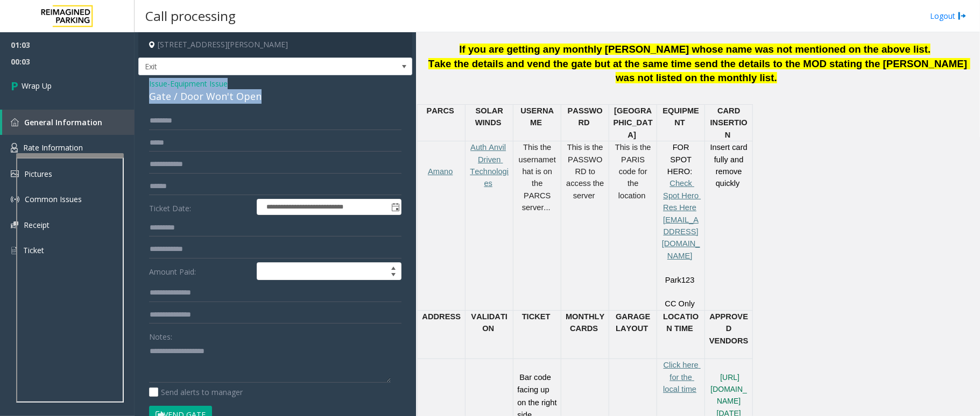
drag, startPoint x: 259, startPoint y: 94, endPoint x: 148, endPoint y: 87, distance: 110.5
click at [148, 87] on div "**********" at bounding box center [275, 342] width 274 height 534
click at [244, 365] on textarea at bounding box center [270, 363] width 242 height 40
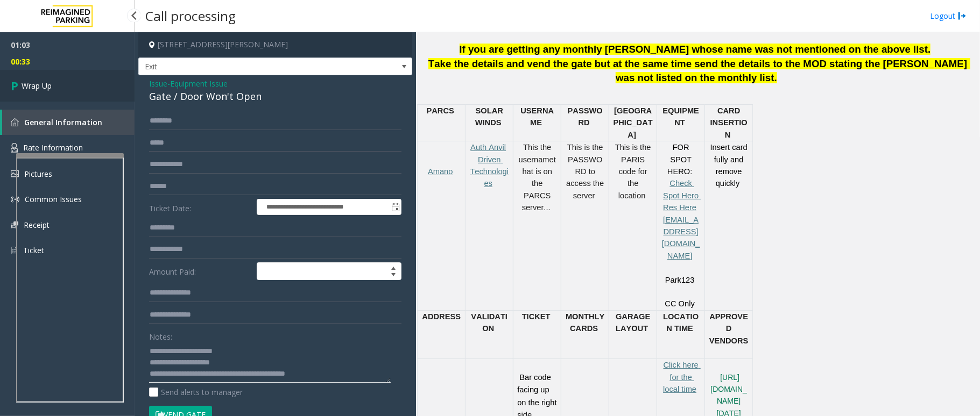
type textarea "**********"
click at [44, 95] on link "Wrap Up" at bounding box center [67, 86] width 134 height 32
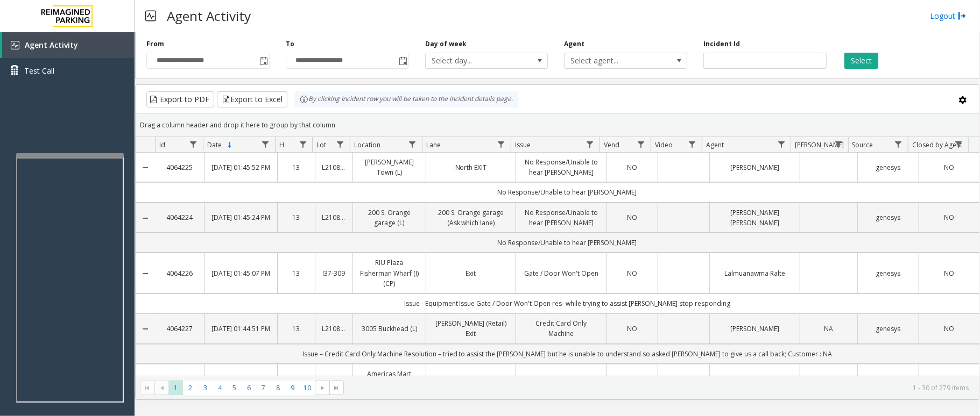
click at [957, 277] on link "NO" at bounding box center [948, 273] width 47 height 10
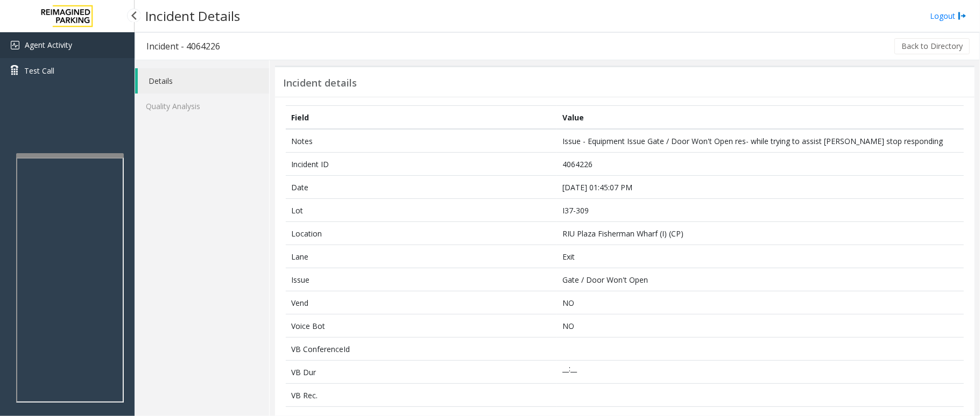
click at [88, 51] on link "Agent Activity" at bounding box center [67, 45] width 134 height 26
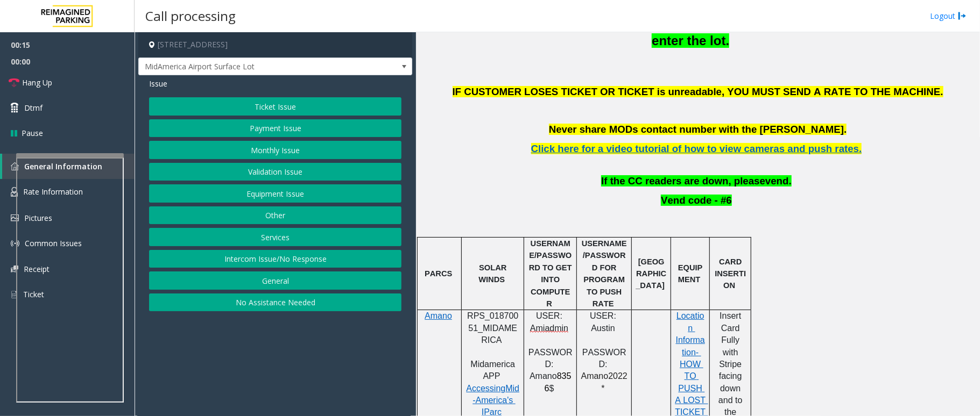
scroll to position [502, 0]
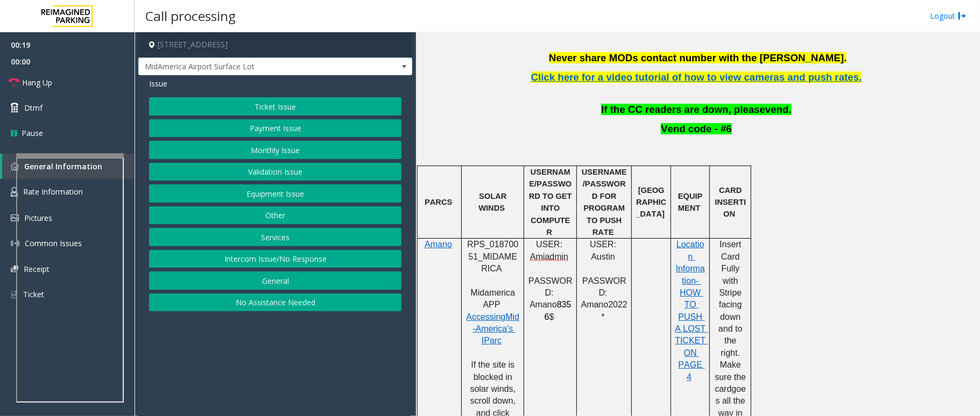
click at [308, 263] on button "Intercom Issue/No Response" at bounding box center [275, 259] width 252 height 18
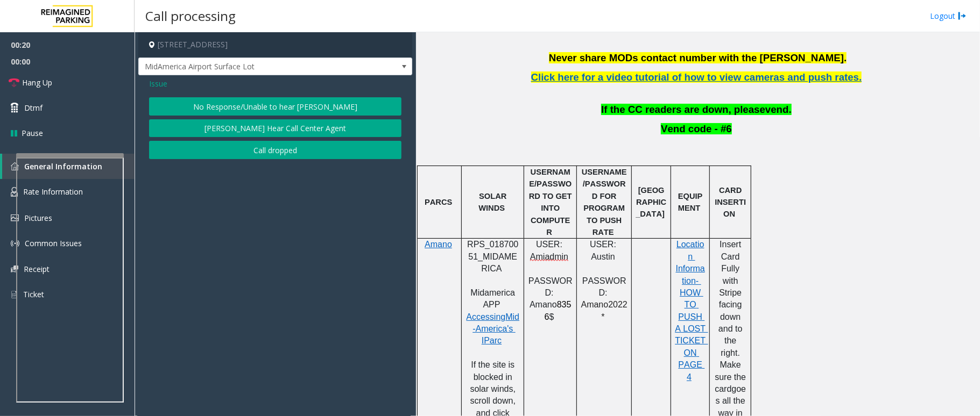
click at [274, 105] on button "No Response/Unable to hear [PERSON_NAME]" at bounding box center [275, 106] width 252 height 18
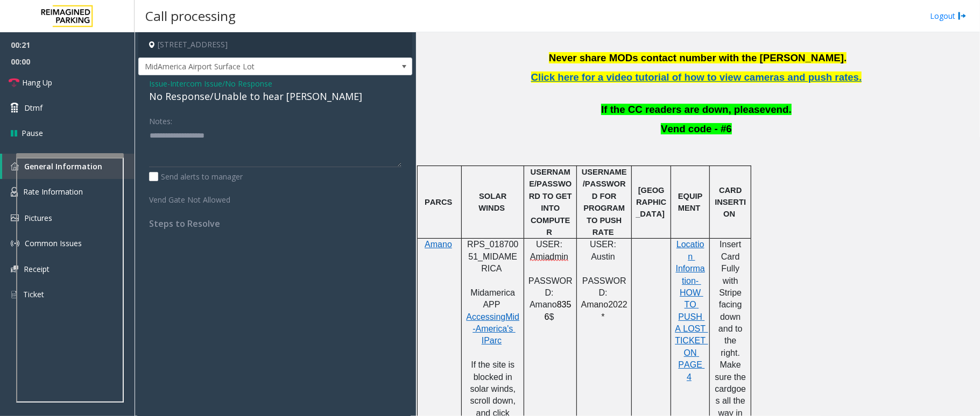
click at [209, 96] on div "No Response/Unable to hear [PERSON_NAME]" at bounding box center [275, 96] width 252 height 15
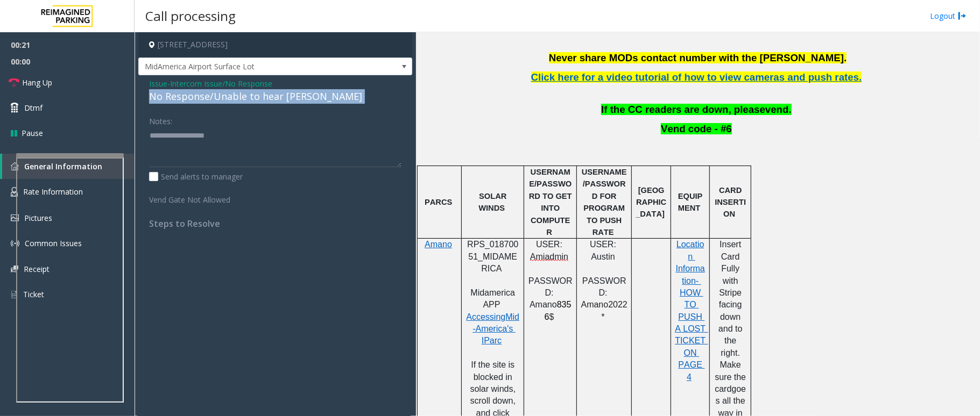
click at [209, 96] on div "No Response/Unable to hear [PERSON_NAME]" at bounding box center [275, 96] width 252 height 15
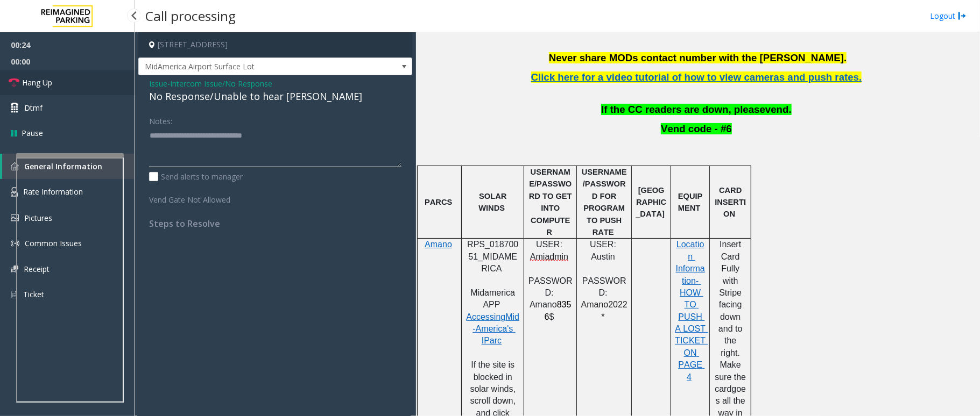
type textarea "**********"
click at [72, 87] on link "Hang Up" at bounding box center [67, 82] width 134 height 25
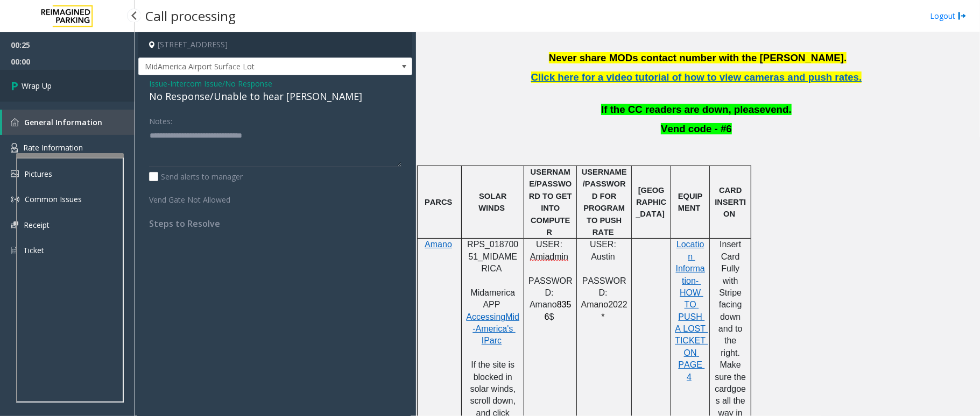
click at [68, 81] on link "Wrap Up" at bounding box center [67, 86] width 134 height 32
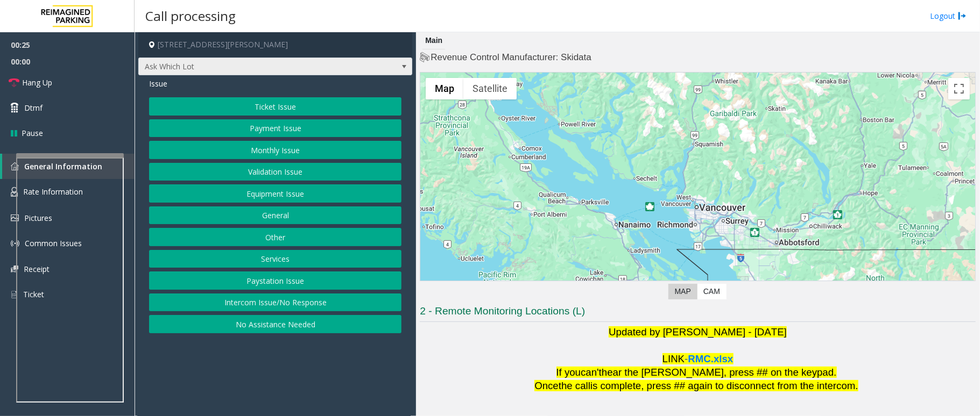
click at [399, 61] on span at bounding box center [403, 66] width 15 height 17
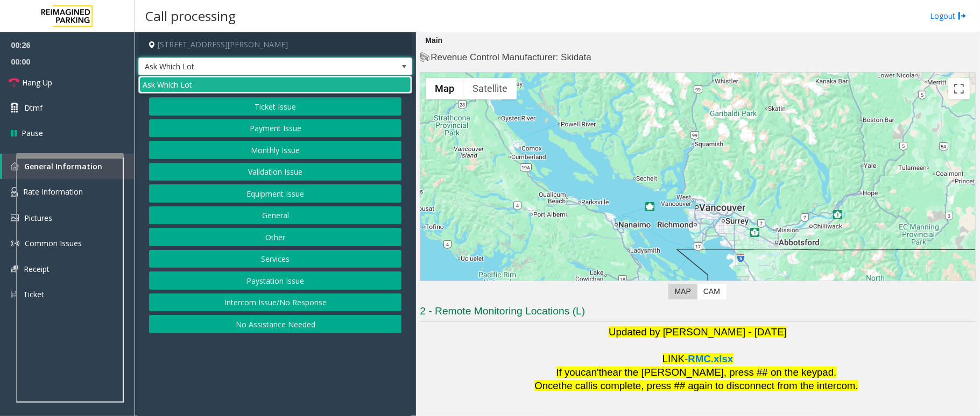
click at [399, 61] on span at bounding box center [403, 66] width 15 height 17
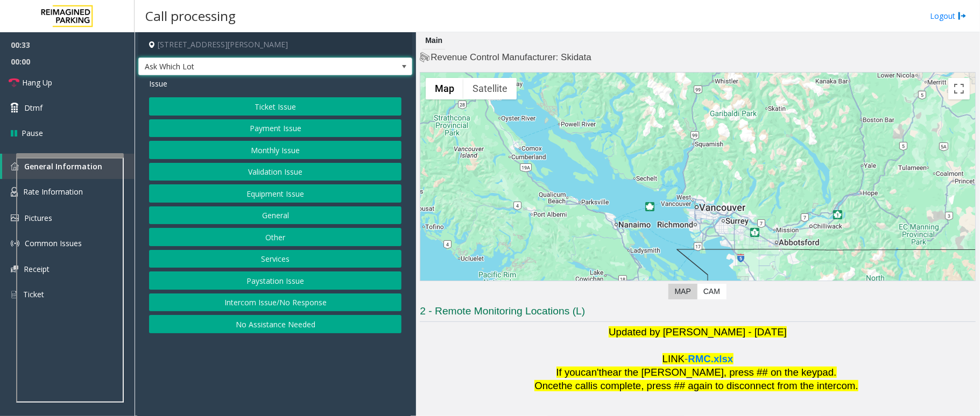
click at [398, 65] on span at bounding box center [403, 66] width 15 height 17
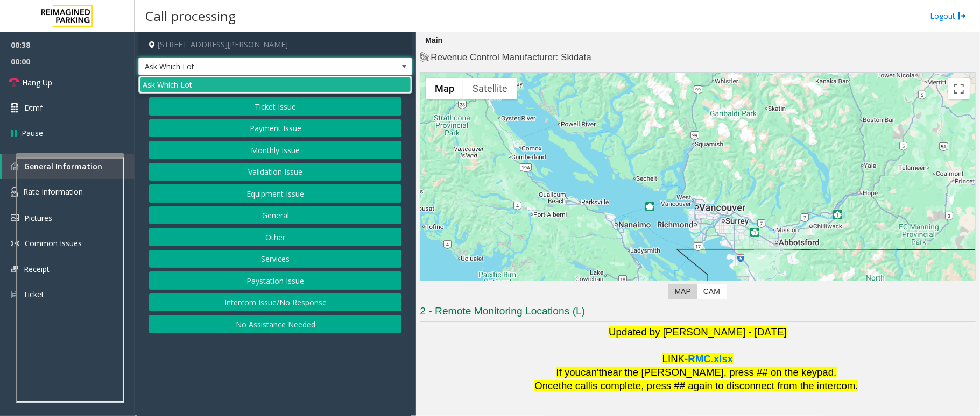
click at [403, 65] on span at bounding box center [404, 66] width 9 height 9
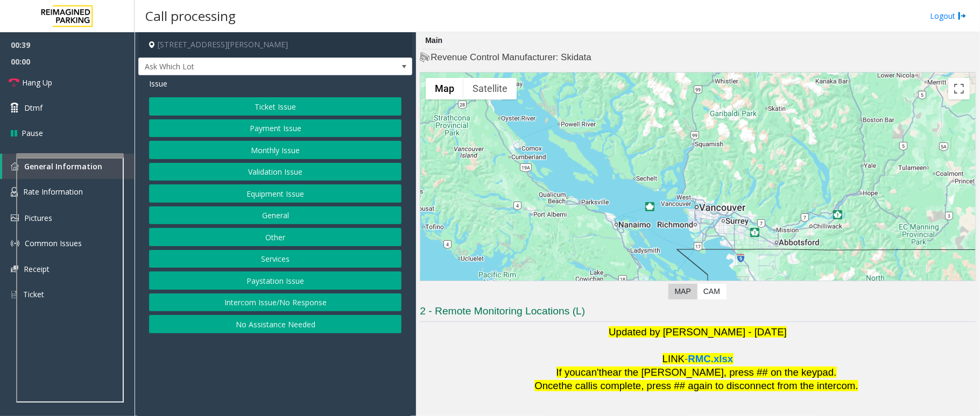
click at [320, 110] on button "Ticket Issue" at bounding box center [275, 106] width 252 height 18
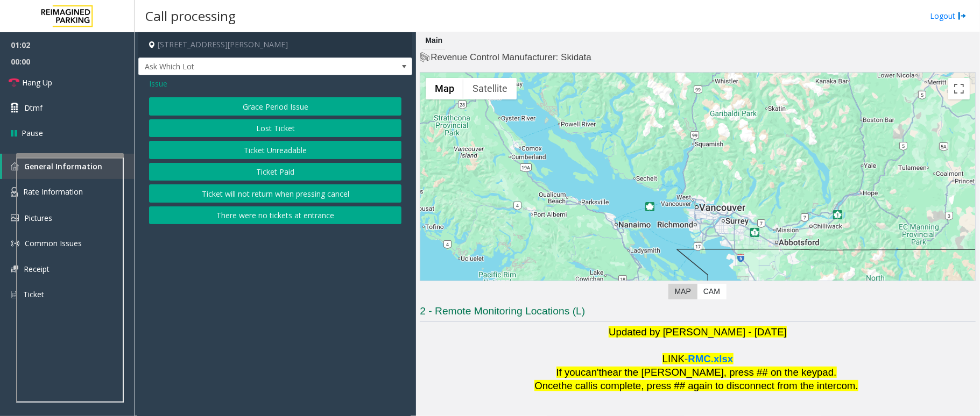
click at [160, 80] on span "Issue" at bounding box center [158, 83] width 18 height 11
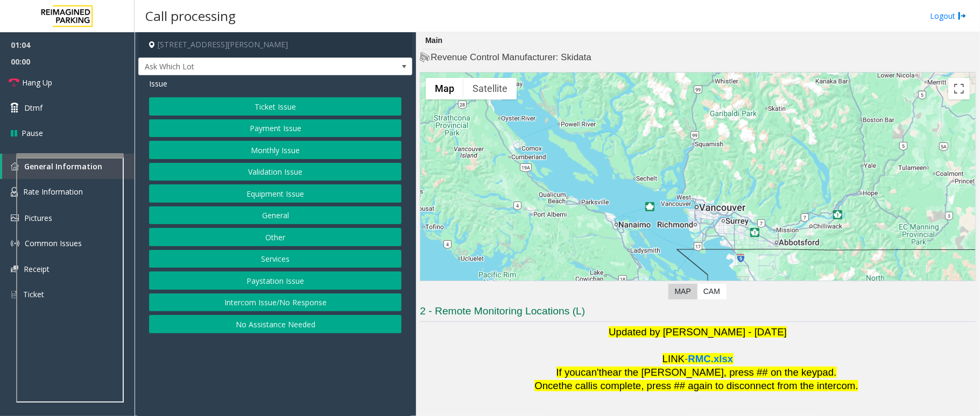
click at [274, 196] on button "Equipment Issue" at bounding box center [275, 194] width 252 height 18
click at [266, 153] on button "Out of Tickets" at bounding box center [275, 150] width 252 height 18
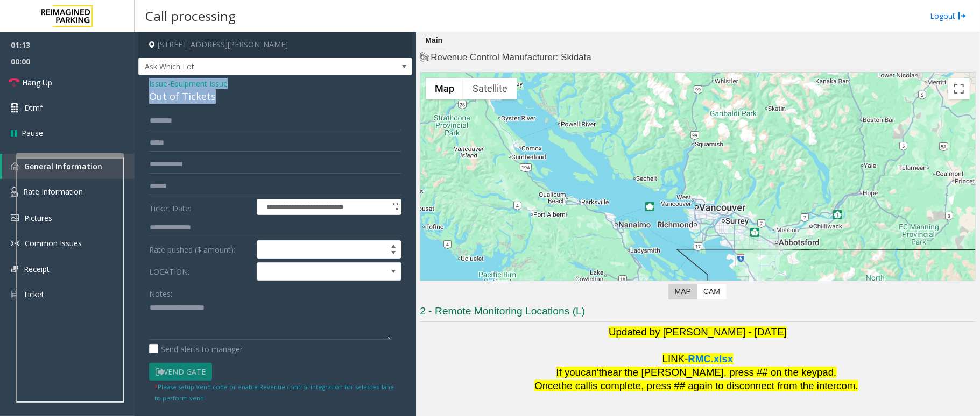
drag, startPoint x: 216, startPoint y: 97, endPoint x: 148, endPoint y: 80, distance: 69.4
click at [148, 80] on div "**********" at bounding box center [275, 281] width 274 height 412
click at [211, 321] on textarea at bounding box center [270, 320] width 242 height 40
click at [197, 126] on input "text" at bounding box center [275, 121] width 252 height 18
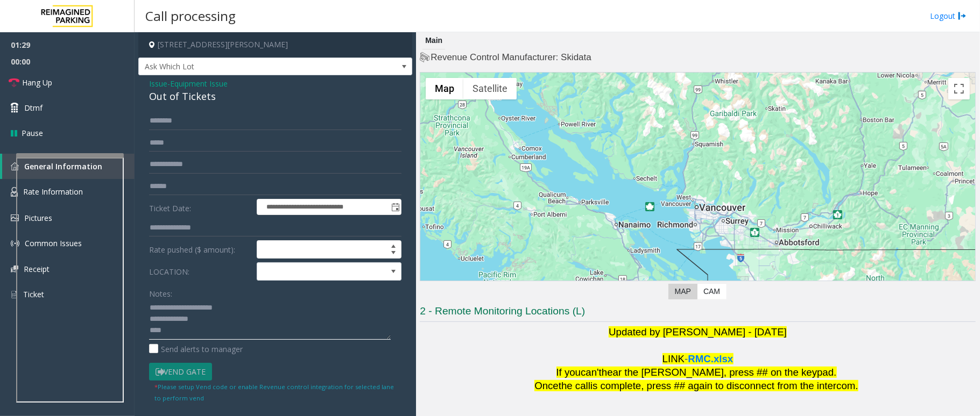
click at [205, 335] on textarea at bounding box center [270, 320] width 242 height 40
type textarea "**********"
click at [218, 130] on input "text" at bounding box center [275, 121] width 252 height 18
type input "****"
click at [185, 336] on textarea at bounding box center [270, 320] width 242 height 40
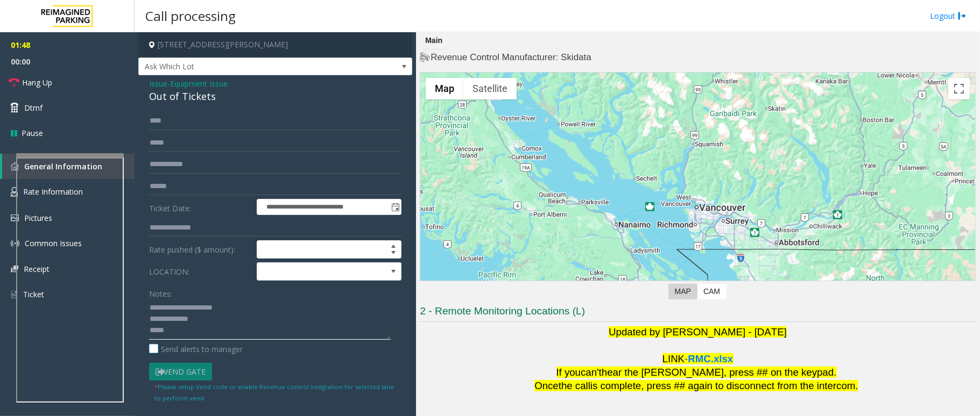
drag, startPoint x: 176, startPoint y: 329, endPoint x: 186, endPoint y: 353, distance: 26.1
click at [179, 332] on textarea at bounding box center [270, 320] width 242 height 40
click at [56, 113] on link "Dtmf" at bounding box center [67, 107] width 134 height 25
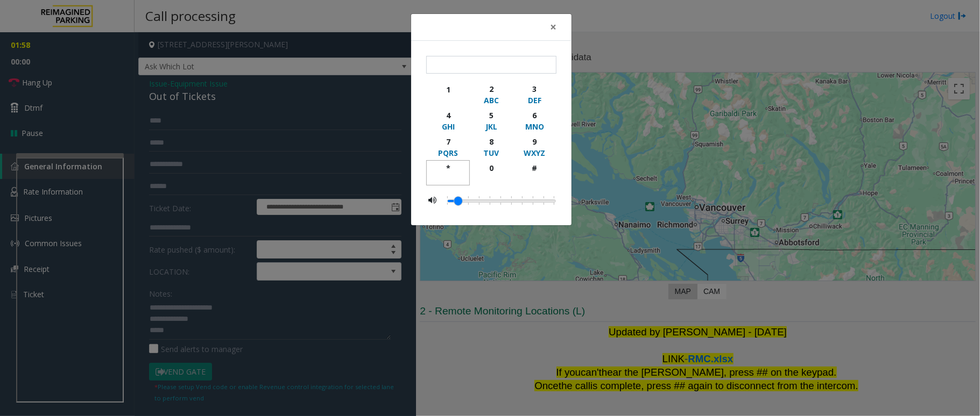
click at [448, 168] on div "*" at bounding box center [448, 167] width 30 height 11
click at [534, 118] on div "6" at bounding box center [535, 115] width 30 height 11
type input "**"
click at [553, 26] on span "×" at bounding box center [553, 26] width 6 height 15
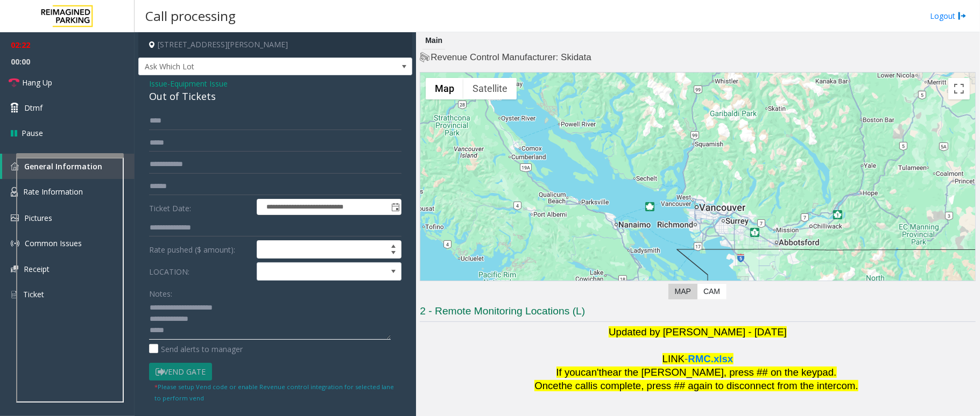
click at [201, 329] on textarea at bounding box center [270, 320] width 242 height 40
click at [36, 77] on span "Hang Up" at bounding box center [37, 82] width 30 height 11
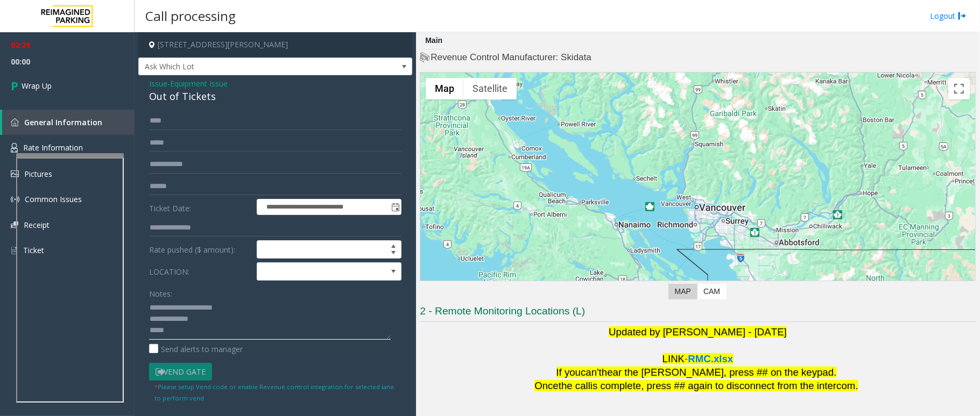
click at [173, 332] on textarea at bounding box center [270, 320] width 242 height 40
type textarea "**********"
click at [41, 86] on span "Wrap Up" at bounding box center [37, 85] width 30 height 11
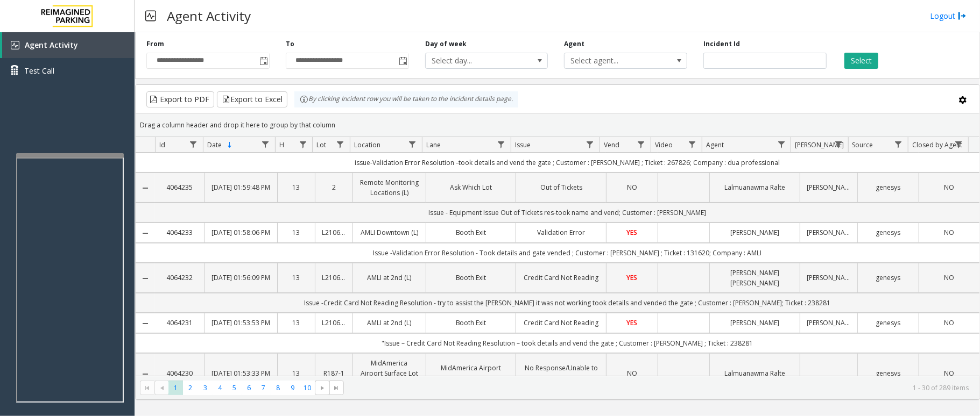
scroll to position [143, 0]
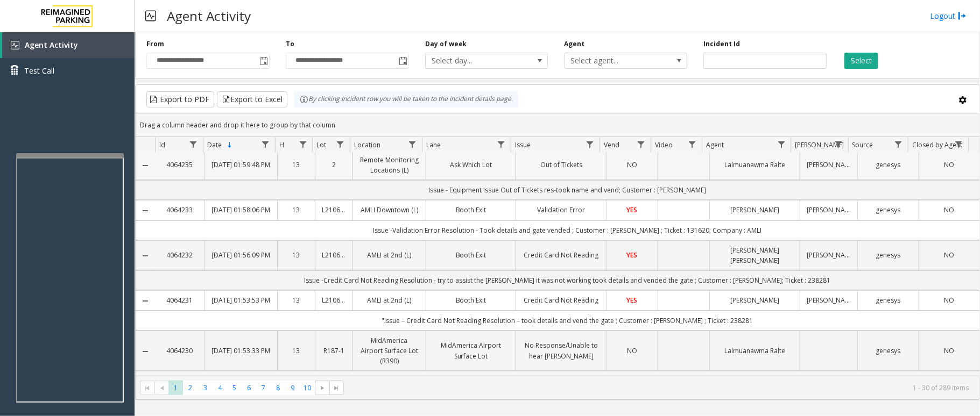
click at [479, 170] on link "Ask Which Lot" at bounding box center [471, 165] width 77 height 10
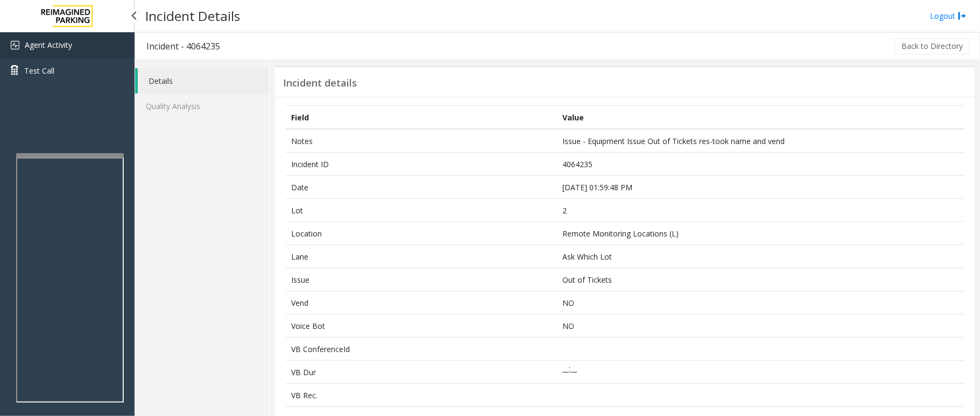
click at [82, 42] on link "Agent Activity" at bounding box center [67, 45] width 134 height 26
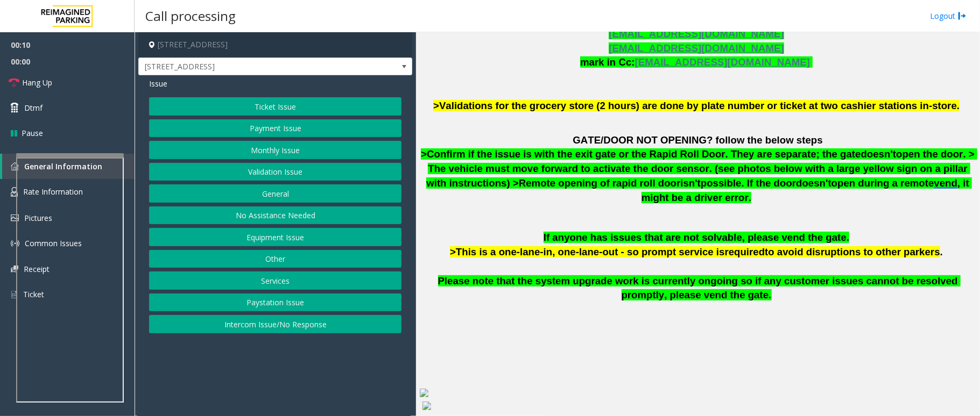
scroll to position [573, 0]
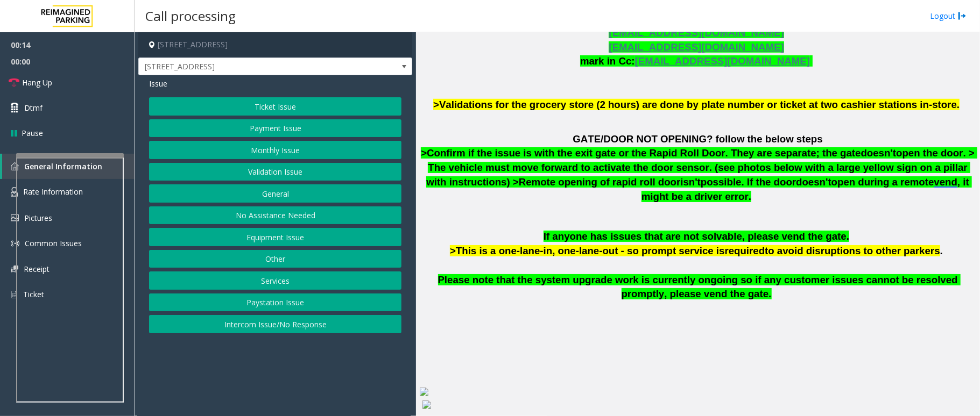
click at [239, 325] on button "Intercom Issue/No Response" at bounding box center [275, 324] width 252 height 18
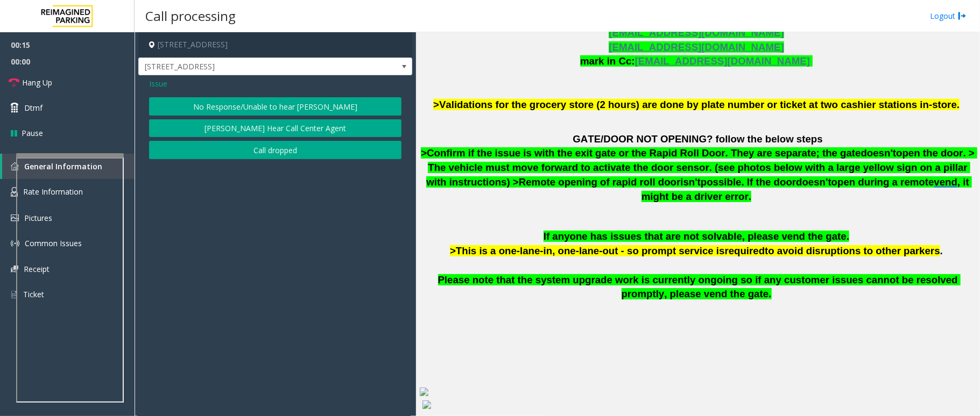
click at [265, 108] on button "No Response/Unable to hear [PERSON_NAME]" at bounding box center [275, 106] width 252 height 18
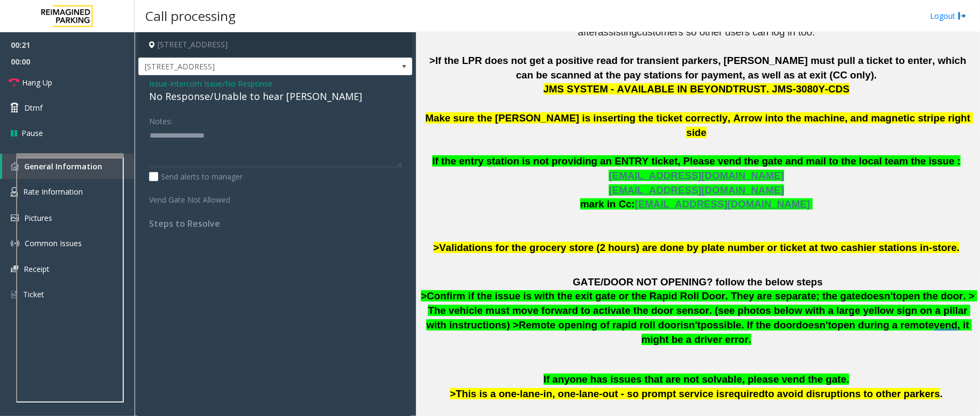
scroll to position [502, 0]
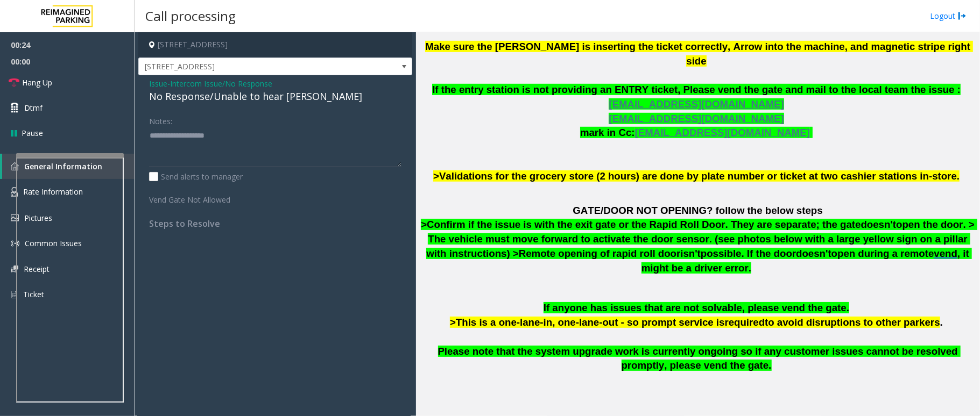
click at [259, 100] on div "No Response/Unable to hear [PERSON_NAME]" at bounding box center [275, 96] width 252 height 15
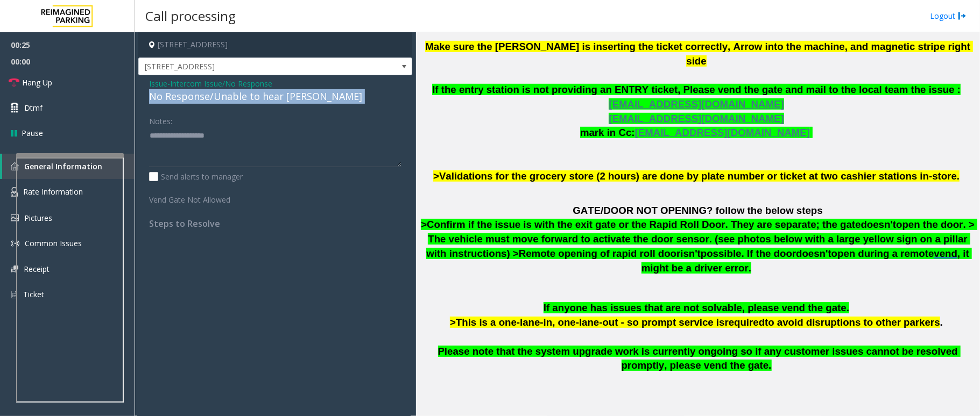
click at [259, 100] on div "No Response/Unable to hear [PERSON_NAME]" at bounding box center [275, 96] width 252 height 15
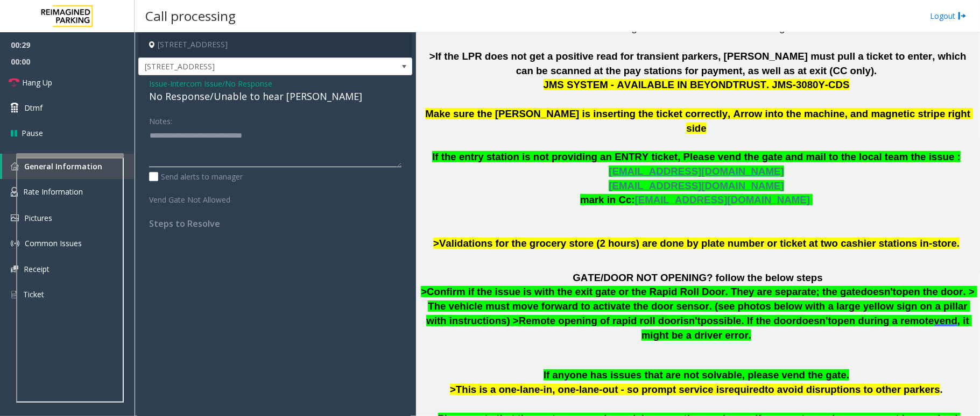
scroll to position [430, 0]
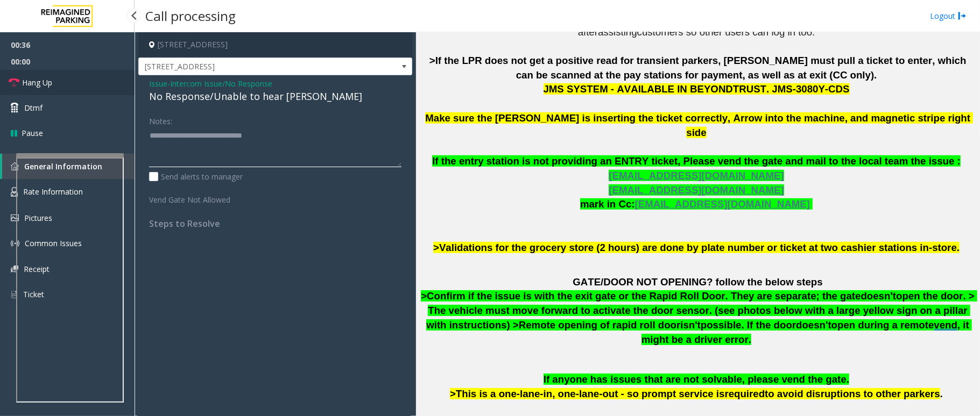
type textarea "**********"
click at [62, 82] on link "Hang Up" at bounding box center [67, 82] width 134 height 25
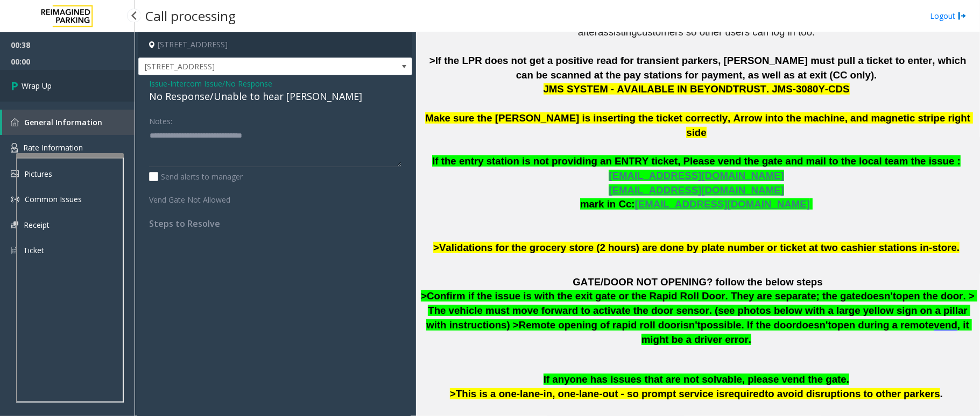
click at [33, 87] on span "Wrap Up" at bounding box center [37, 85] width 30 height 11
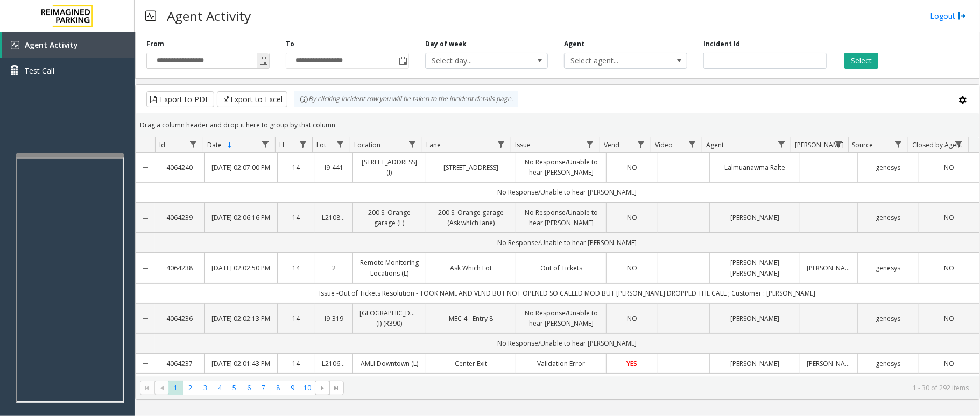
click at [261, 61] on span "Toggle popup" at bounding box center [263, 61] width 9 height 9
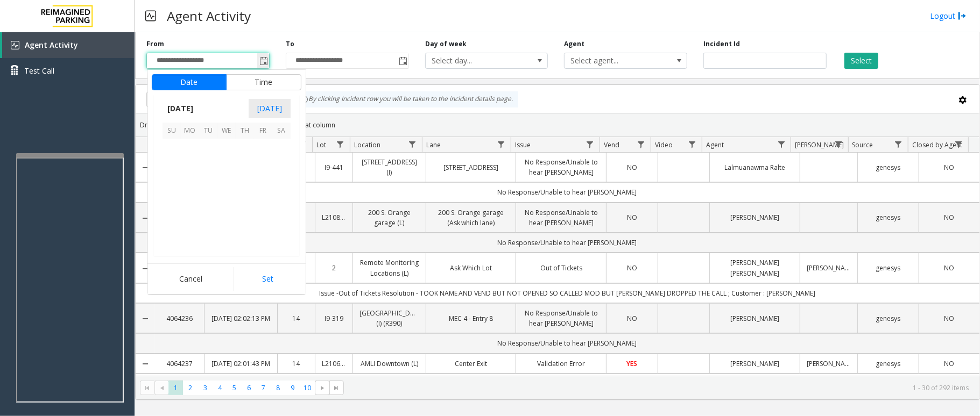
scroll to position [192956, 0]
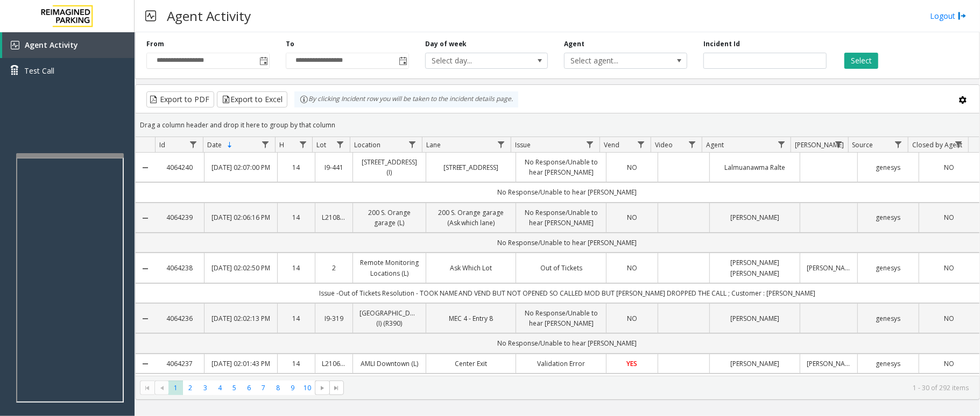
click at [383, 124] on div "Drag a column header and drop it here to group by that column" at bounding box center [558, 125] width 844 height 19
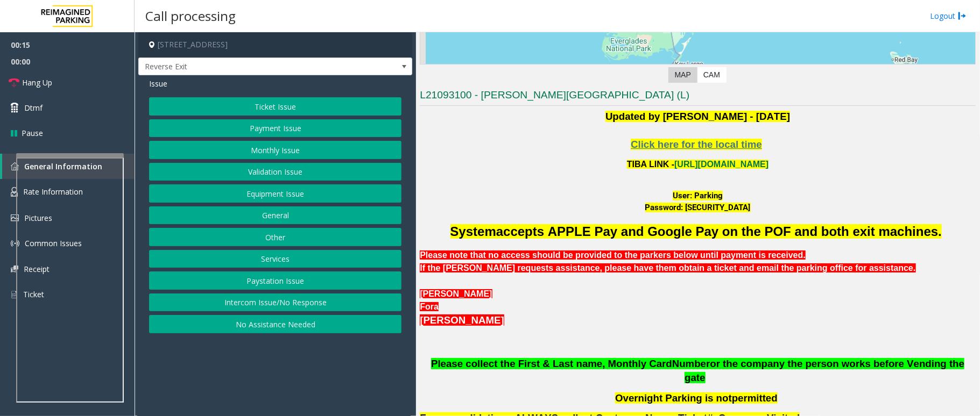
scroll to position [215, 0]
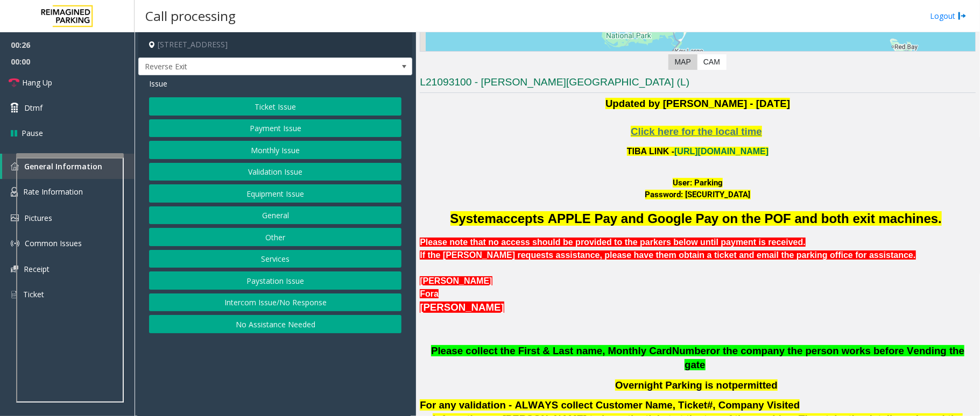
click at [272, 153] on button "Monthly Issue" at bounding box center [275, 150] width 252 height 18
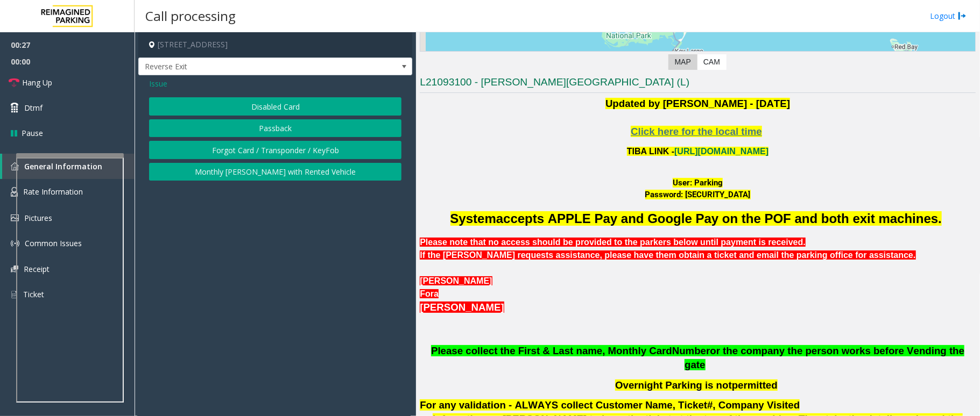
click at [284, 108] on button "Disabled Card" at bounding box center [275, 106] width 252 height 18
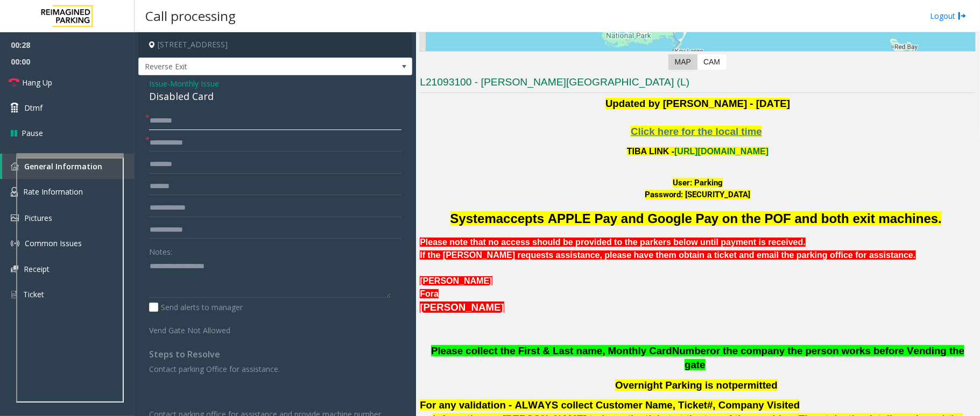
click at [197, 123] on input "text" at bounding box center [275, 121] width 252 height 18
click at [164, 123] on input "text" at bounding box center [275, 121] width 252 height 18
click at [203, 138] on input "text" at bounding box center [275, 143] width 252 height 18
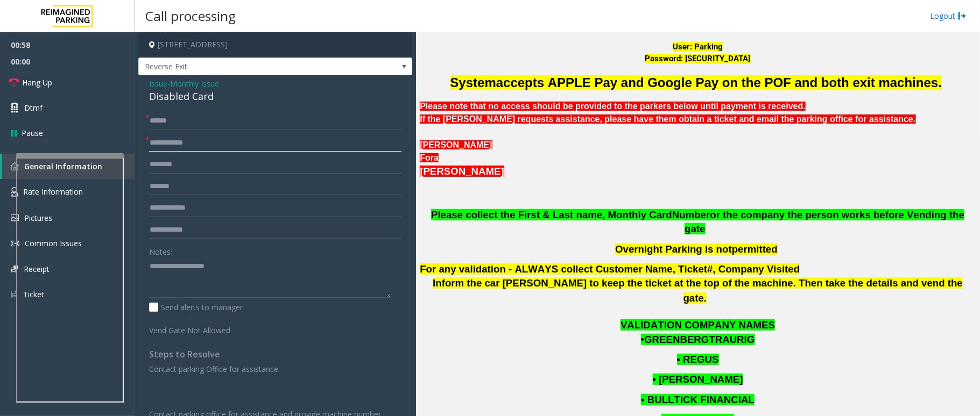
scroll to position [358, 0]
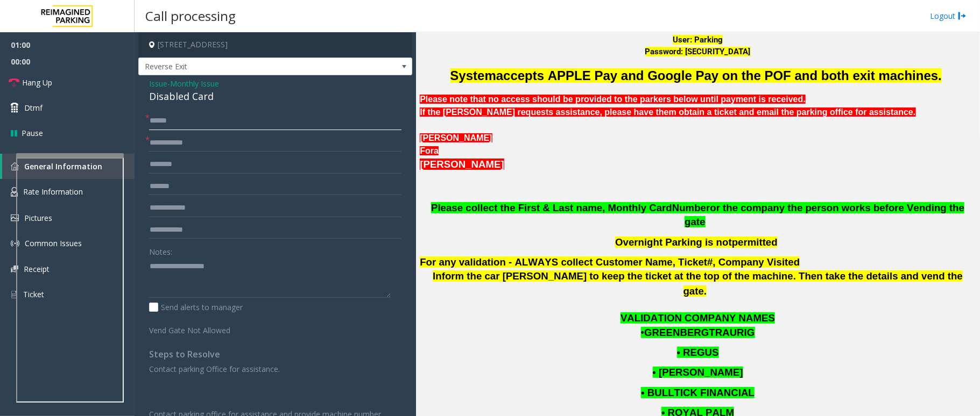
click at [207, 114] on input "******" at bounding box center [275, 121] width 252 height 18
type input "**********"
click at [194, 141] on input "text" at bounding box center [275, 143] width 252 height 18
drag, startPoint x: 216, startPoint y: 91, endPoint x: 140, endPoint y: 80, distance: 76.2
click at [140, 80] on div "**********" at bounding box center [275, 303] width 274 height 457
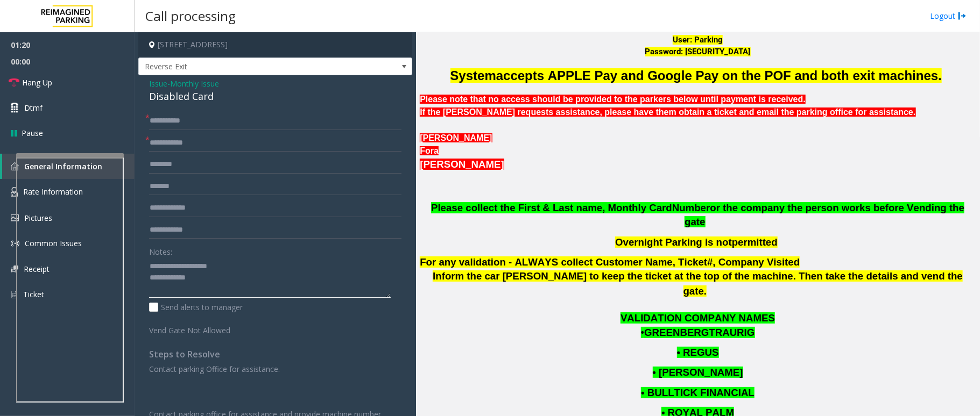
click at [206, 278] on textarea at bounding box center [270, 278] width 242 height 40
type textarea "**********"
click at [201, 140] on input "text" at bounding box center [275, 143] width 252 height 18
type input "**********"
click at [211, 277] on textarea at bounding box center [270, 278] width 242 height 40
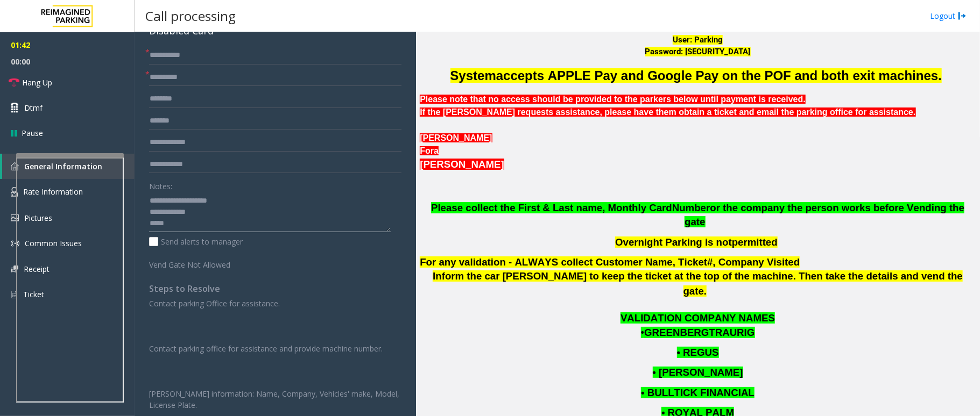
scroll to position [0, 0]
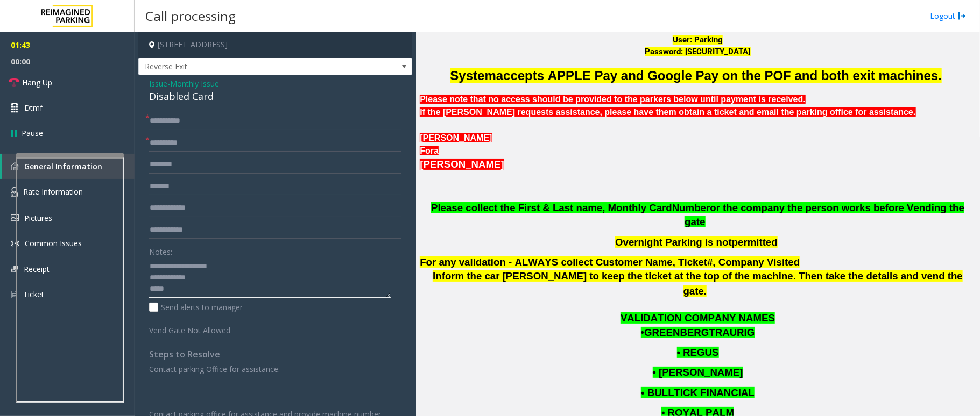
type textarea "**********"
click at [155, 84] on span "Issue" at bounding box center [158, 83] width 18 height 11
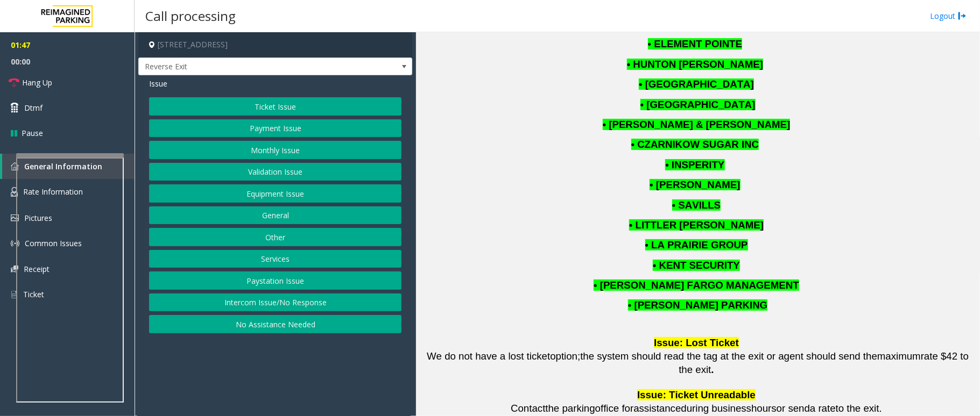
scroll to position [789, 0]
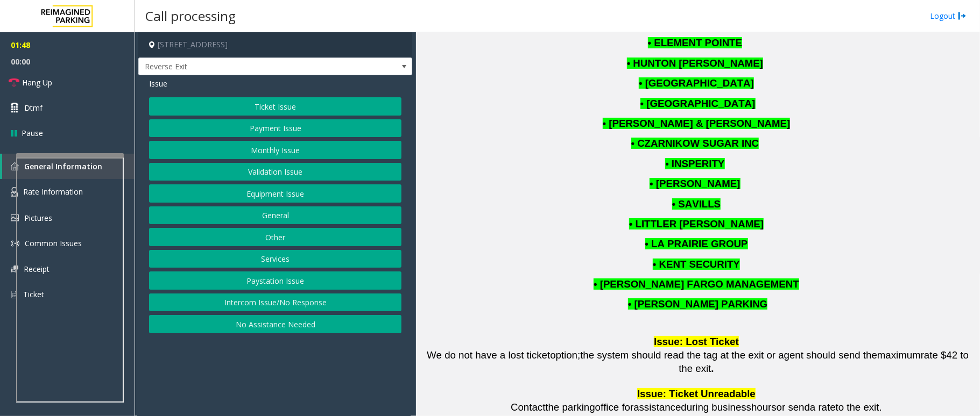
click at [254, 196] on button "Equipment Issue" at bounding box center [275, 194] width 252 height 18
click at [271, 188] on button "Gate / Door Won't Open" at bounding box center [275, 194] width 252 height 18
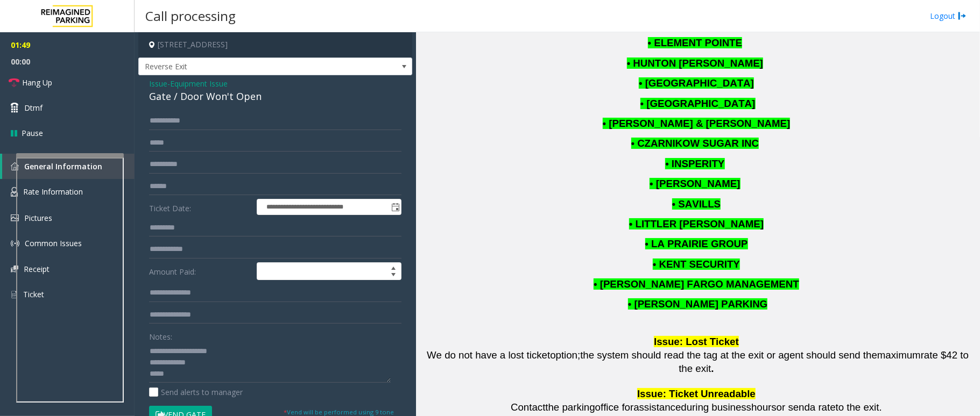
scroll to position [143, 0]
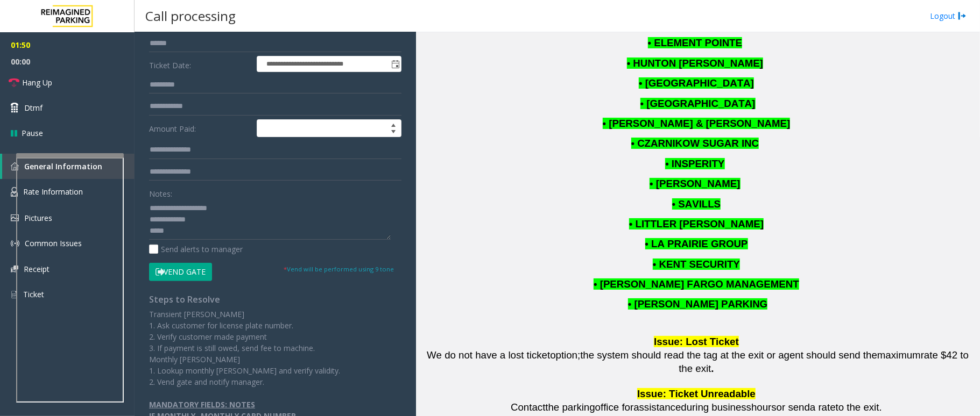
click at [187, 277] on button "Vend Gate" at bounding box center [180, 272] width 63 height 18
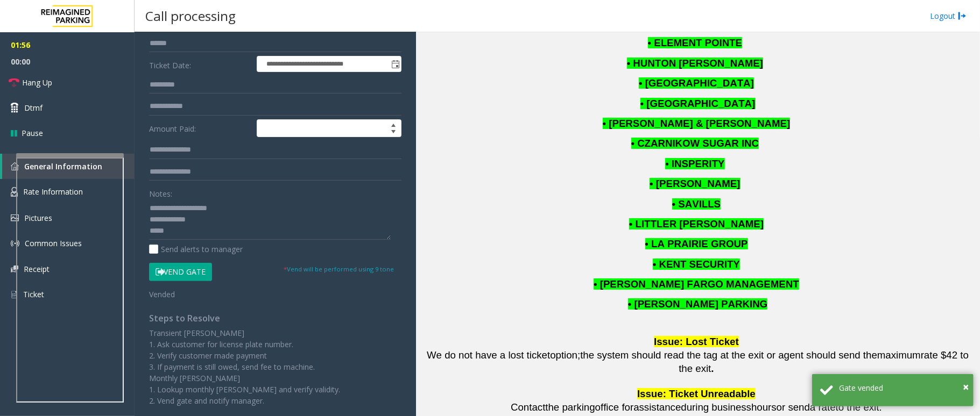
scroll to position [0, 0]
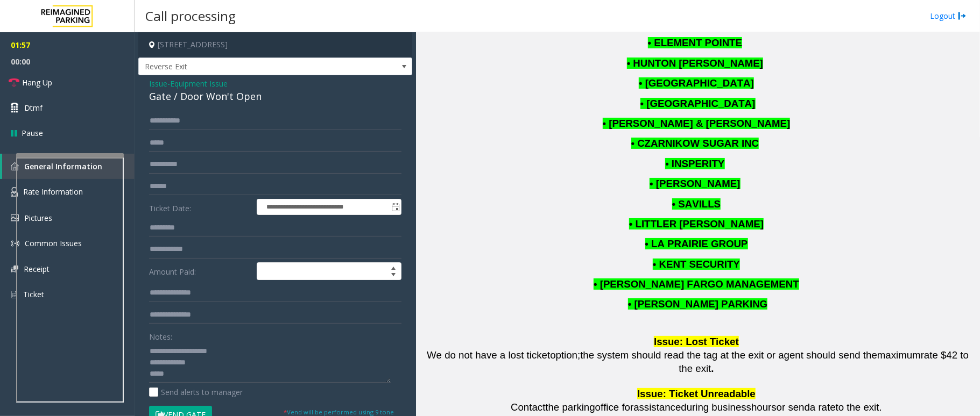
click at [155, 81] on span "Issue" at bounding box center [158, 83] width 18 height 11
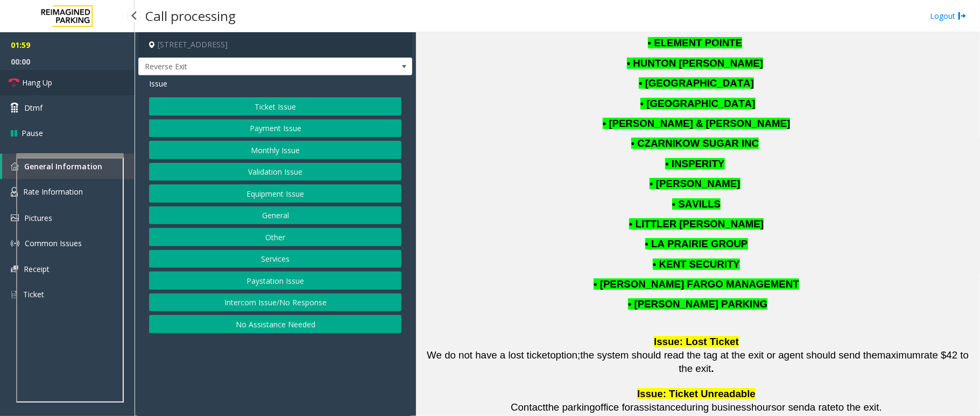
click at [48, 83] on span "Hang Up" at bounding box center [37, 82] width 30 height 11
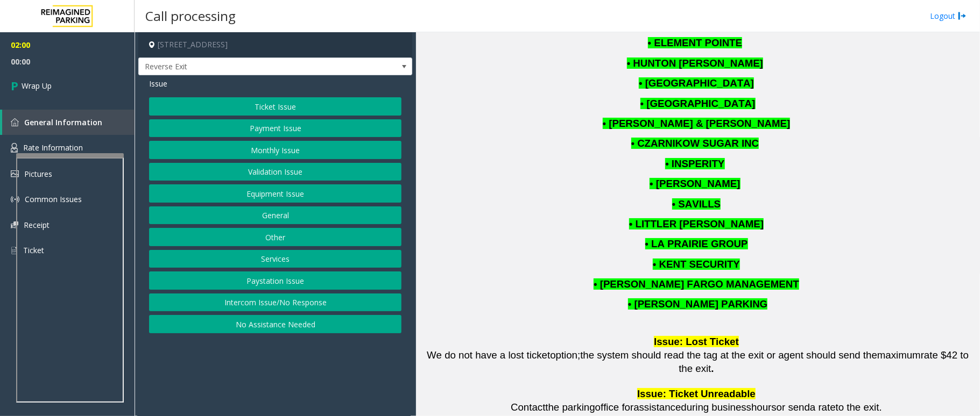
click at [264, 151] on button "Monthly Issue" at bounding box center [275, 150] width 252 height 18
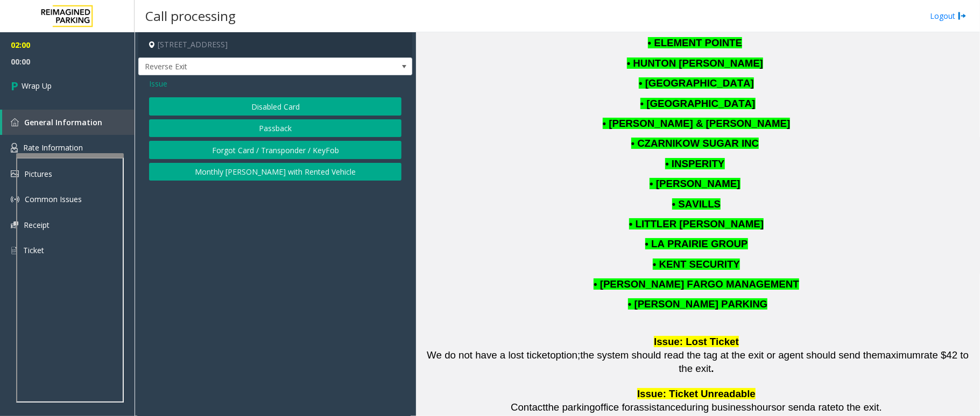
click at [243, 113] on button "Disabled Card" at bounding box center [275, 106] width 252 height 18
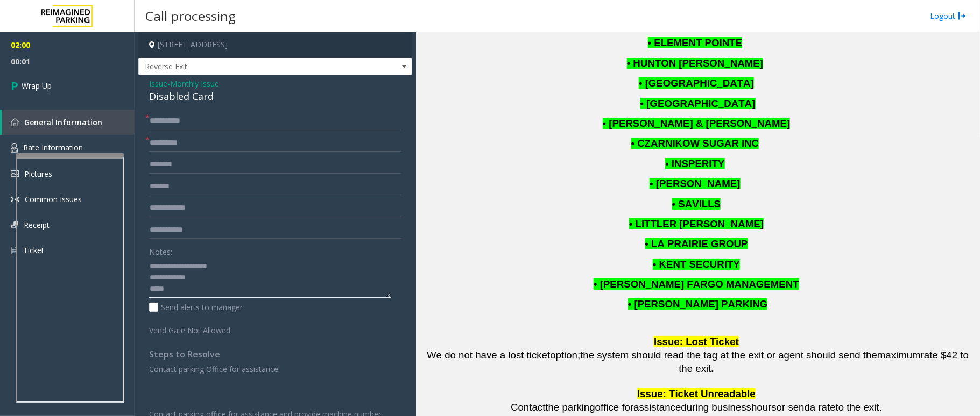
click at [207, 289] on textarea at bounding box center [270, 278] width 242 height 40
type textarea "**********"
click at [33, 93] on link "Wrap Up" at bounding box center [67, 86] width 134 height 32
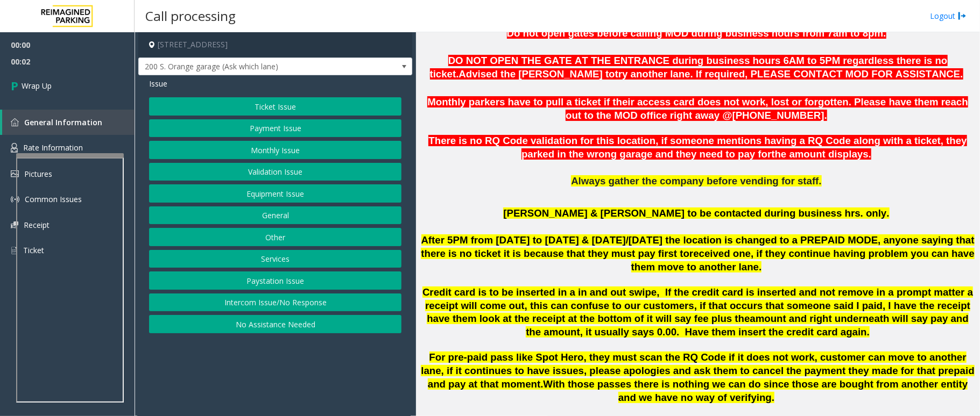
scroll to position [502, 0]
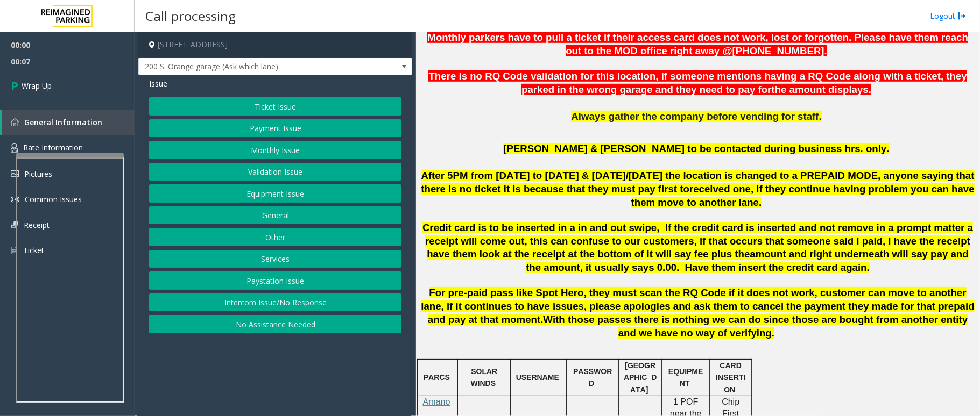
click at [278, 311] on button "Intercom Issue/No Response" at bounding box center [275, 303] width 252 height 18
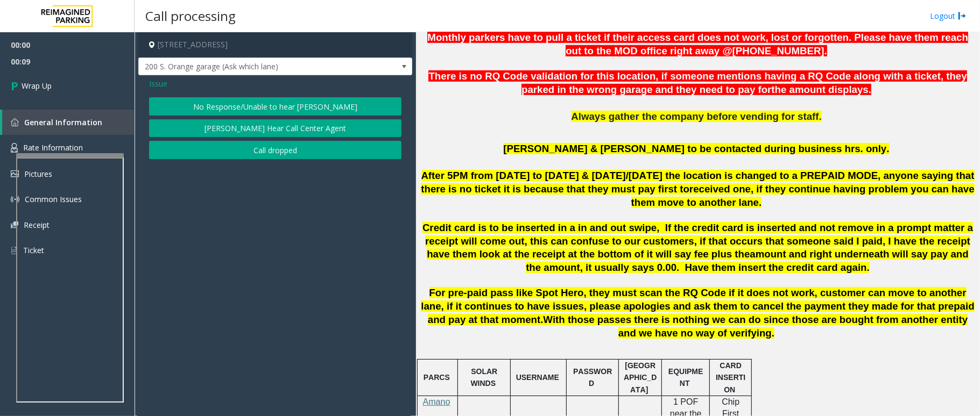
click at [233, 155] on button "Call dropped" at bounding box center [275, 150] width 252 height 18
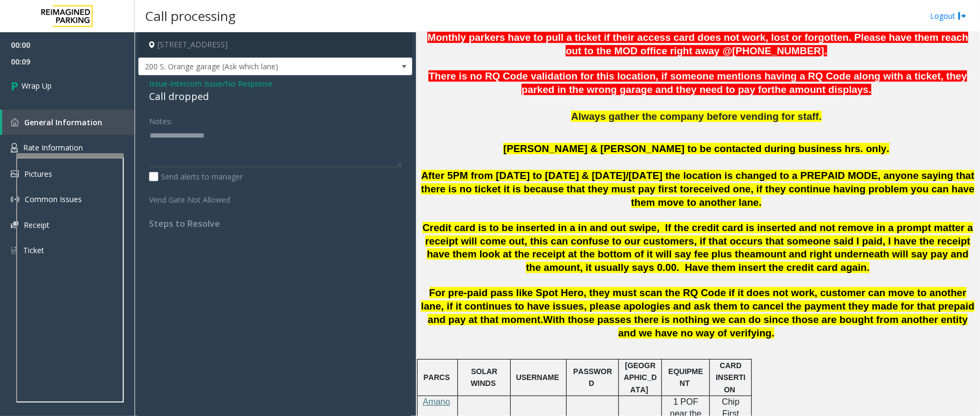
click at [192, 97] on div "Call dropped" at bounding box center [275, 96] width 252 height 15
type textarea "**********"
click at [35, 91] on link "Wrap Up" at bounding box center [67, 86] width 134 height 32
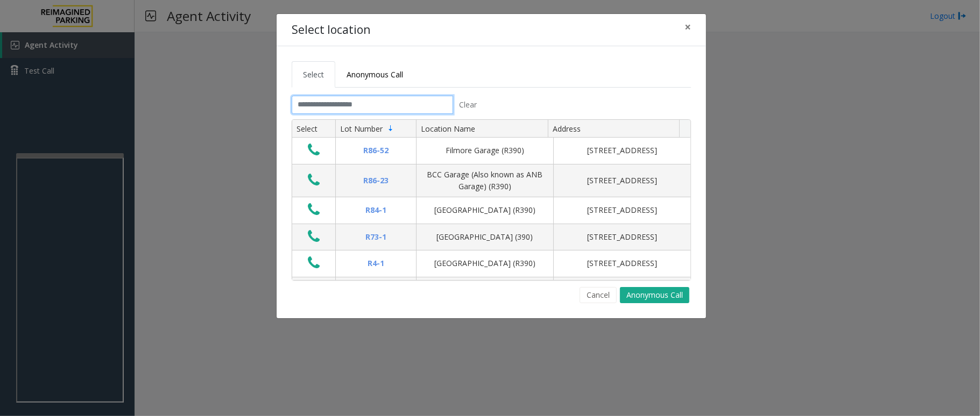
click at [377, 105] on input "text" at bounding box center [372, 105] width 161 height 18
click at [597, 293] on button "Cancel" at bounding box center [597, 295] width 37 height 16
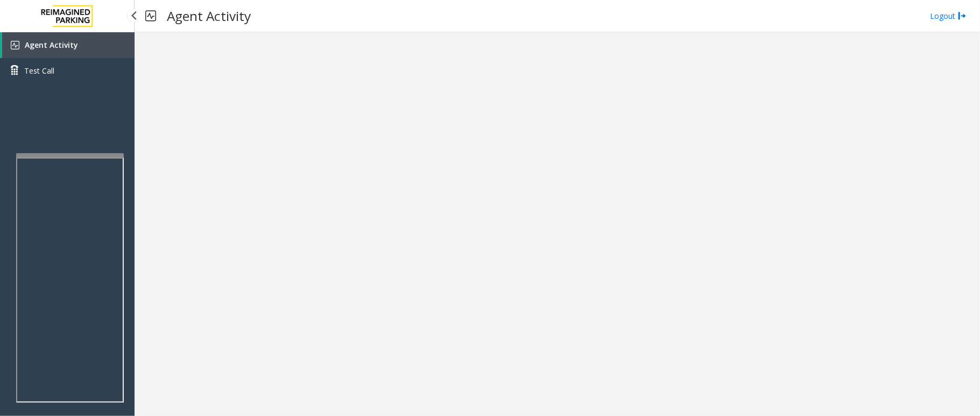
click at [119, 48] on link "Agent Activity" at bounding box center [68, 45] width 132 height 26
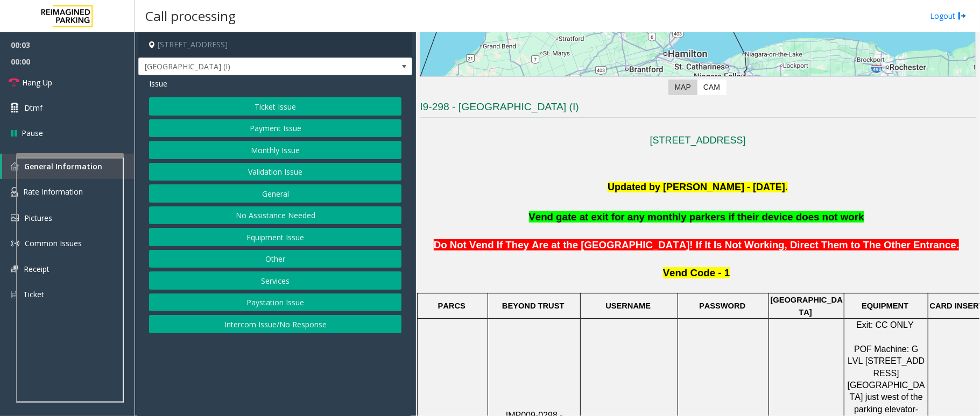
scroll to position [287, 0]
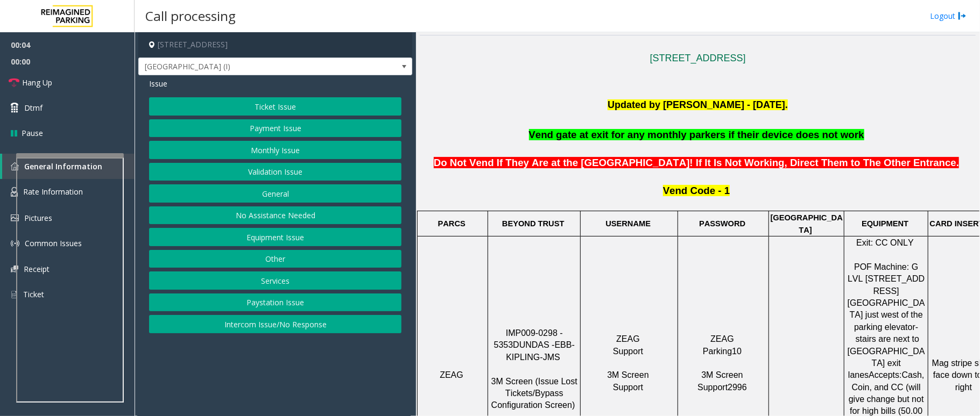
click at [536, 329] on span "IMP009-0298 - 5353" at bounding box center [530, 339] width 72 height 21
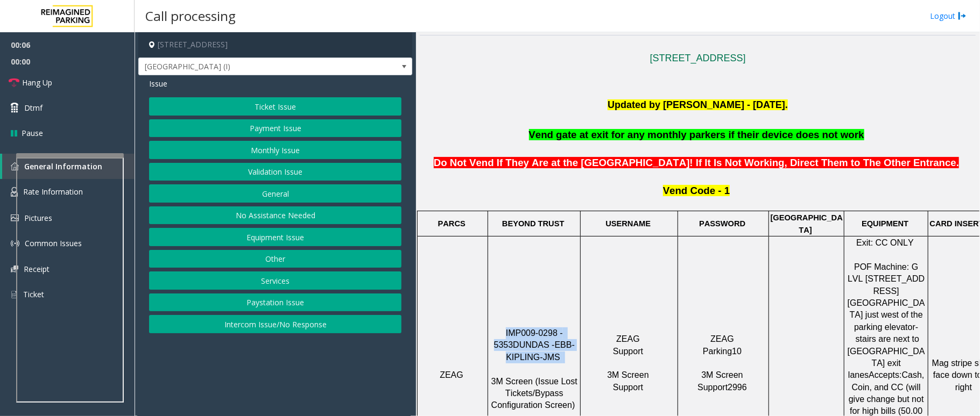
click at [536, 329] on span "IMP009-0298 - 5353" at bounding box center [530, 339] width 72 height 21
drag, startPoint x: 545, startPoint y: 304, endPoint x: 500, endPoint y: 308, distance: 44.8
click at [500, 329] on span "IMP009-0298 - 5353" at bounding box center [530, 339] width 72 height 21
drag, startPoint x: 546, startPoint y: 302, endPoint x: 496, endPoint y: 304, distance: 49.5
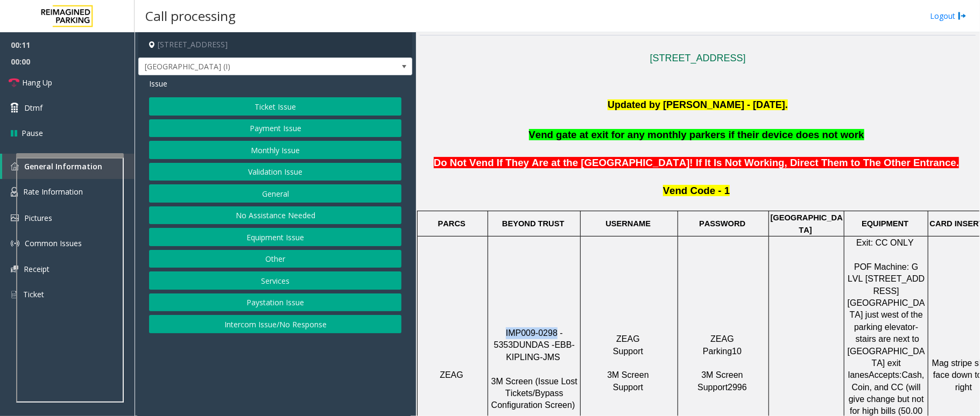
click at [497, 328] on p "IMP009-0298 - 5353 DUNDAS - EBB-KIPLING-JMS 3M Screen (Issue Lost Tickets/Bypas…" at bounding box center [533, 376] width 91 height 96
click at [286, 331] on button "Intercom Issue/No Response" at bounding box center [275, 324] width 252 height 18
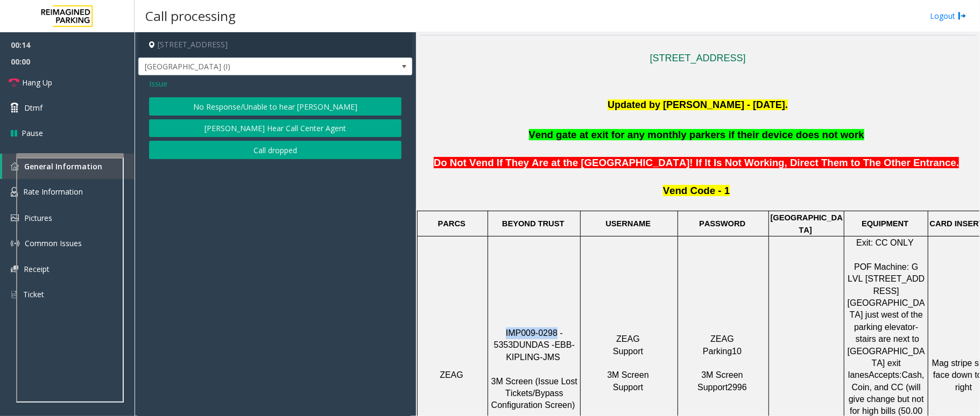
click at [272, 102] on button "No Response/Unable to hear [PERSON_NAME]" at bounding box center [275, 106] width 252 height 18
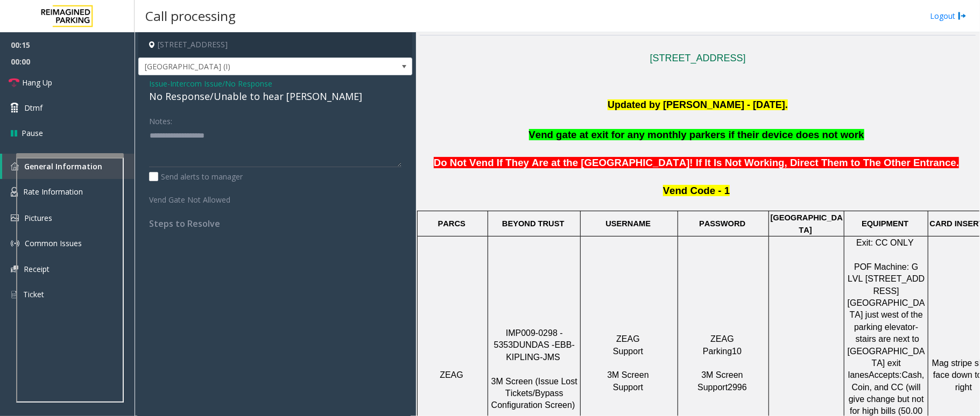
click at [265, 100] on div "No Response/Unable to hear [PERSON_NAME]" at bounding box center [275, 96] width 252 height 15
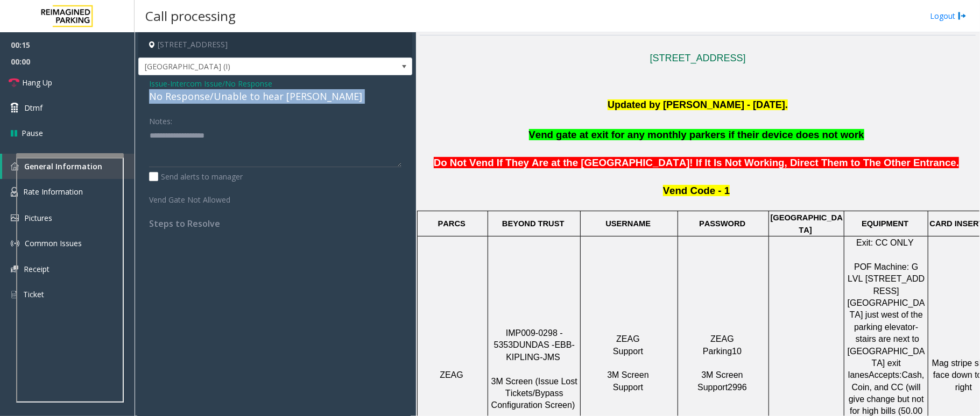
click at [265, 100] on div "No Response/Unable to hear [PERSON_NAME]" at bounding box center [275, 96] width 252 height 15
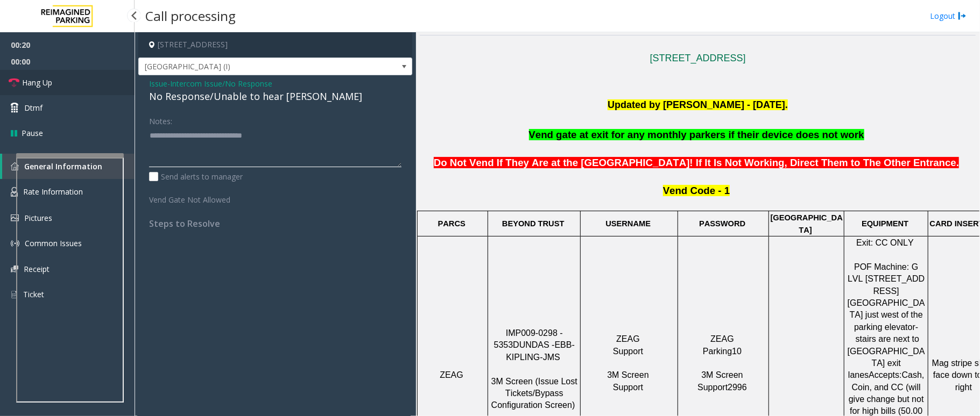
type textarea "**********"
click at [49, 84] on span "Hang Up" at bounding box center [37, 82] width 30 height 11
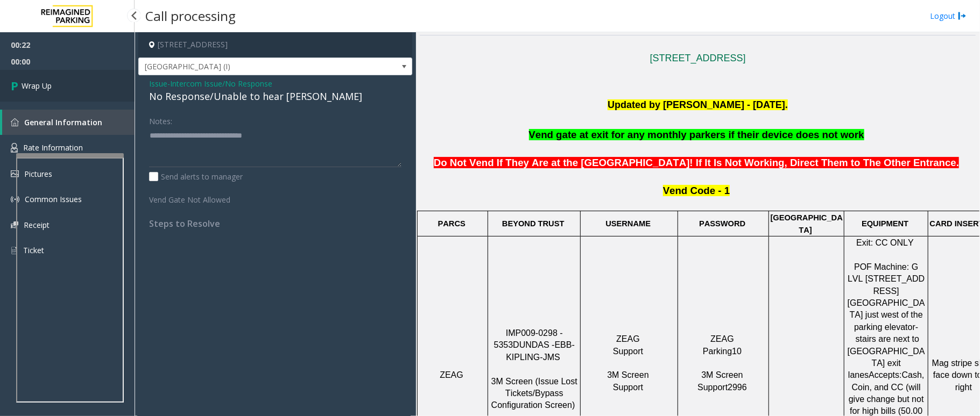
click at [53, 87] on link "Wrap Up" at bounding box center [67, 86] width 134 height 32
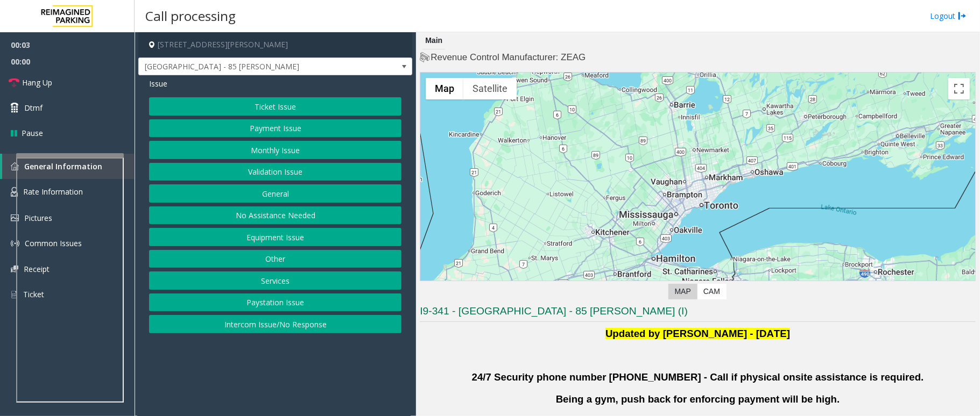
click at [799, 84] on div at bounding box center [697, 207] width 555 height 269
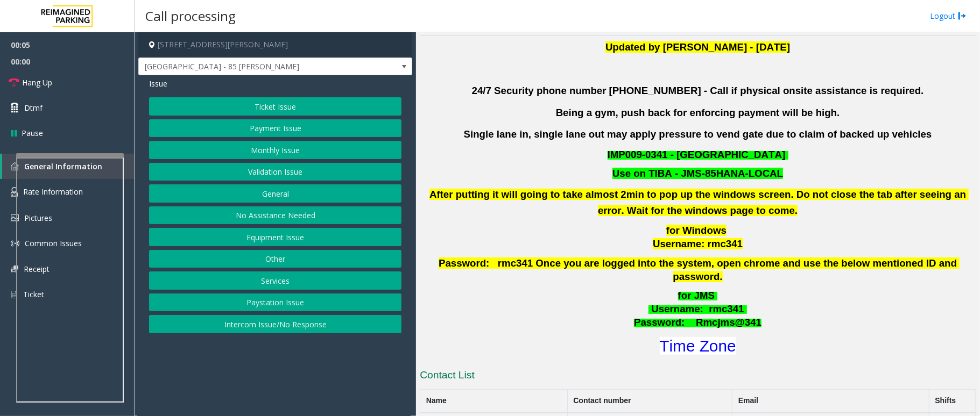
scroll to position [358, 0]
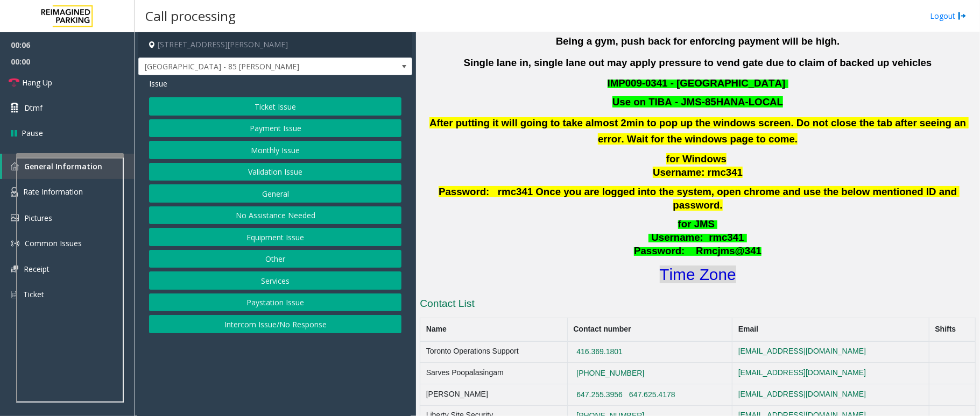
click at [698, 266] on font "Time Zone" at bounding box center [698, 275] width 76 height 18
click at [303, 174] on button "Validation Issue" at bounding box center [275, 172] width 252 height 18
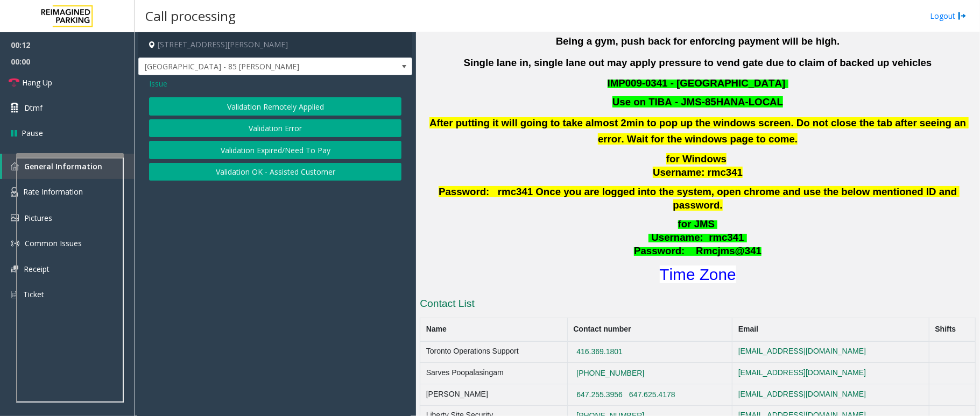
click at [288, 124] on button "Validation Error" at bounding box center [275, 128] width 252 height 18
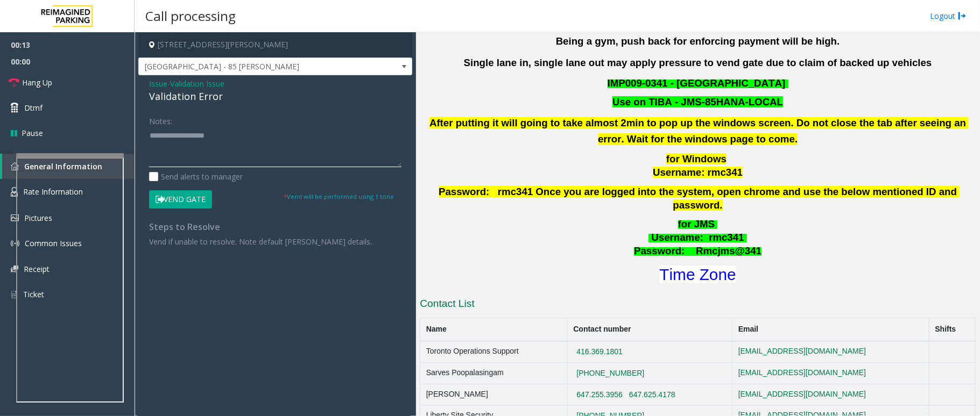
click at [189, 134] on textarea at bounding box center [275, 147] width 252 height 40
drag, startPoint x: 222, startPoint y: 93, endPoint x: 142, endPoint y: 84, distance: 80.1
click at [142, 84] on div "Issue - Validation Issue Validation Error Notes: Send alerts to manager Vend Ga…" at bounding box center [275, 166] width 274 height 183
click at [211, 149] on textarea at bounding box center [275, 147] width 252 height 40
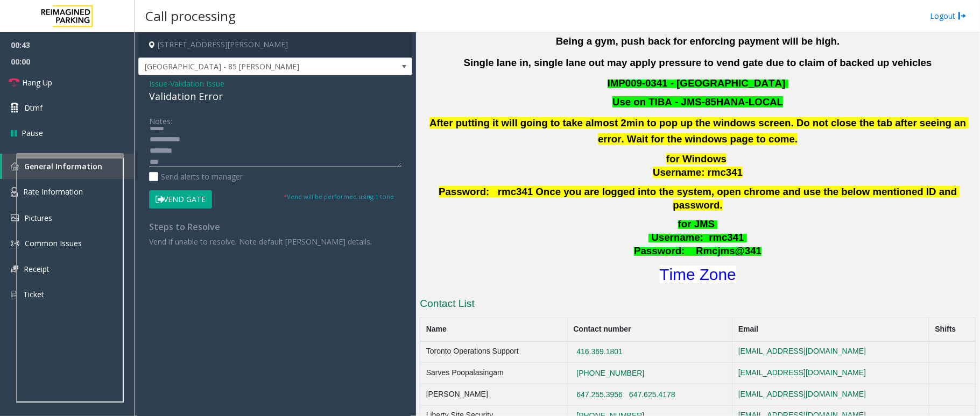
click at [188, 158] on textarea at bounding box center [275, 147] width 252 height 40
click at [170, 197] on button "Vend Gate" at bounding box center [180, 199] width 63 height 18
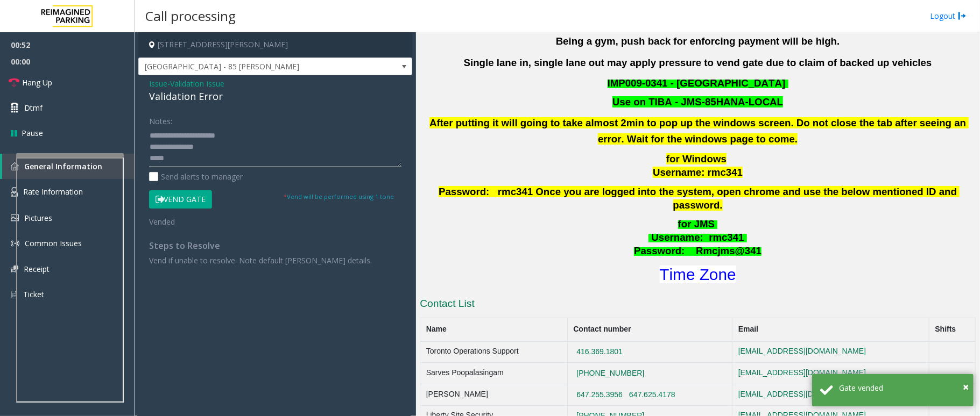
click at [172, 156] on textarea at bounding box center [275, 147] width 252 height 40
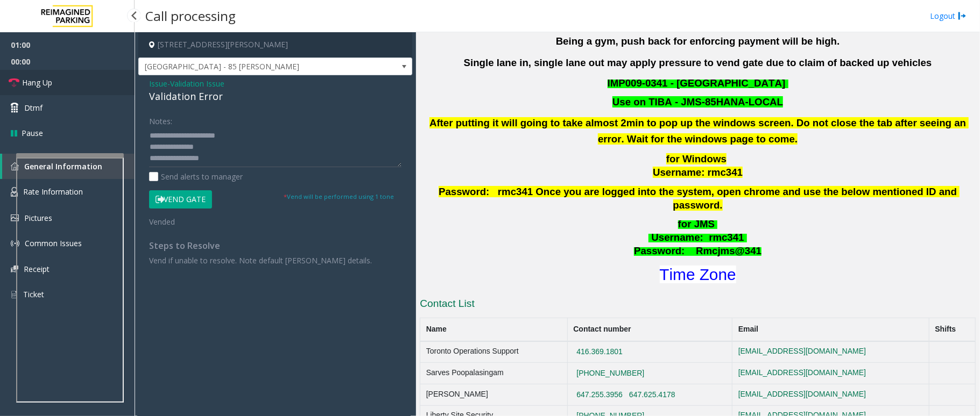
click at [42, 88] on link "Hang Up" at bounding box center [67, 82] width 134 height 25
click at [224, 158] on textarea at bounding box center [275, 147] width 252 height 40
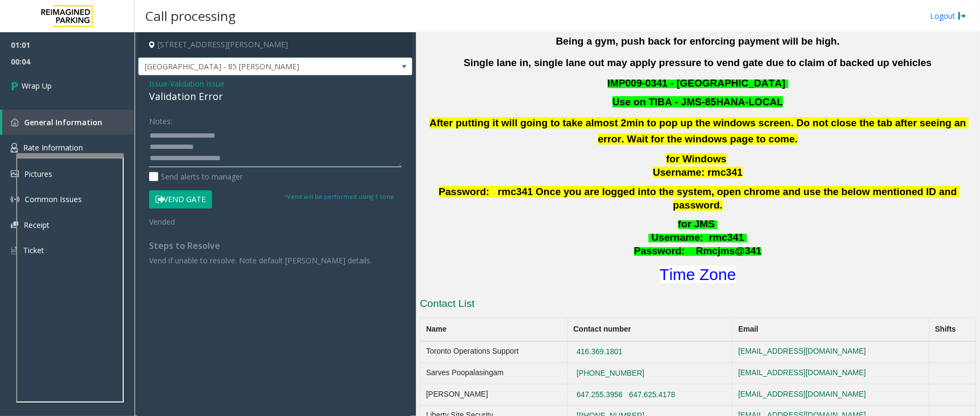
click at [221, 146] on textarea at bounding box center [275, 147] width 252 height 40
type textarea "**********"
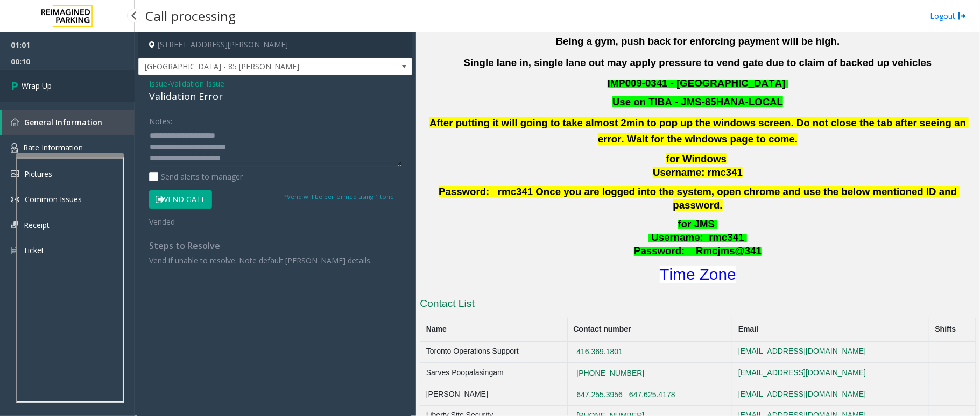
click at [83, 95] on link "Wrap Up" at bounding box center [67, 86] width 134 height 32
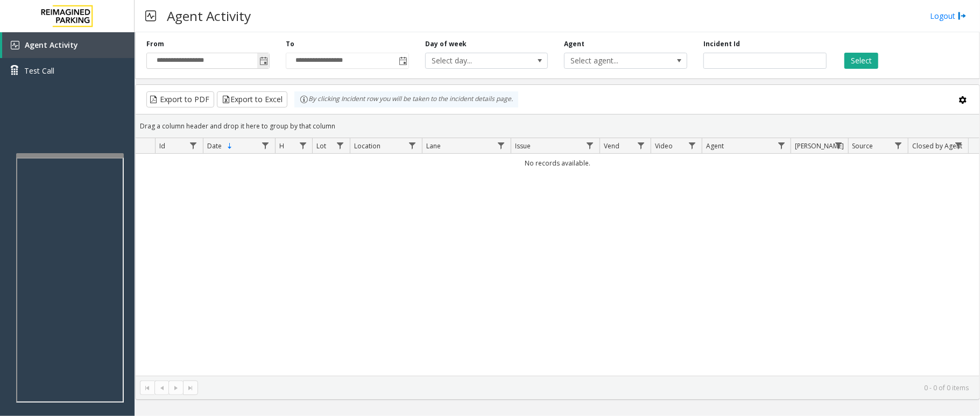
click at [258, 66] on span "Toggle popup" at bounding box center [263, 60] width 12 height 17
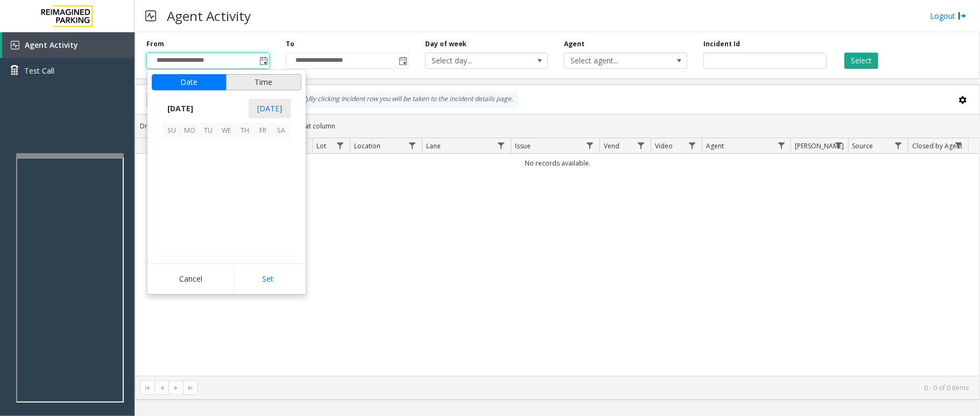
scroll to position [192956, 0]
click at [246, 175] on span "7" at bounding box center [245, 166] width 18 height 18
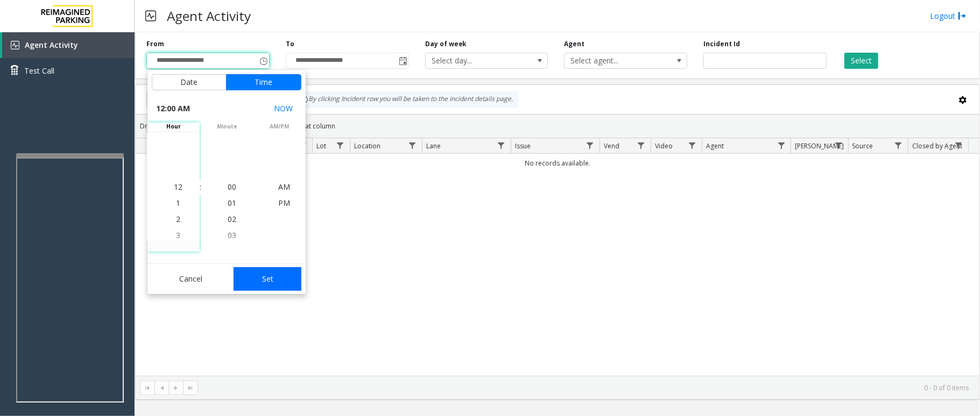
click at [267, 285] on button "Set" at bounding box center [267, 279] width 68 height 24
type input "**********"
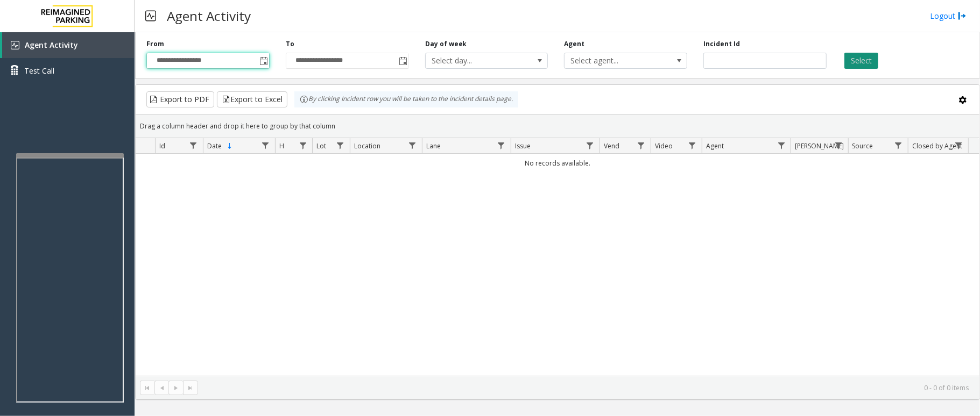
click at [874, 59] on button "Select" at bounding box center [861, 61] width 34 height 16
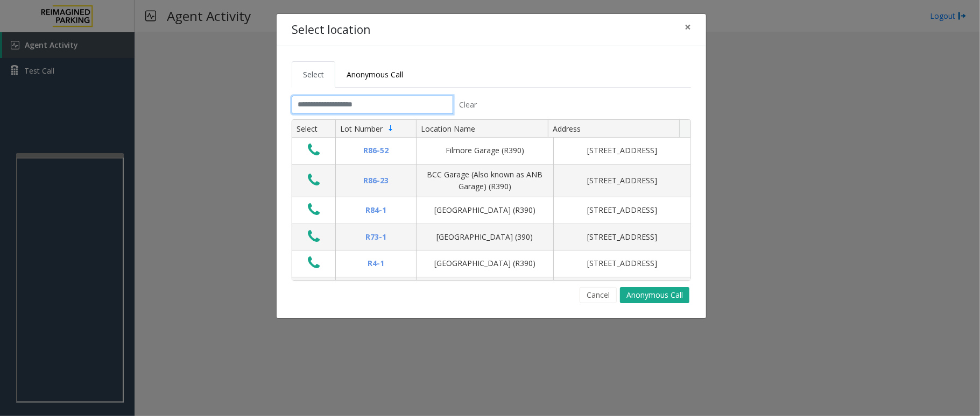
click at [337, 102] on input "text" at bounding box center [372, 105] width 161 height 18
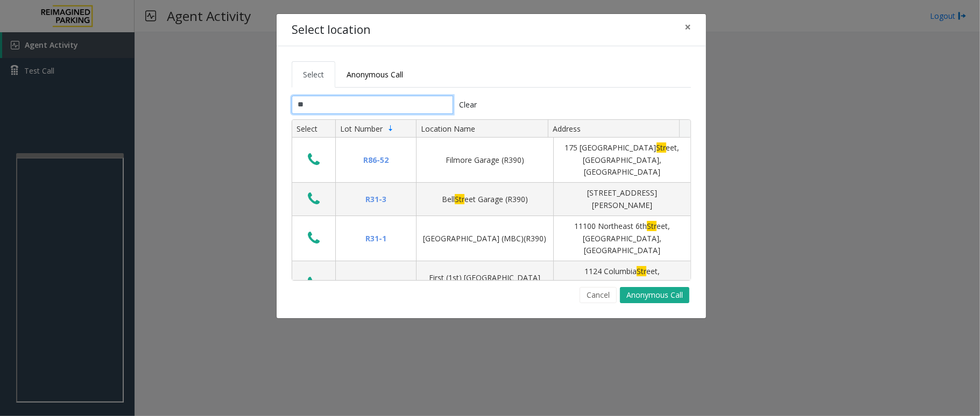
type input "*"
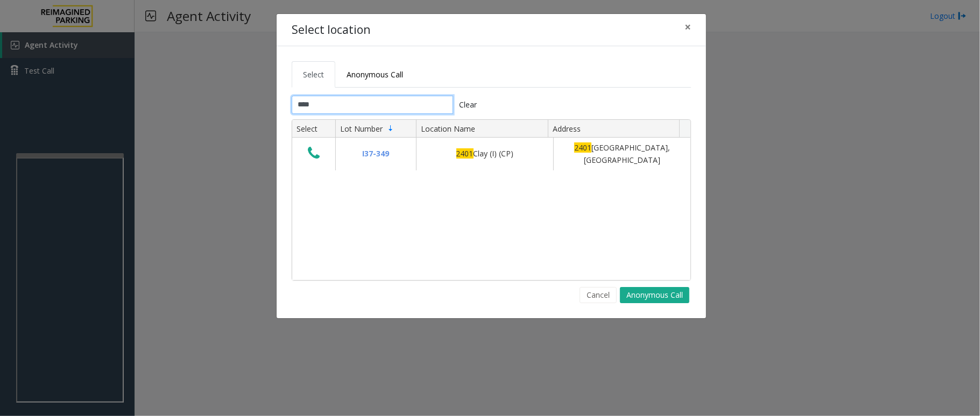
click at [371, 104] on input "****" at bounding box center [372, 105] width 161 height 18
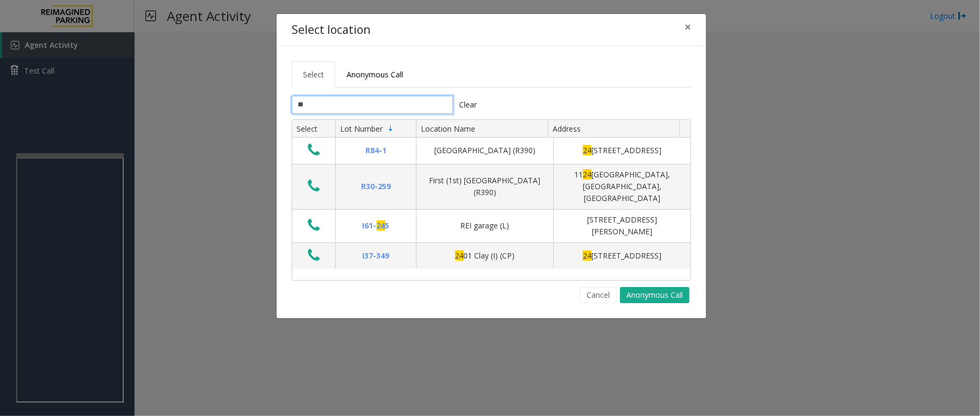
type input "*"
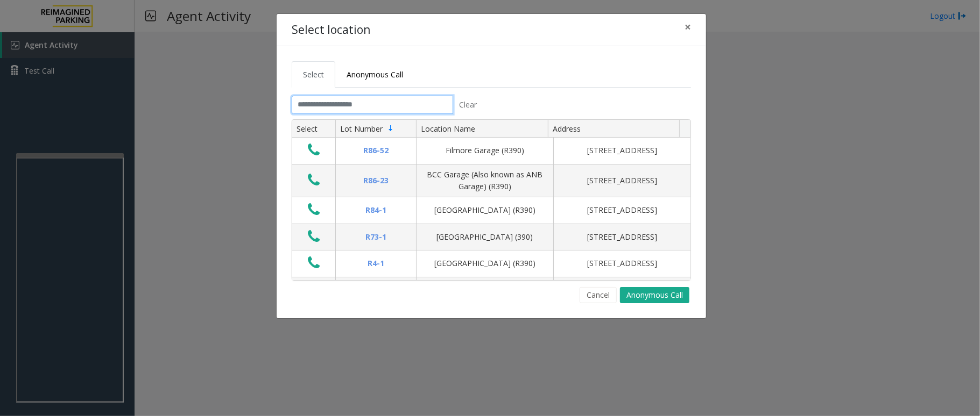
click at [370, 108] on input "text" at bounding box center [372, 105] width 161 height 18
click at [365, 108] on input "text" at bounding box center [372, 105] width 161 height 18
click at [585, 298] on button "Cancel" at bounding box center [597, 295] width 37 height 16
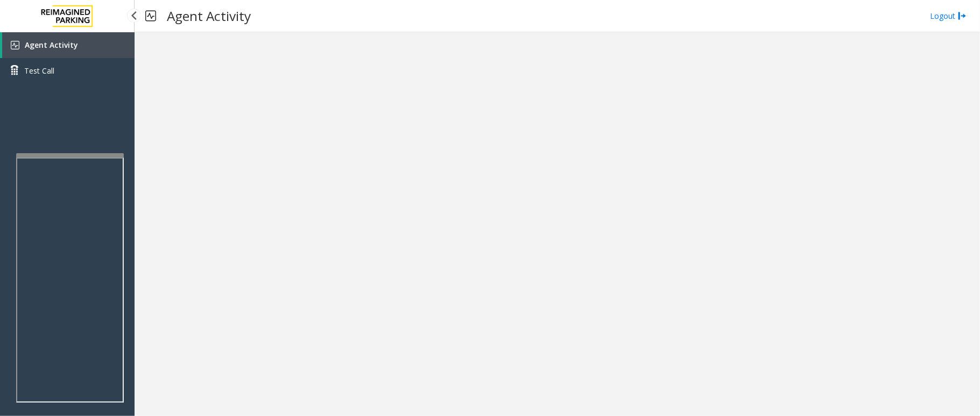
click at [104, 34] on link "Agent Activity" at bounding box center [68, 45] width 132 height 26
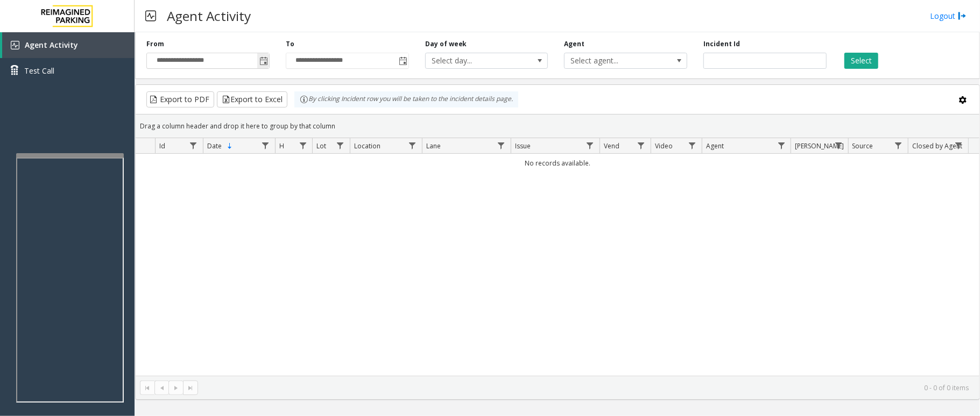
click at [266, 61] on span "Toggle popup" at bounding box center [263, 61] width 9 height 9
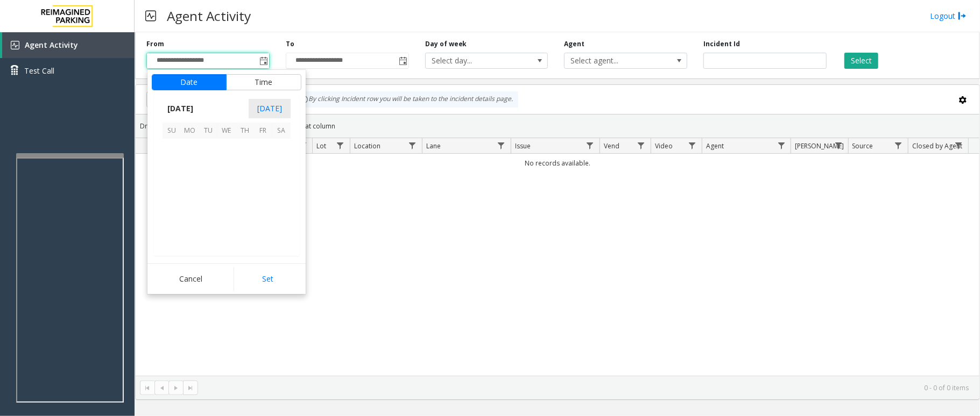
scroll to position [192956, 0]
click at [268, 142] on span "1" at bounding box center [263, 148] width 18 height 18
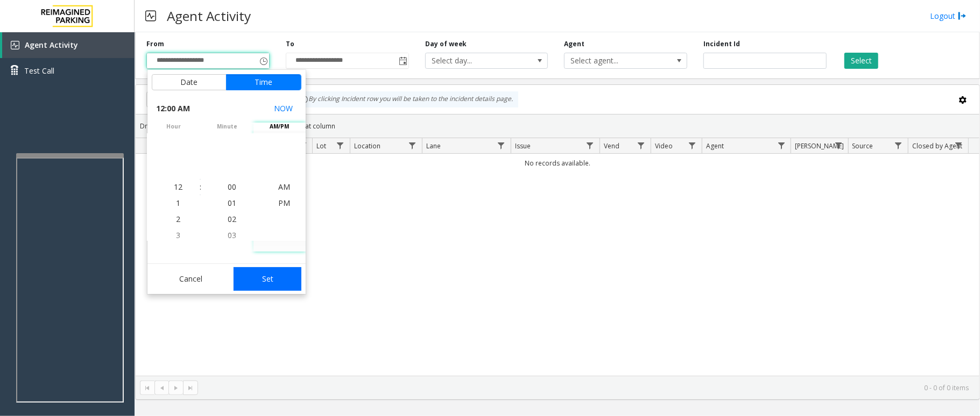
click at [277, 289] on button "Set" at bounding box center [267, 279] width 68 height 24
type input "**********"
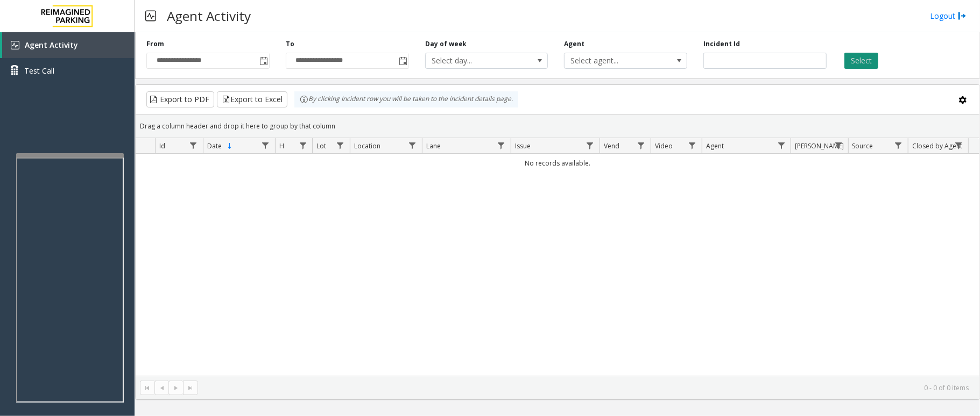
click at [858, 67] on button "Select" at bounding box center [861, 61] width 34 height 16
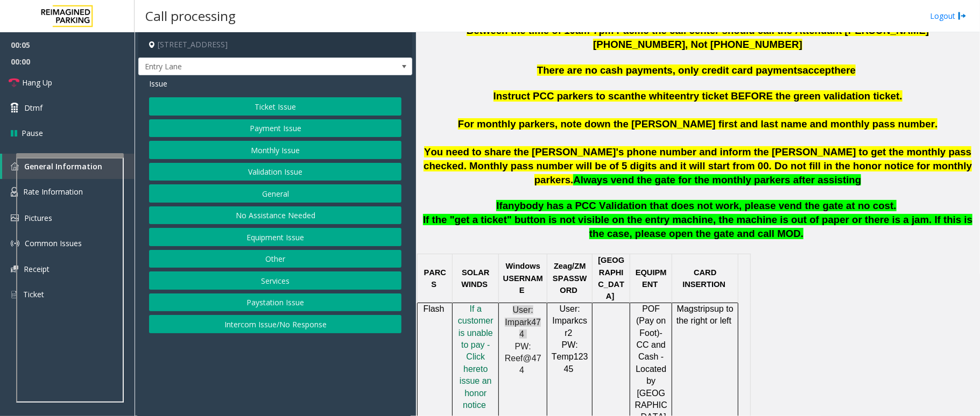
scroll to position [430, 0]
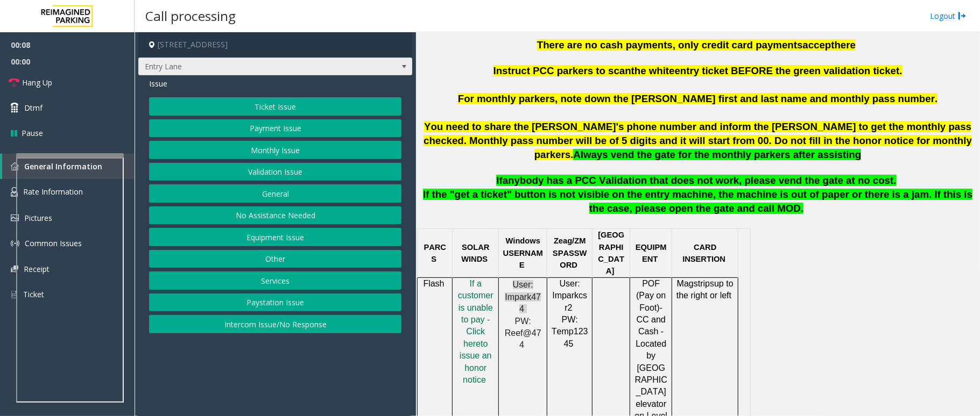
click at [397, 67] on span at bounding box center [403, 66] width 15 height 17
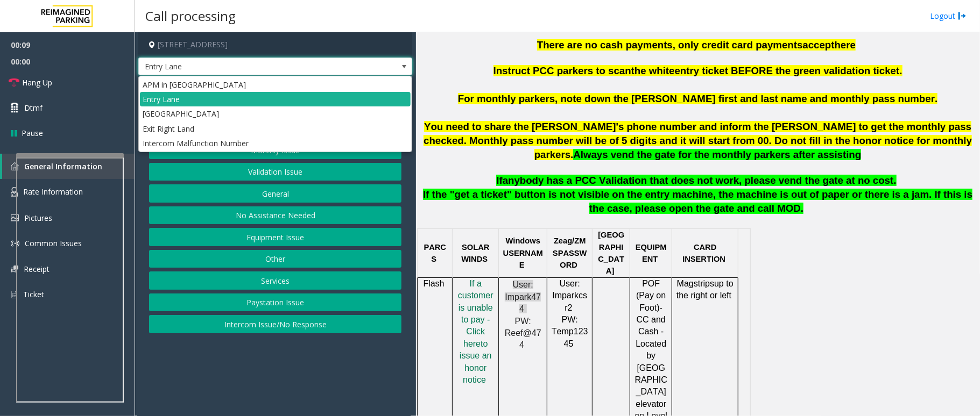
click at [405, 68] on span at bounding box center [404, 66] width 9 height 9
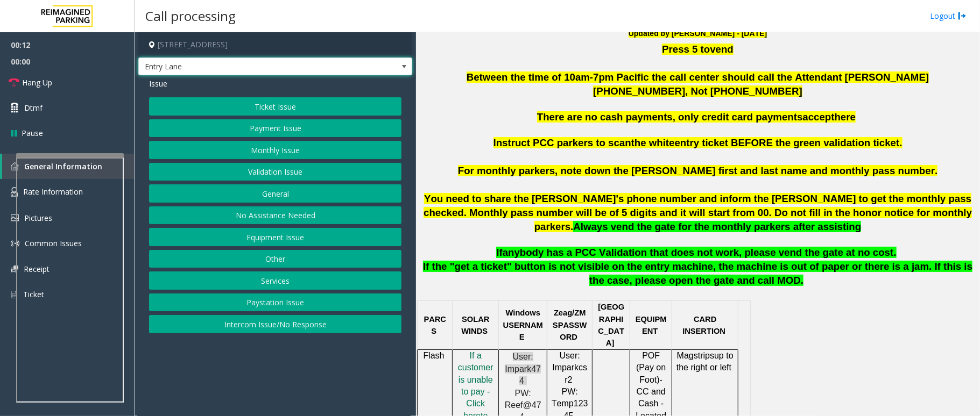
scroll to position [287, 0]
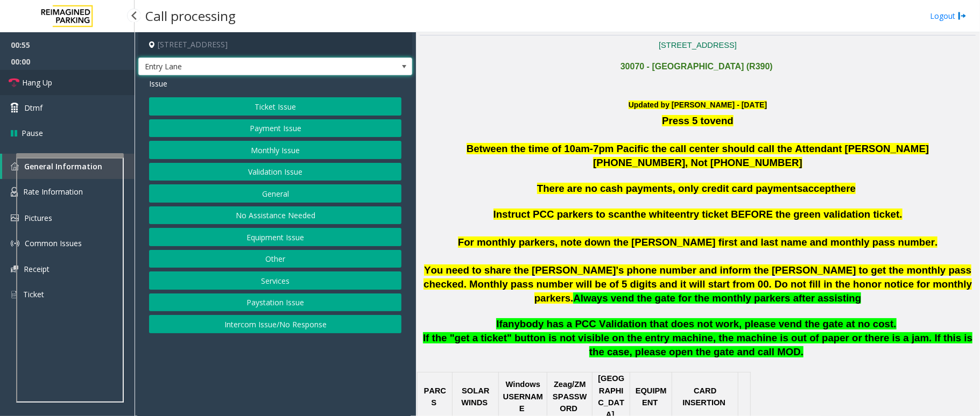
click at [52, 81] on span "Hang Up" at bounding box center [37, 82] width 30 height 11
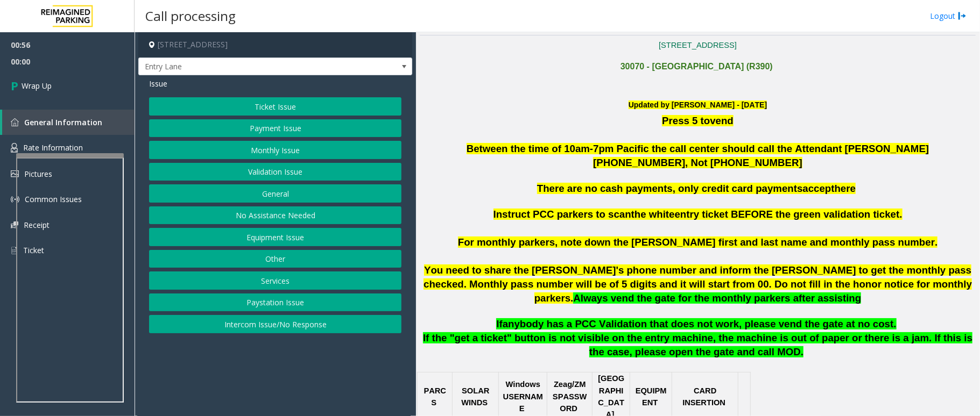
click at [247, 237] on button "Equipment Issue" at bounding box center [275, 237] width 252 height 18
click at [278, 198] on button "Gate / Door Won't Open" at bounding box center [275, 194] width 252 height 18
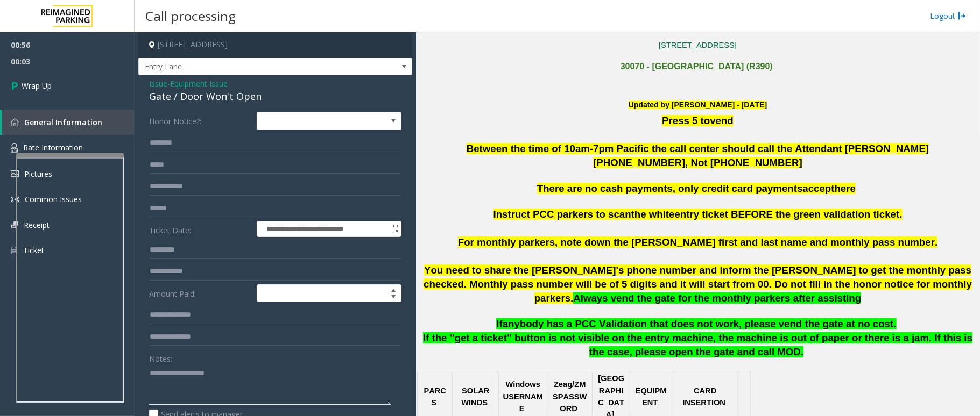
click at [185, 369] on textarea at bounding box center [270, 385] width 242 height 40
type textarea "**********"
click at [76, 97] on link "Wrap Up" at bounding box center [67, 86] width 134 height 32
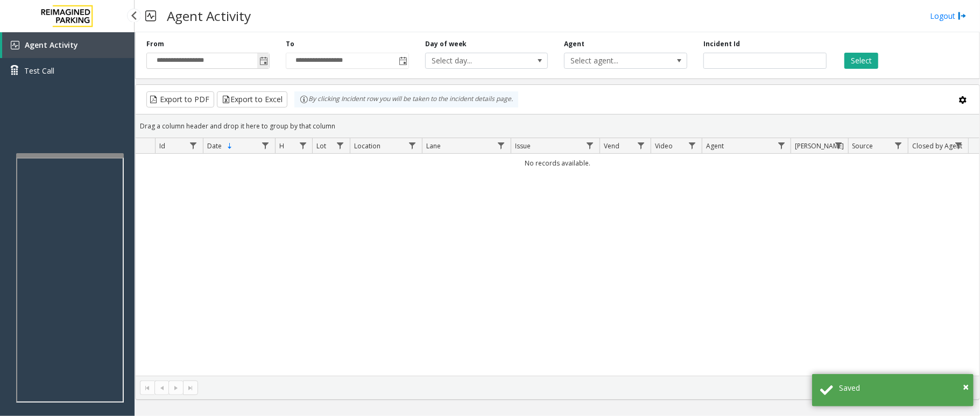
click at [263, 62] on span "Toggle popup" at bounding box center [263, 61] width 9 height 9
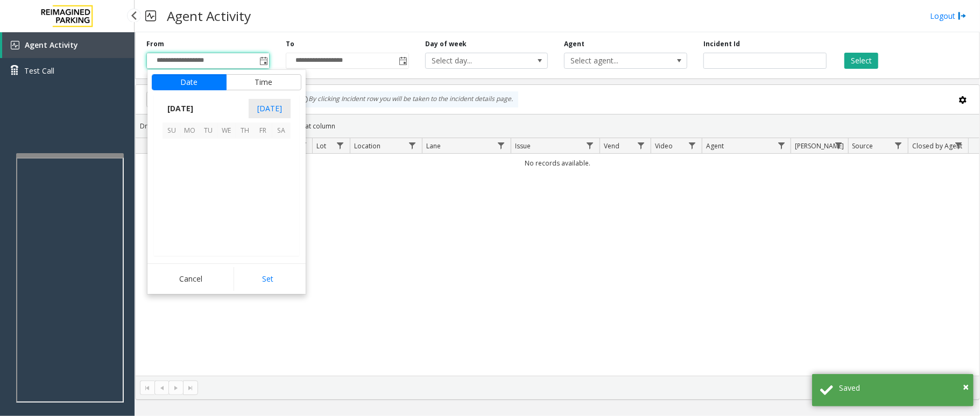
scroll to position [192956, 0]
click at [273, 187] on span "16" at bounding box center [281, 184] width 18 height 18
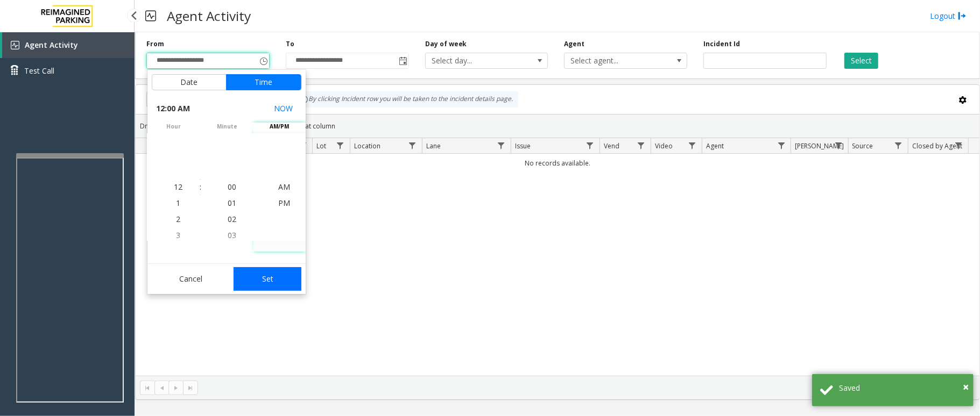
click at [279, 268] on button "Set" at bounding box center [267, 279] width 68 height 24
type input "**********"
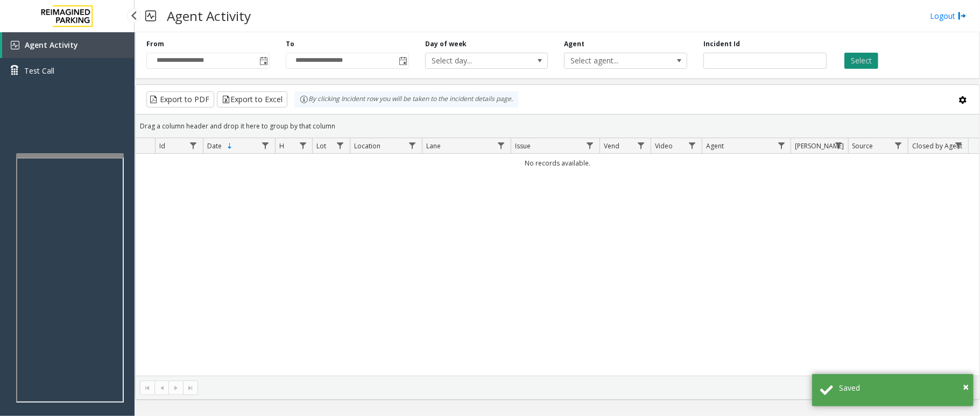
click at [868, 65] on button "Select" at bounding box center [861, 61] width 34 height 16
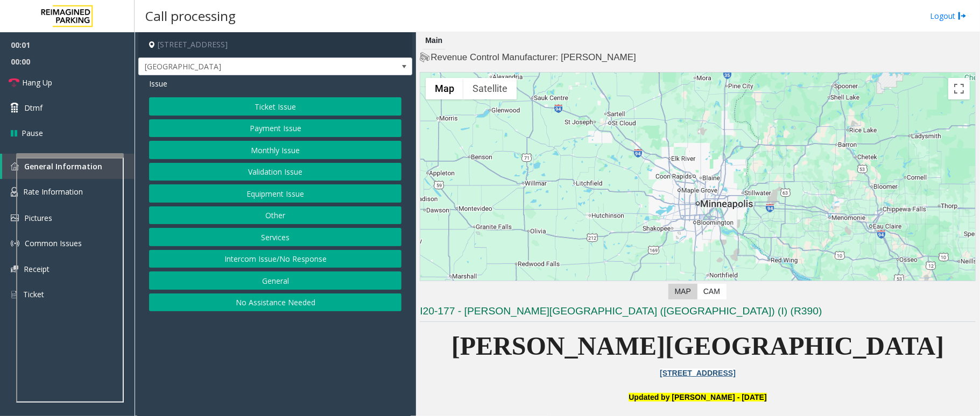
scroll to position [215, 0]
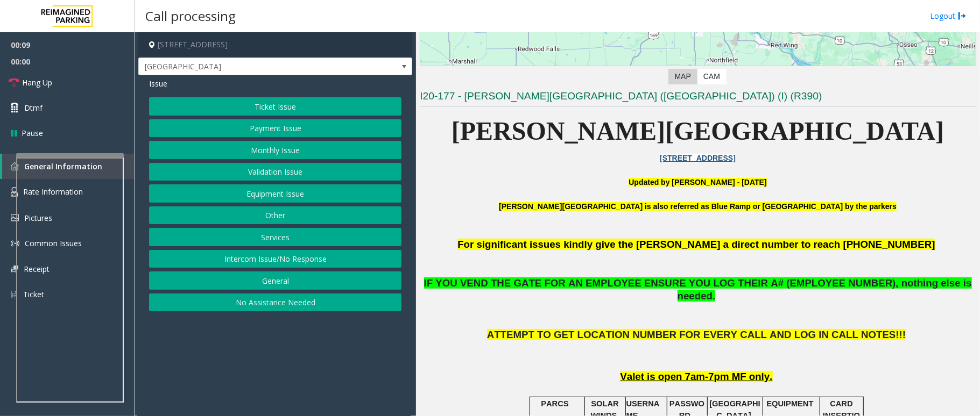
click at [295, 153] on button "Monthly Issue" at bounding box center [275, 150] width 252 height 18
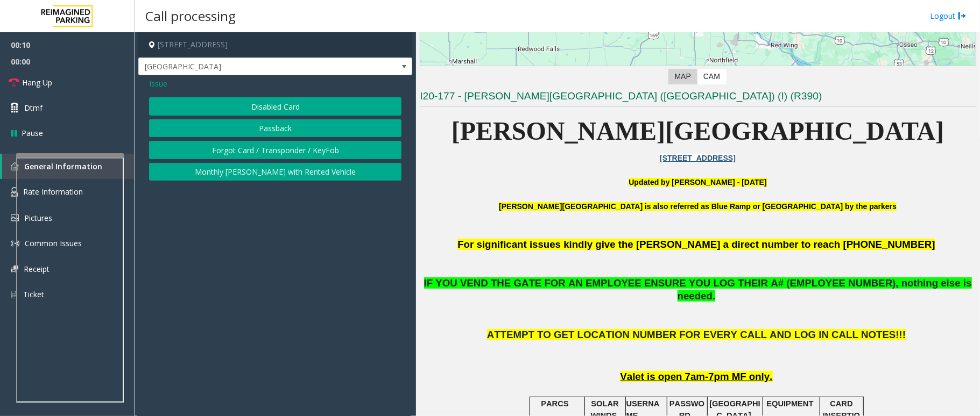
click at [299, 102] on button "Disabled Card" at bounding box center [275, 106] width 252 height 18
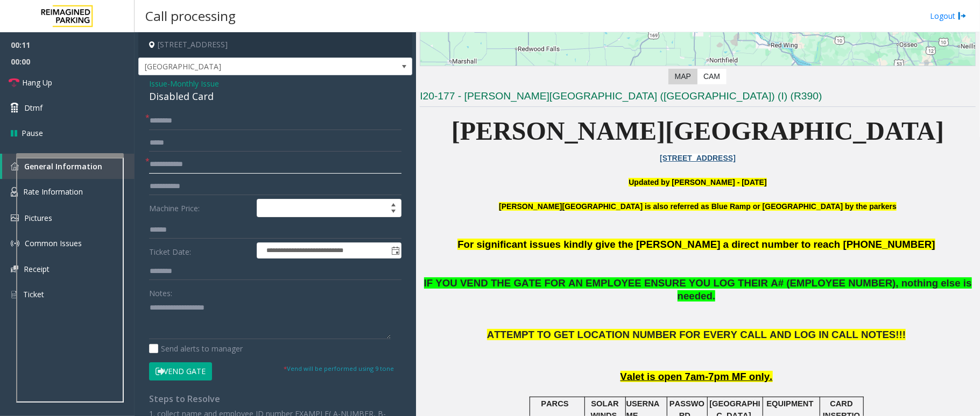
click at [214, 162] on input "text" at bounding box center [275, 164] width 252 height 18
type input "**"
click at [205, 369] on button "Vend Gate" at bounding box center [180, 372] width 63 height 18
click at [170, 123] on input "text" at bounding box center [275, 121] width 252 height 18
type input "**"
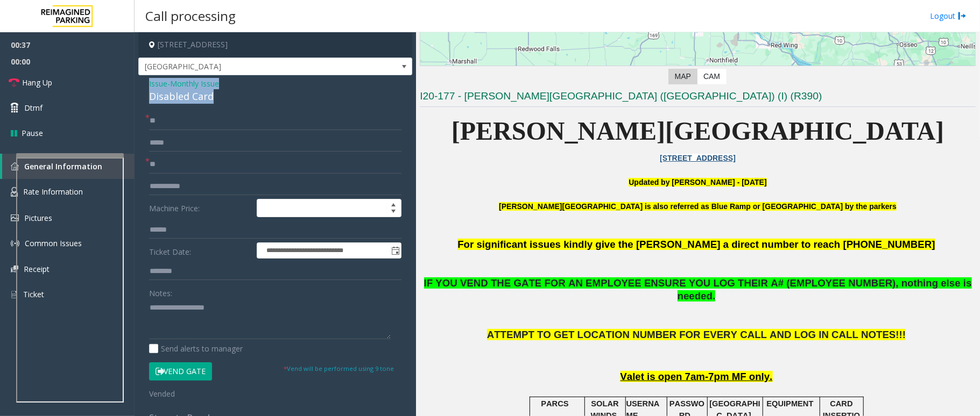
drag, startPoint x: 214, startPoint y: 94, endPoint x: 145, endPoint y: 81, distance: 70.1
click at [143, 83] on div "**********" at bounding box center [275, 341] width 274 height 532
click at [41, 82] on span "Hang Up" at bounding box center [37, 82] width 30 height 11
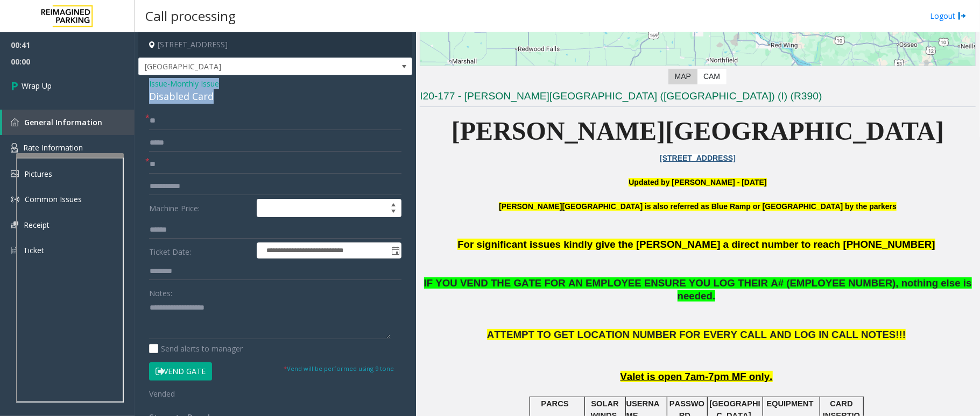
click at [152, 83] on span "Issue" at bounding box center [158, 83] width 18 height 11
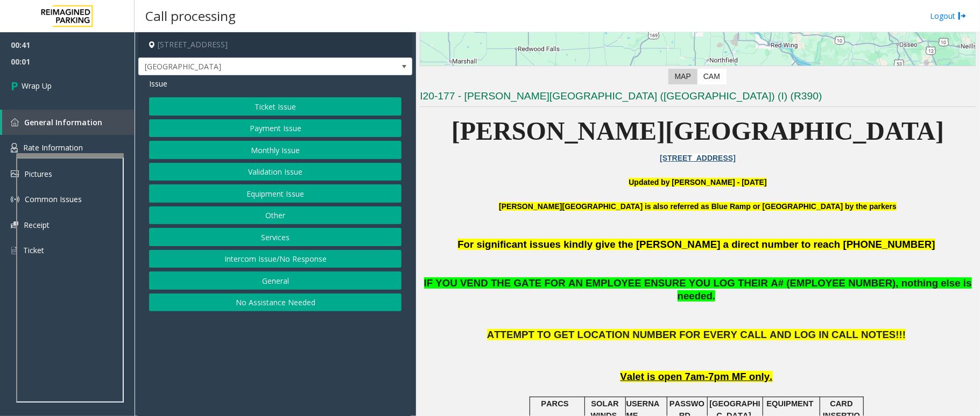
click at [248, 149] on button "Monthly Issue" at bounding box center [275, 150] width 252 height 18
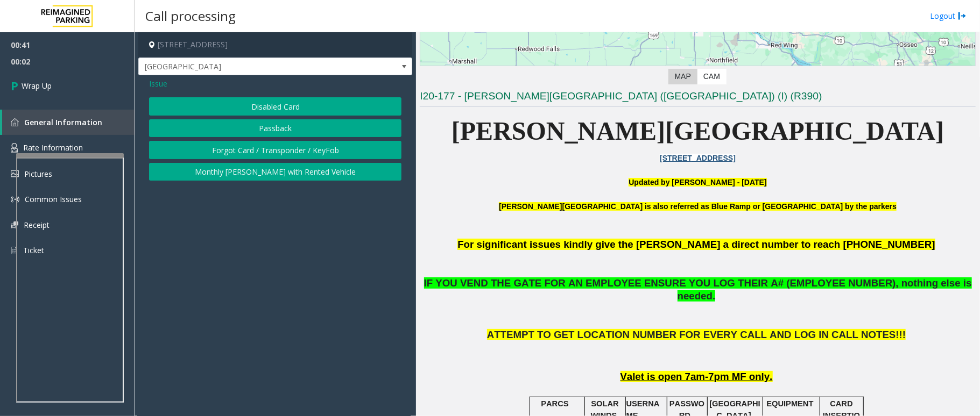
click at [231, 146] on button "Forgot Card / Transponder / KeyFob" at bounding box center [275, 150] width 252 height 18
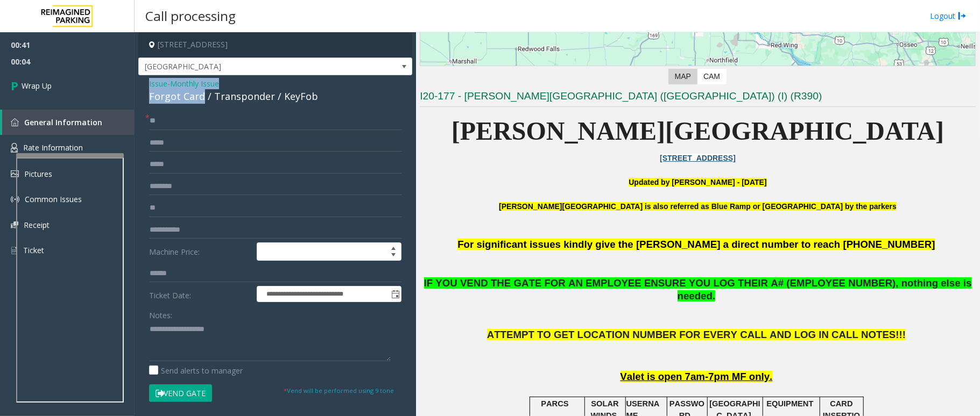
drag, startPoint x: 202, startPoint y: 97, endPoint x: 145, endPoint y: 80, distance: 59.6
click at [145, 80] on div "**********" at bounding box center [275, 336] width 274 height 523
click at [199, 338] on textarea at bounding box center [270, 341] width 242 height 40
click at [201, 343] on textarea at bounding box center [270, 341] width 242 height 40
click at [202, 348] on textarea at bounding box center [270, 341] width 242 height 40
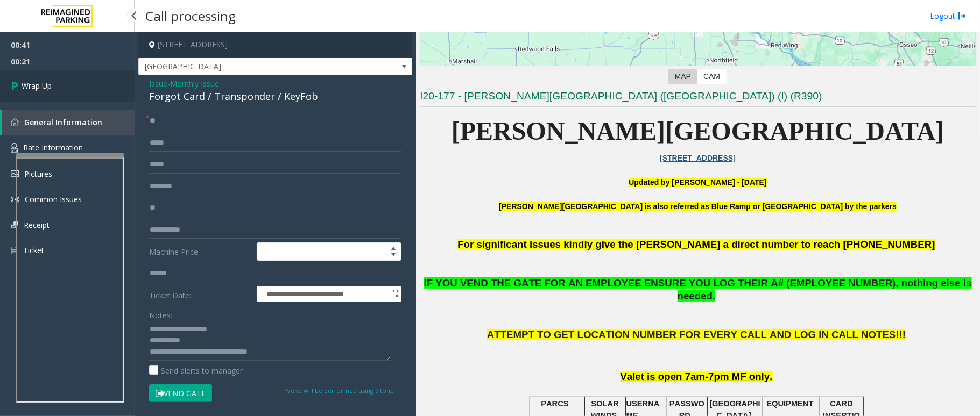
type textarea "**********"
click at [44, 87] on span "Wrap Up" at bounding box center [37, 85] width 30 height 11
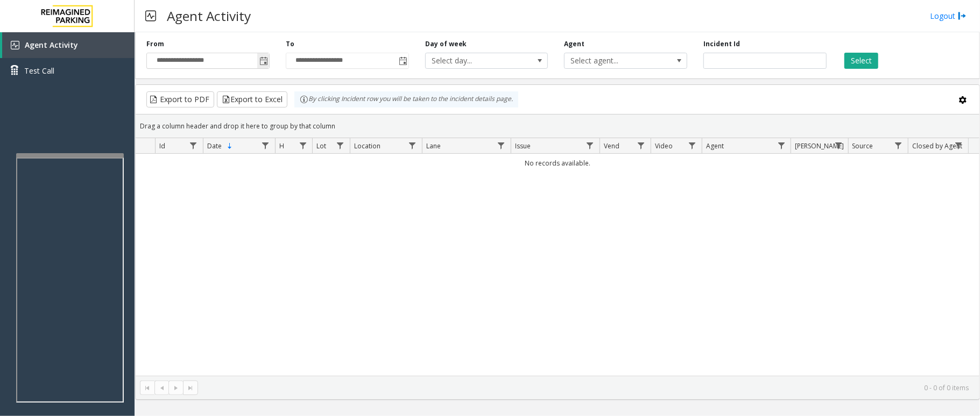
click at [267, 61] on span "Toggle popup" at bounding box center [263, 61] width 9 height 9
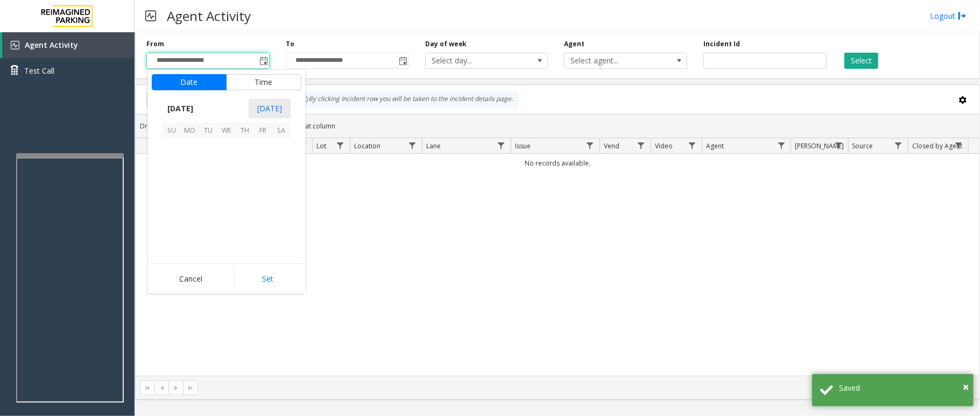
scroll to position [192956, 0]
click at [196, 192] on span "11" at bounding box center [190, 184] width 18 height 18
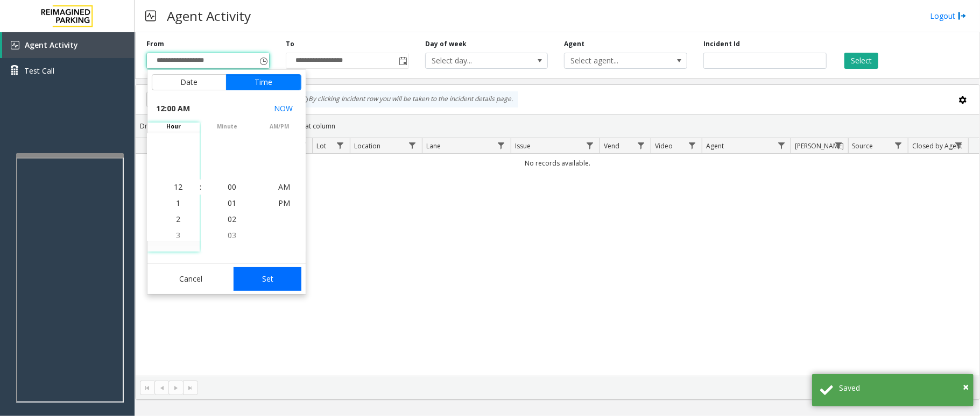
click at [270, 284] on button "Set" at bounding box center [267, 279] width 68 height 24
type input "**********"
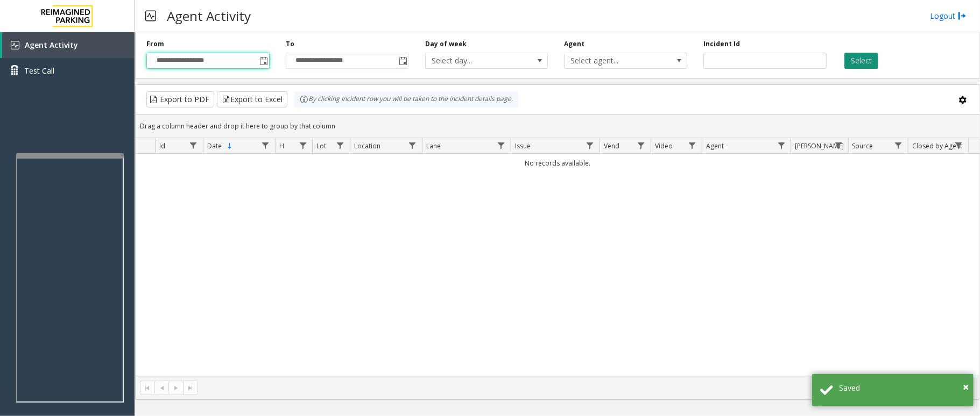
click at [860, 63] on button "Select" at bounding box center [861, 61] width 34 height 16
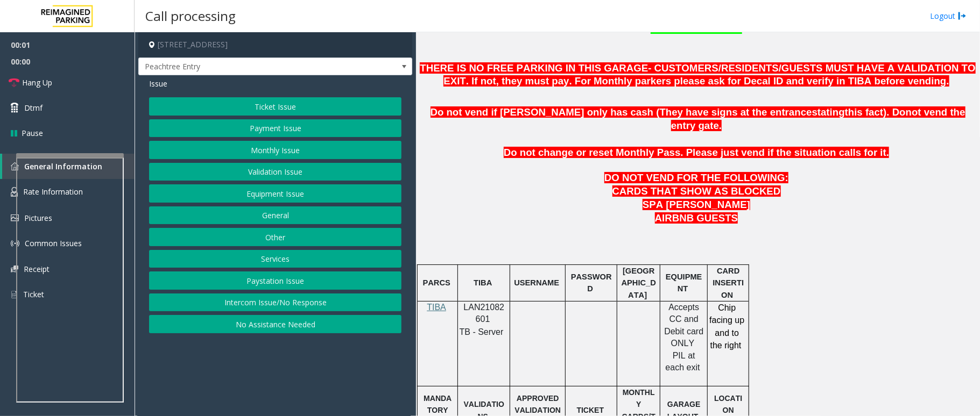
scroll to position [502, 0]
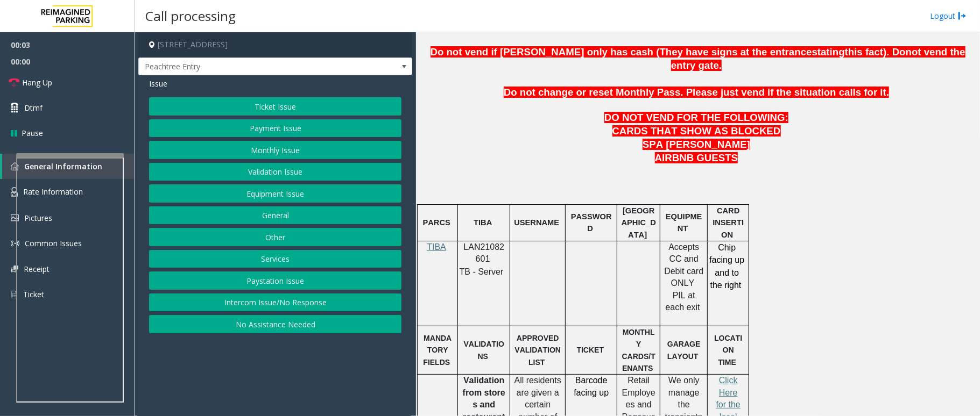
click at [498, 243] on span "LAN21082601" at bounding box center [484, 253] width 41 height 21
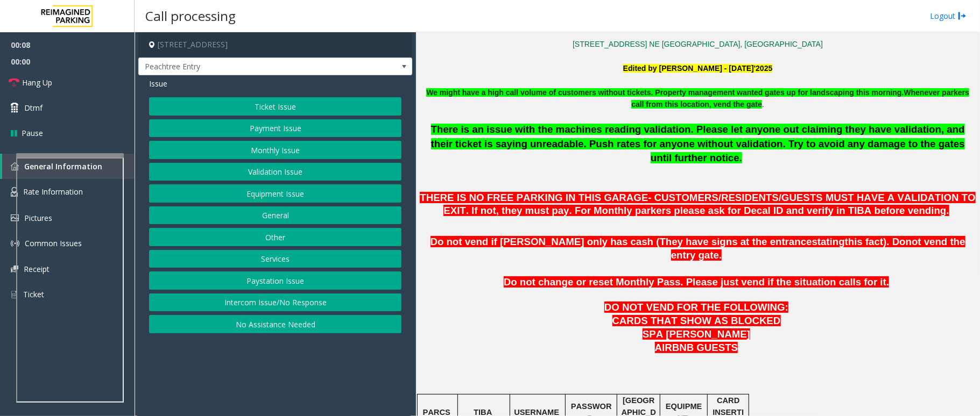
scroll to position [287, 0]
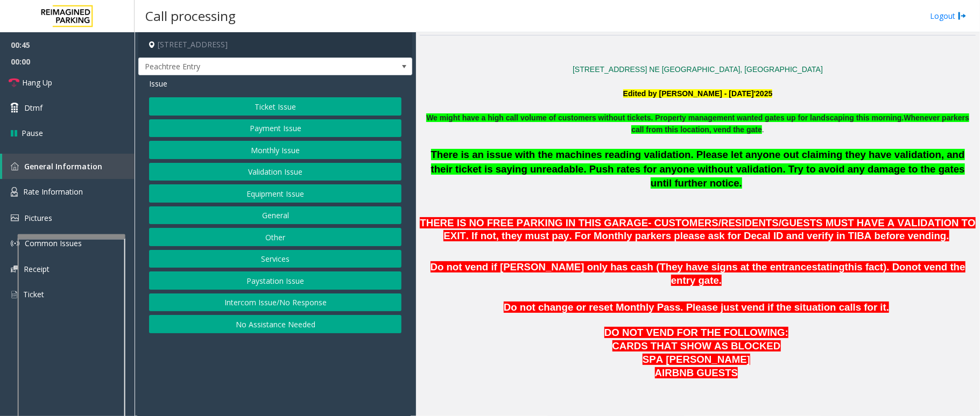
click at [54, 235] on div at bounding box center [72, 237] width 108 height 4
click at [56, 181] on link "Rate Information" at bounding box center [67, 192] width 134 height 26
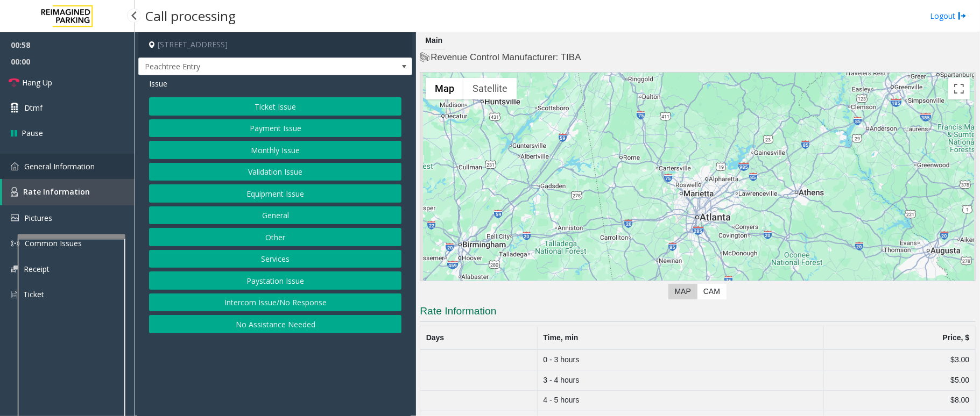
click at [67, 162] on span "General Information" at bounding box center [59, 166] width 70 height 10
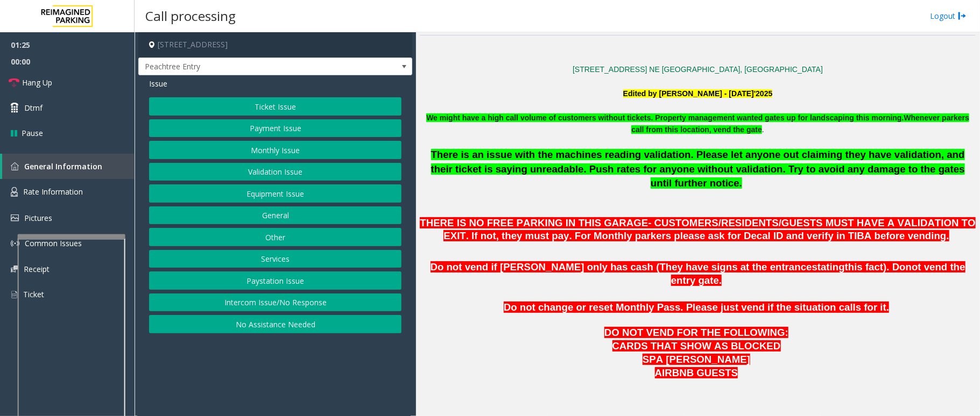
scroll to position [358, 0]
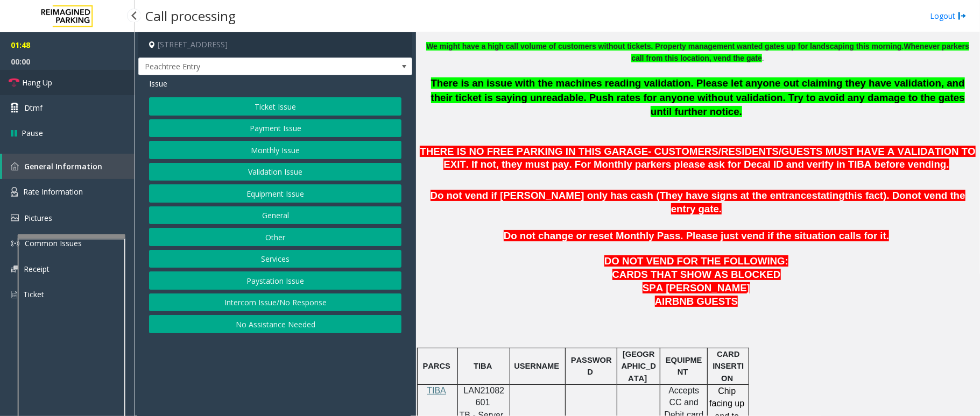
click at [40, 83] on span "Hang Up" at bounding box center [37, 82] width 30 height 11
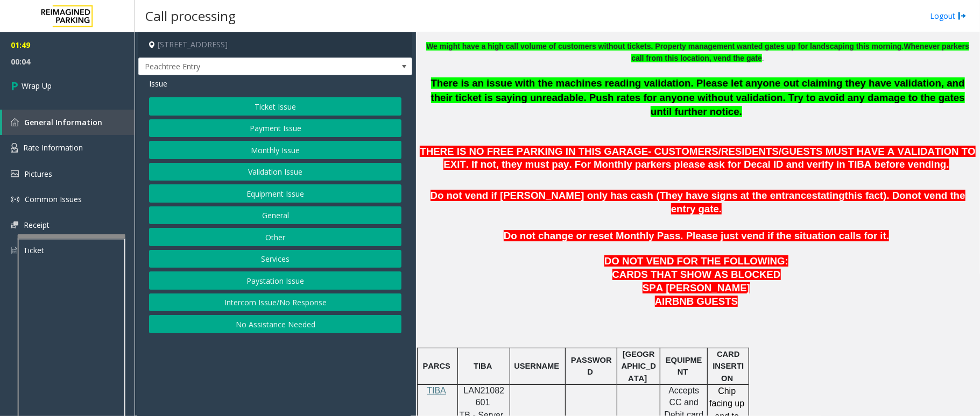
click at [280, 198] on button "Equipment Issue" at bounding box center [275, 194] width 252 height 18
click at [245, 194] on button "Gate / Door Won't Open" at bounding box center [275, 194] width 252 height 18
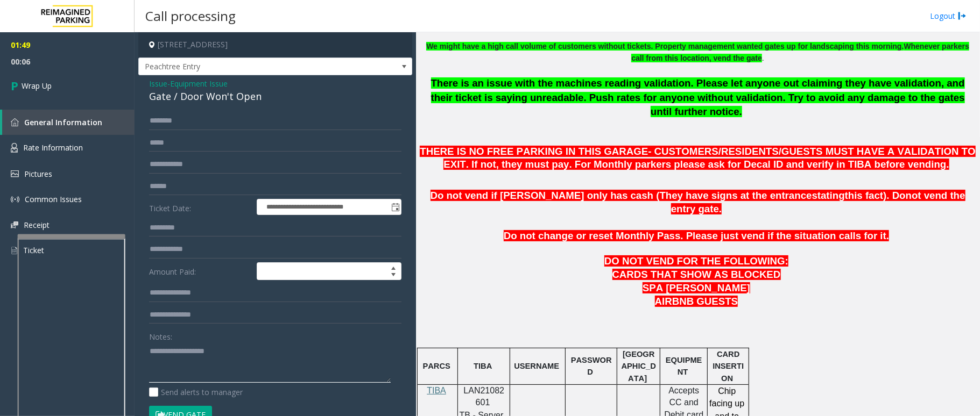
click at [155, 356] on textarea at bounding box center [270, 363] width 242 height 40
type textarea "**********"
click at [49, 86] on span "Wrap Up" at bounding box center [37, 85] width 30 height 11
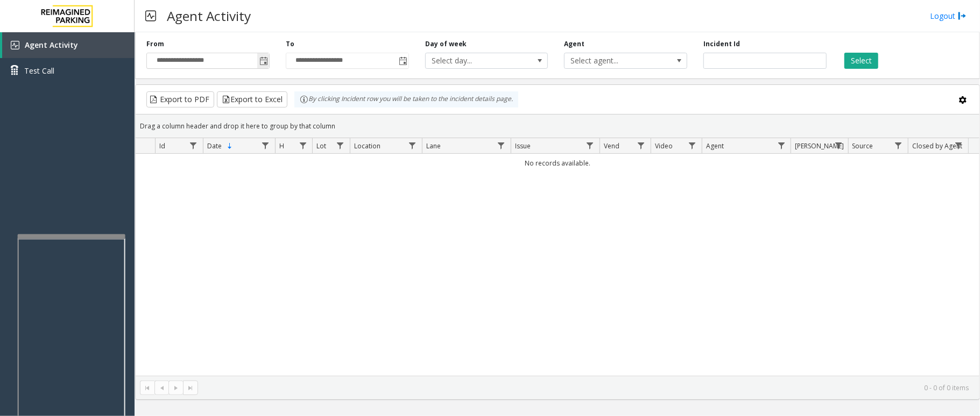
click at [267, 61] on span "Toggle popup" at bounding box center [263, 61] width 9 height 9
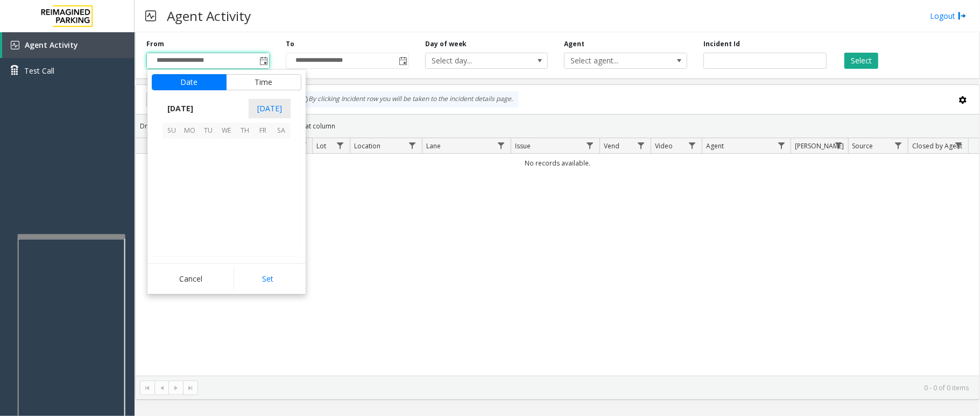
scroll to position [192956, 0]
click at [229, 186] on span "13" at bounding box center [226, 184] width 18 height 18
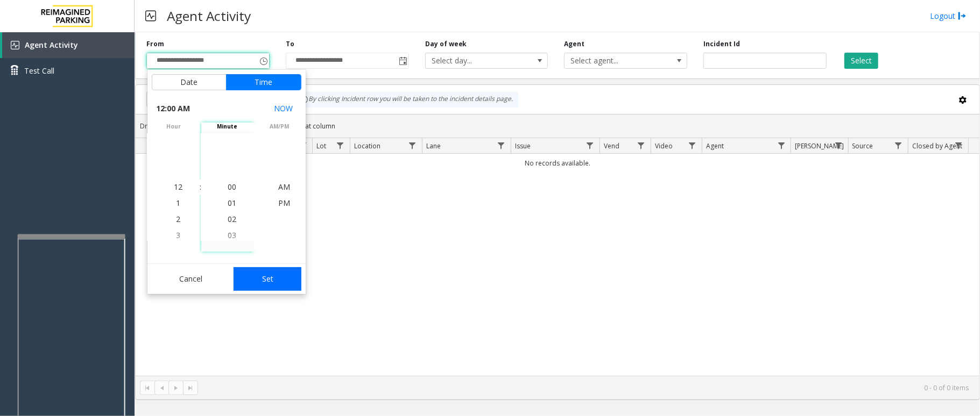
click at [249, 270] on button "Set" at bounding box center [267, 279] width 68 height 24
type input "**********"
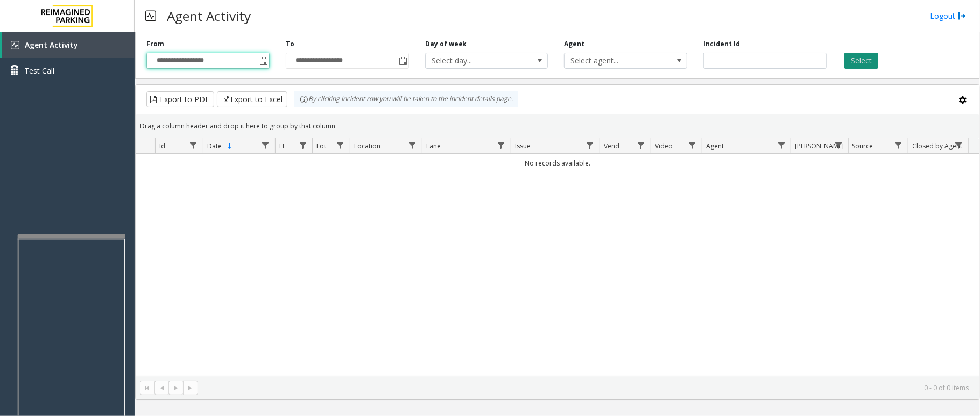
click at [861, 67] on button "Select" at bounding box center [861, 61] width 34 height 16
